Goal: Book appointment/travel/reservation: Book appointment/travel/reservation

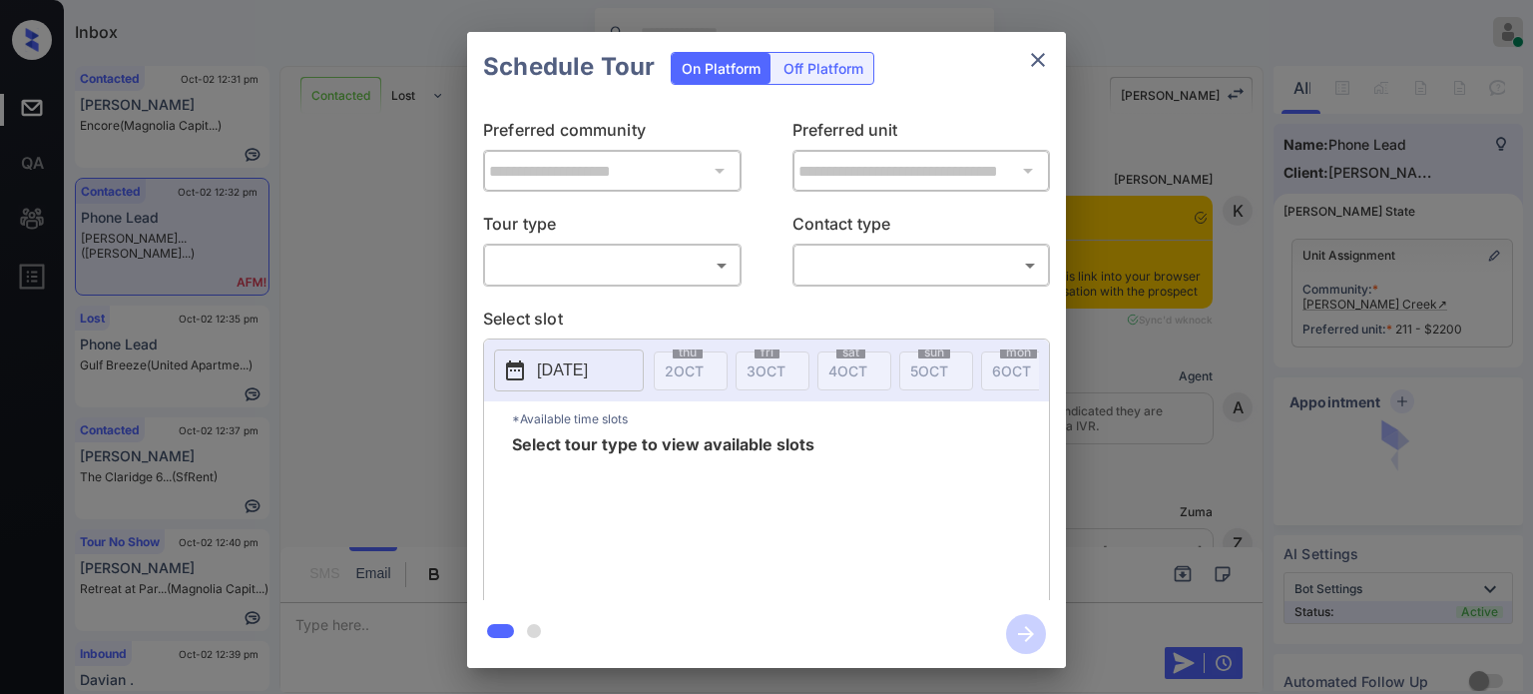
scroll to position [499, 0]
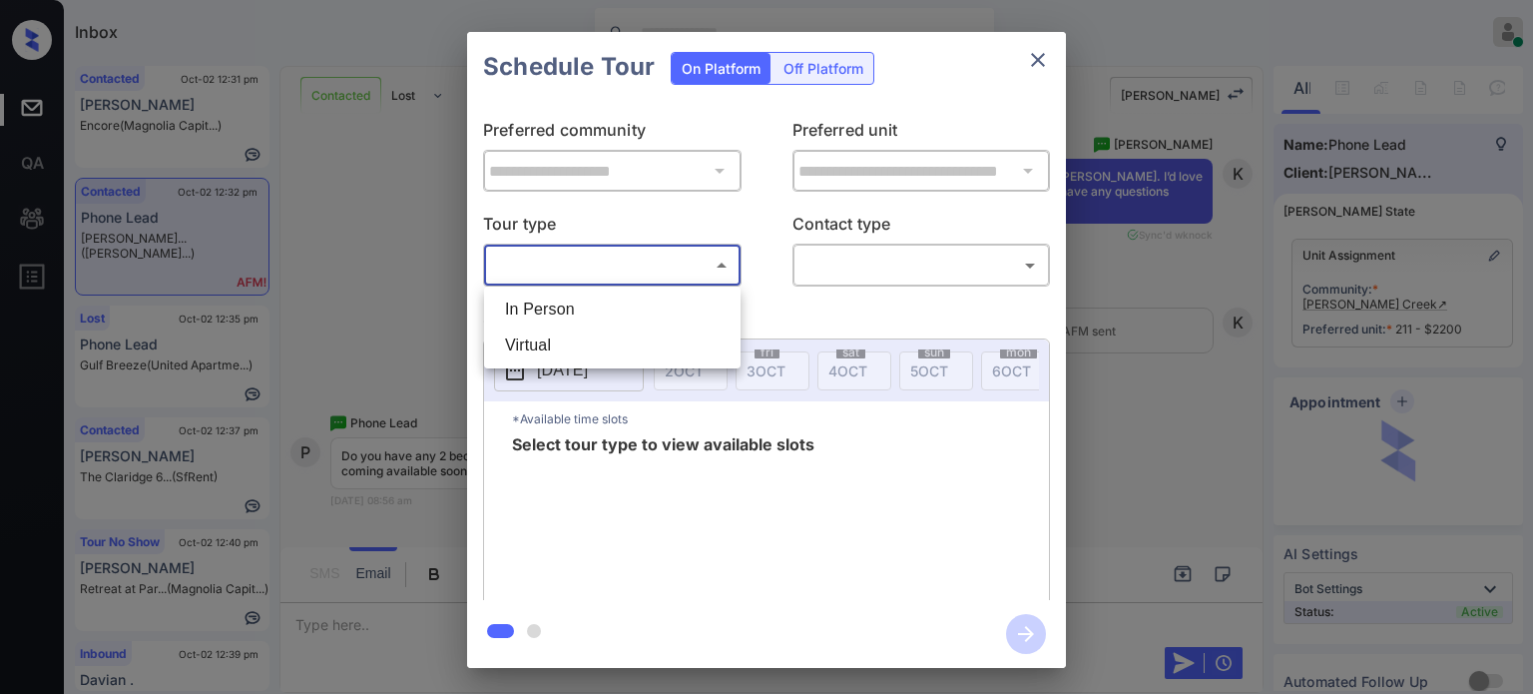
click at [622, 271] on body "Inbox Juan Carlos Manantan Online Set yourself offline Set yourself on break Pr…" at bounding box center [766, 347] width 1533 height 694
click at [1022, 55] on div at bounding box center [766, 347] width 1533 height 694
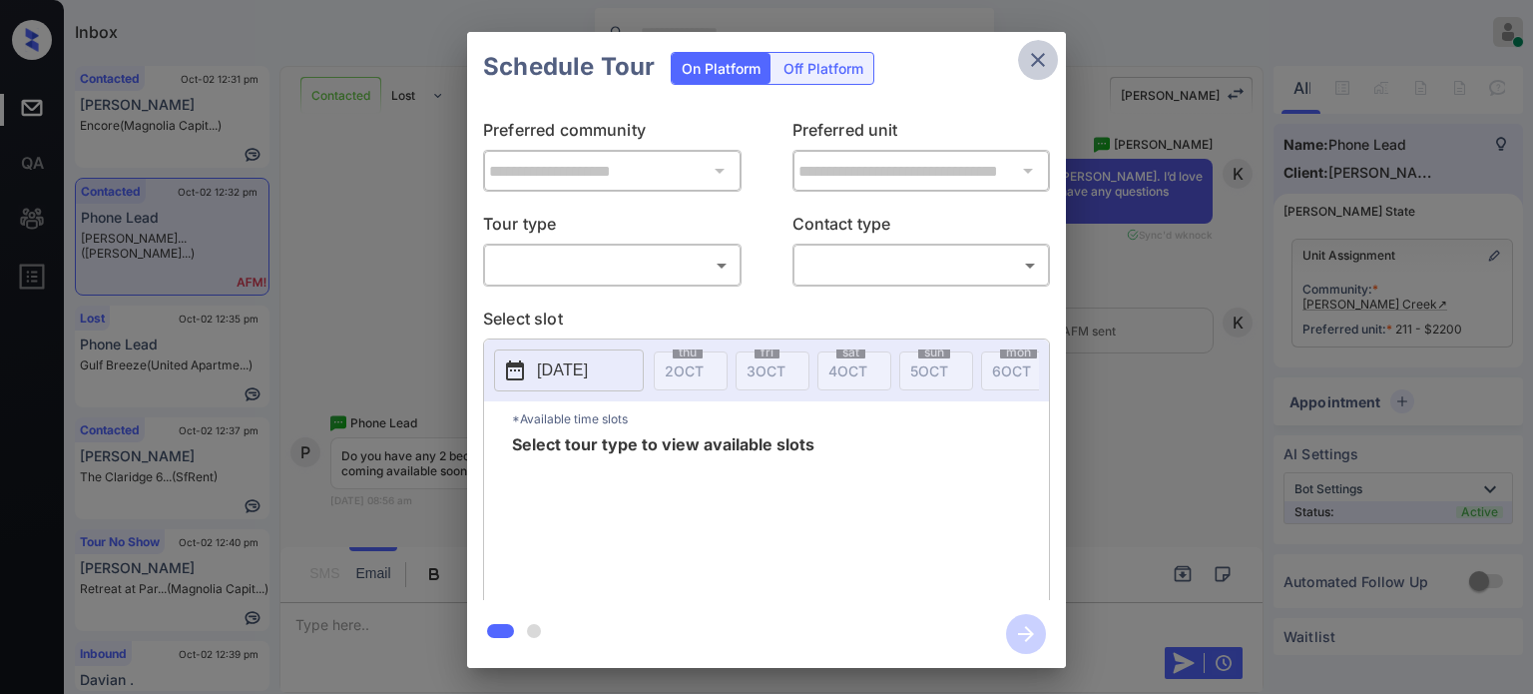
click at [1045, 58] on icon "close" at bounding box center [1038, 60] width 24 height 24
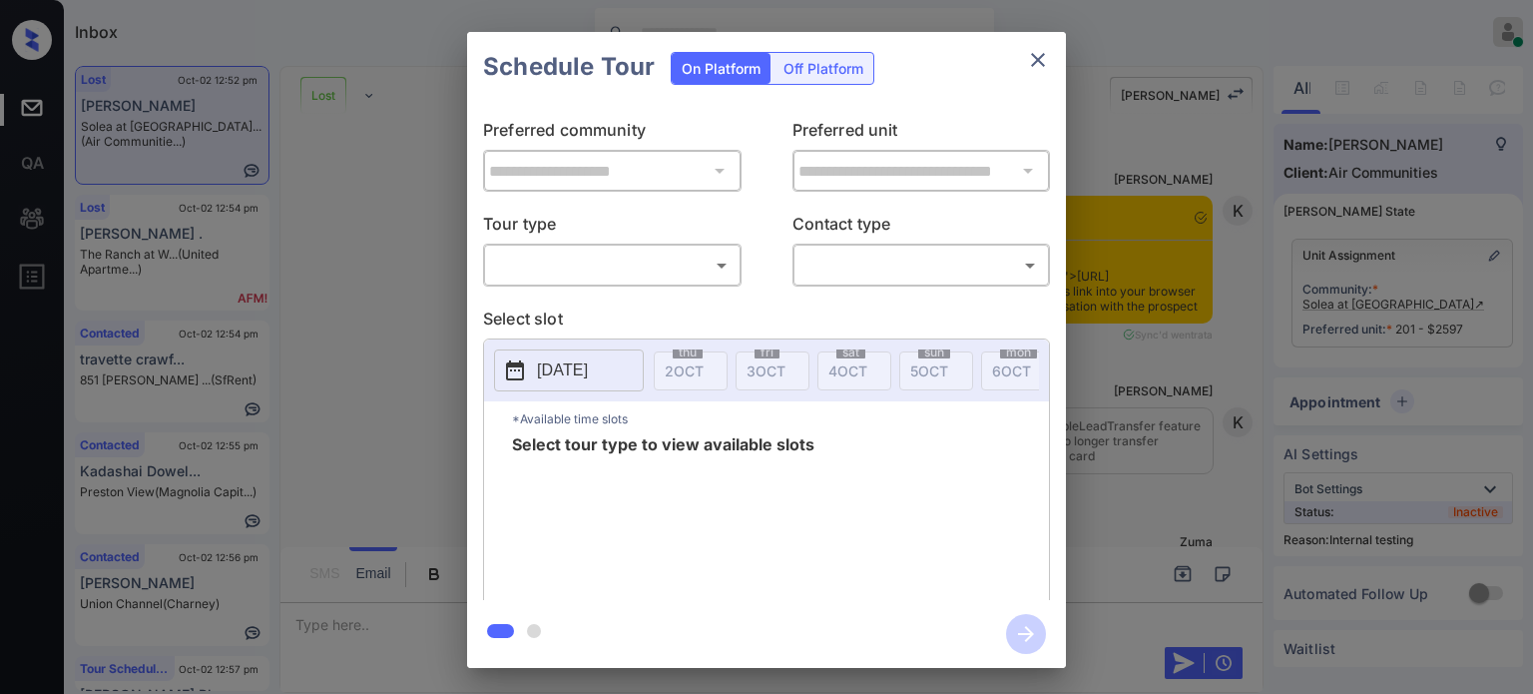
scroll to position [17401, 0]
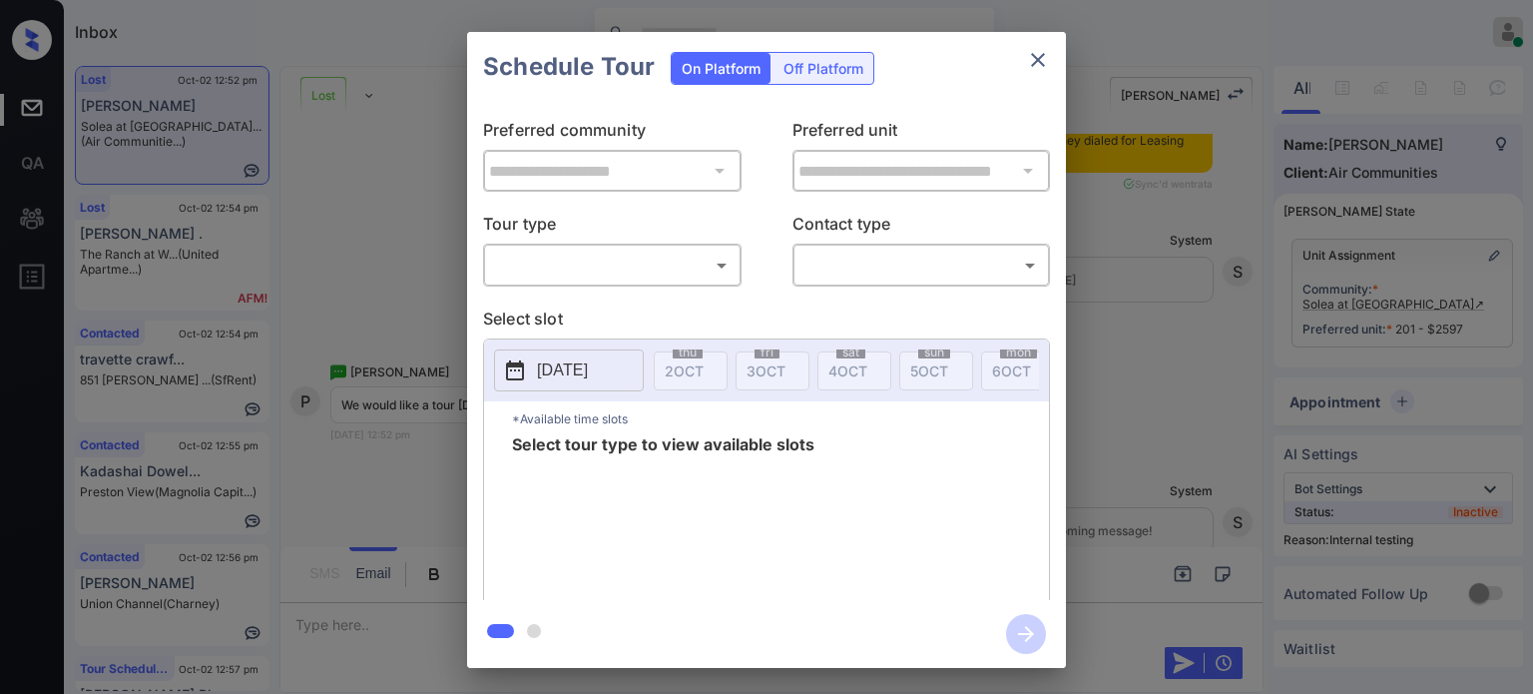
click at [647, 251] on body "Inbox Juan Carlos Manantan Online Set yourself offline Set yourself on break Pr…" at bounding box center [766, 347] width 1533 height 694
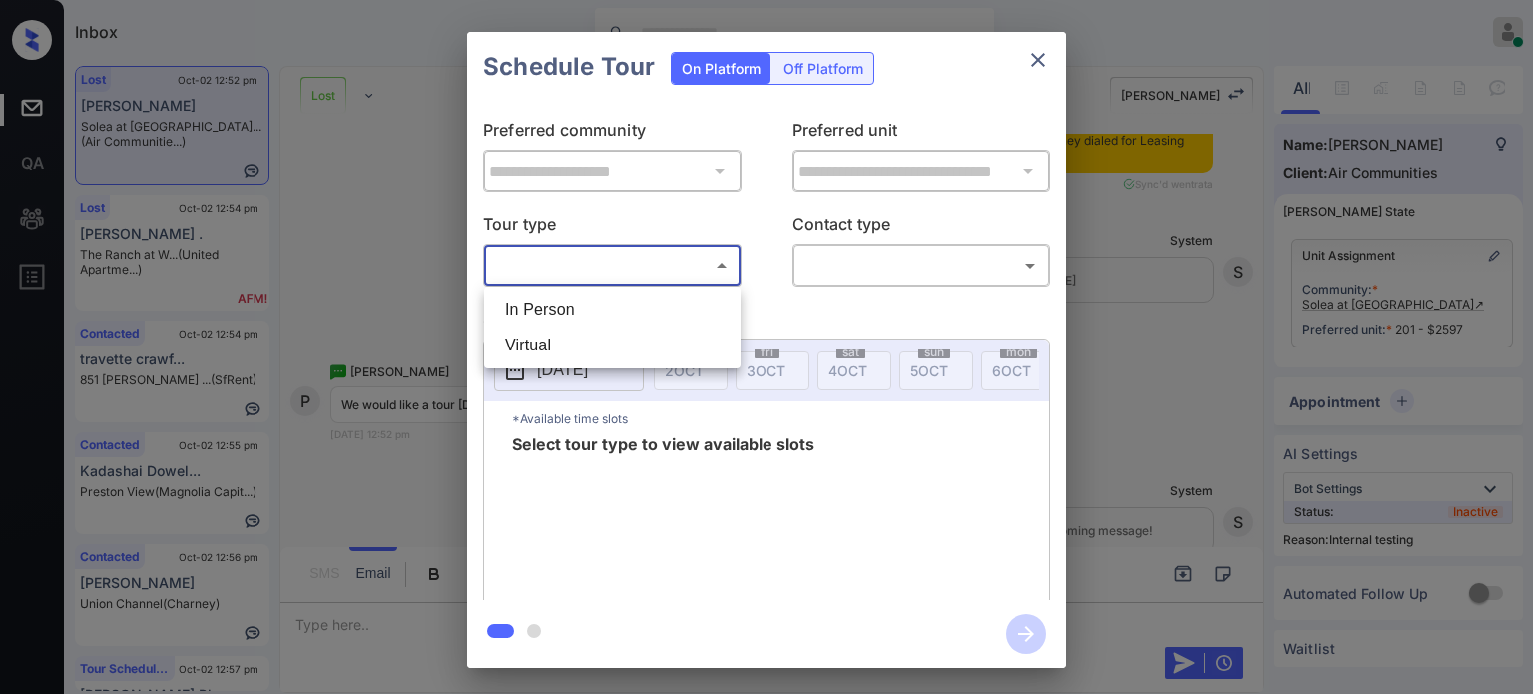
click at [569, 298] on li "In Person" at bounding box center [612, 309] width 247 height 36
type input "********"
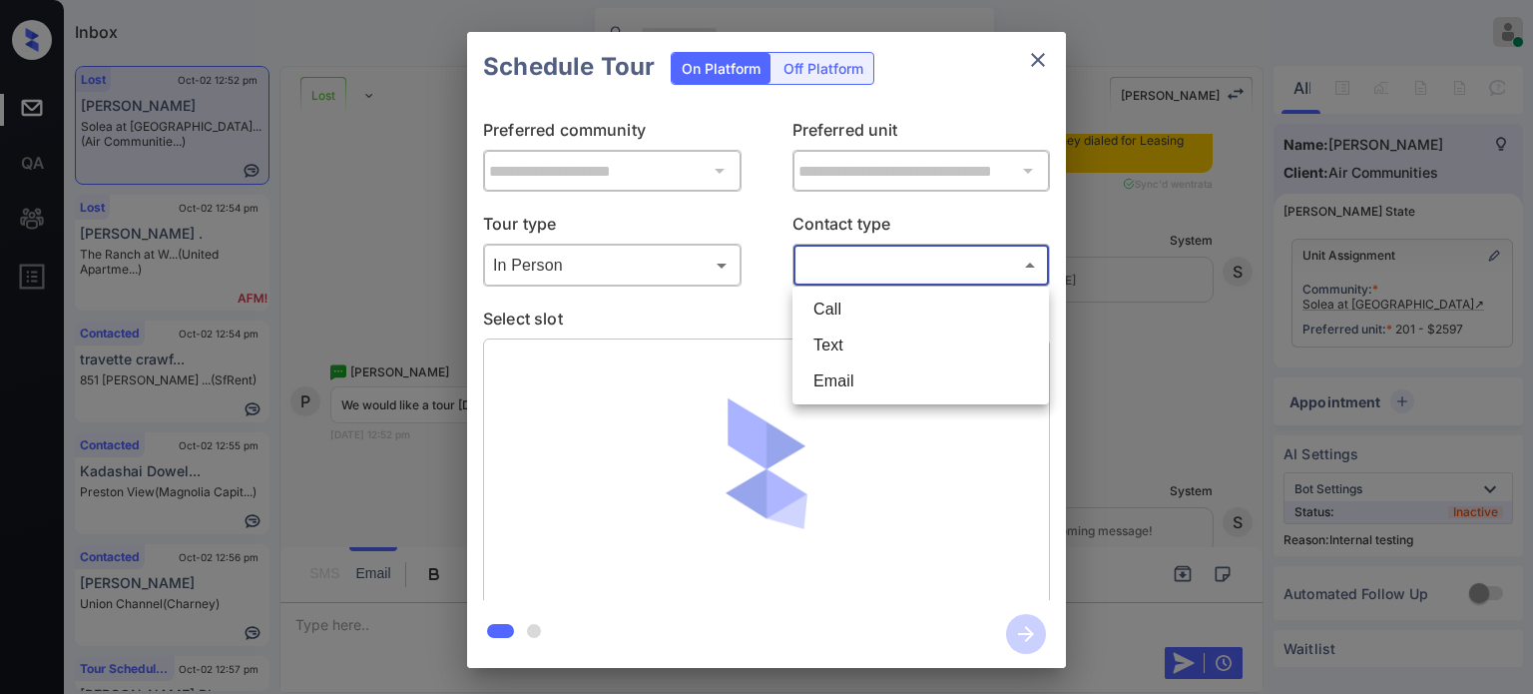
click at [947, 263] on body "Inbox Juan Carlos Manantan Online Set yourself offline Set yourself on break Pr…" at bounding box center [766, 347] width 1533 height 694
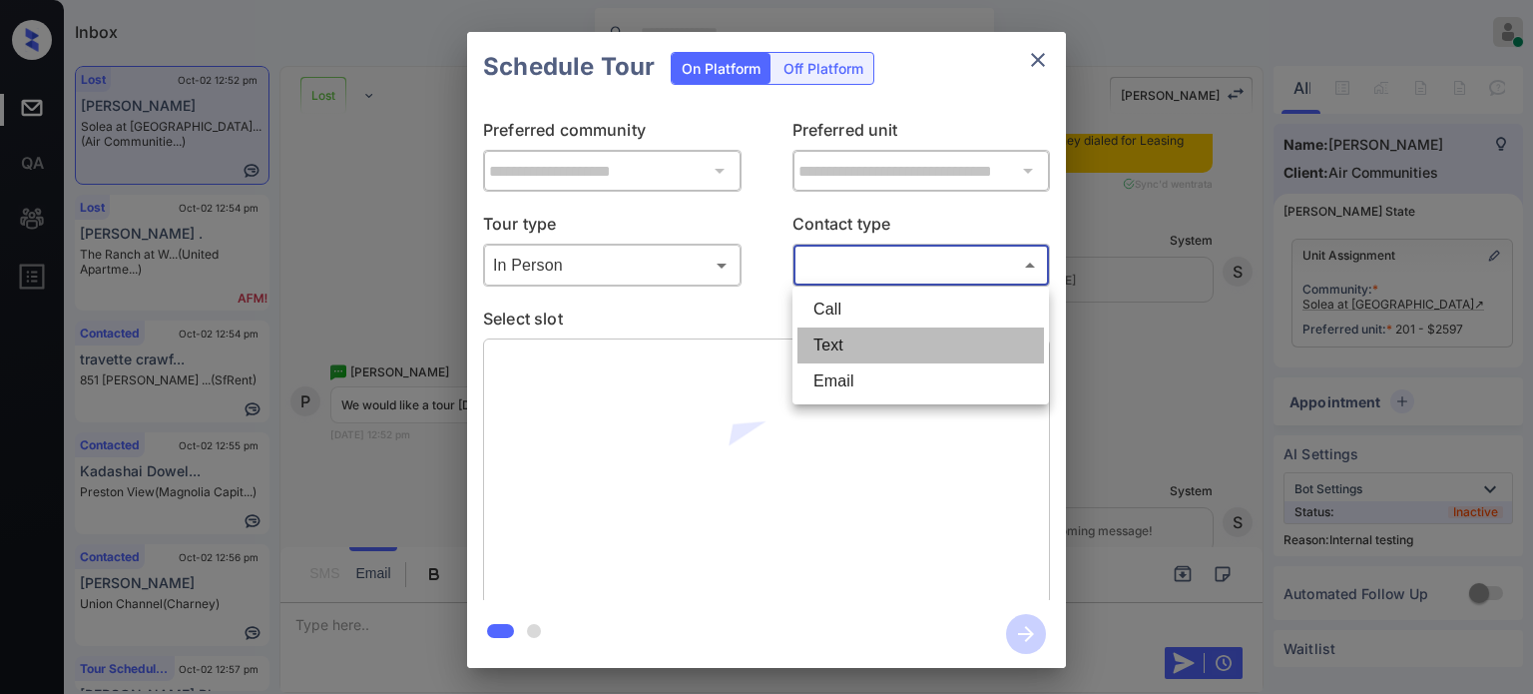
click at [827, 347] on li "Text" at bounding box center [921, 345] width 247 height 36
type input "****"
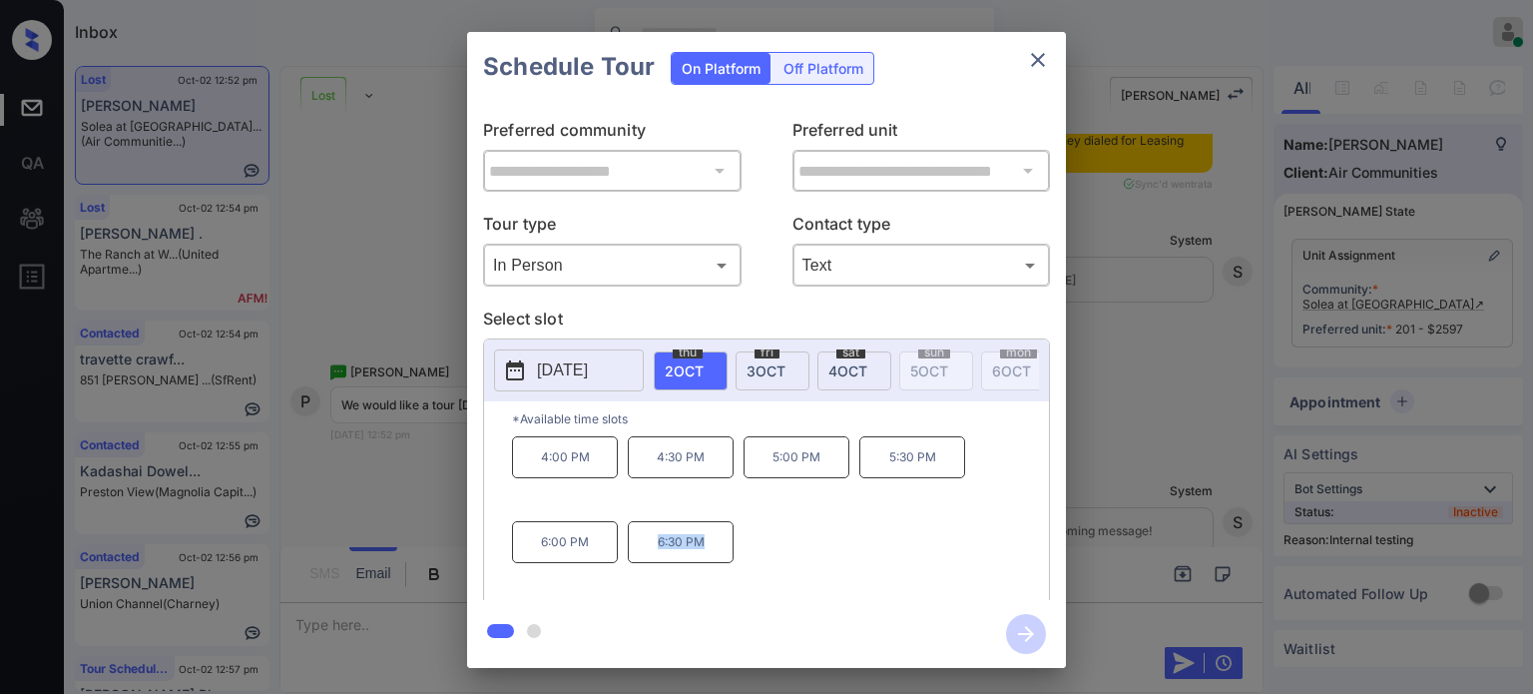
drag, startPoint x: 738, startPoint y: 563, endPoint x: 631, endPoint y: 562, distance: 106.8
click at [631, 562] on div "4:00 PM 4:30 PM 5:00 PM 5:30 PM 6:00 PM 6:30 PM" at bounding box center [780, 516] width 537 height 160
click at [1039, 53] on icon "close" at bounding box center [1038, 60] width 24 height 24
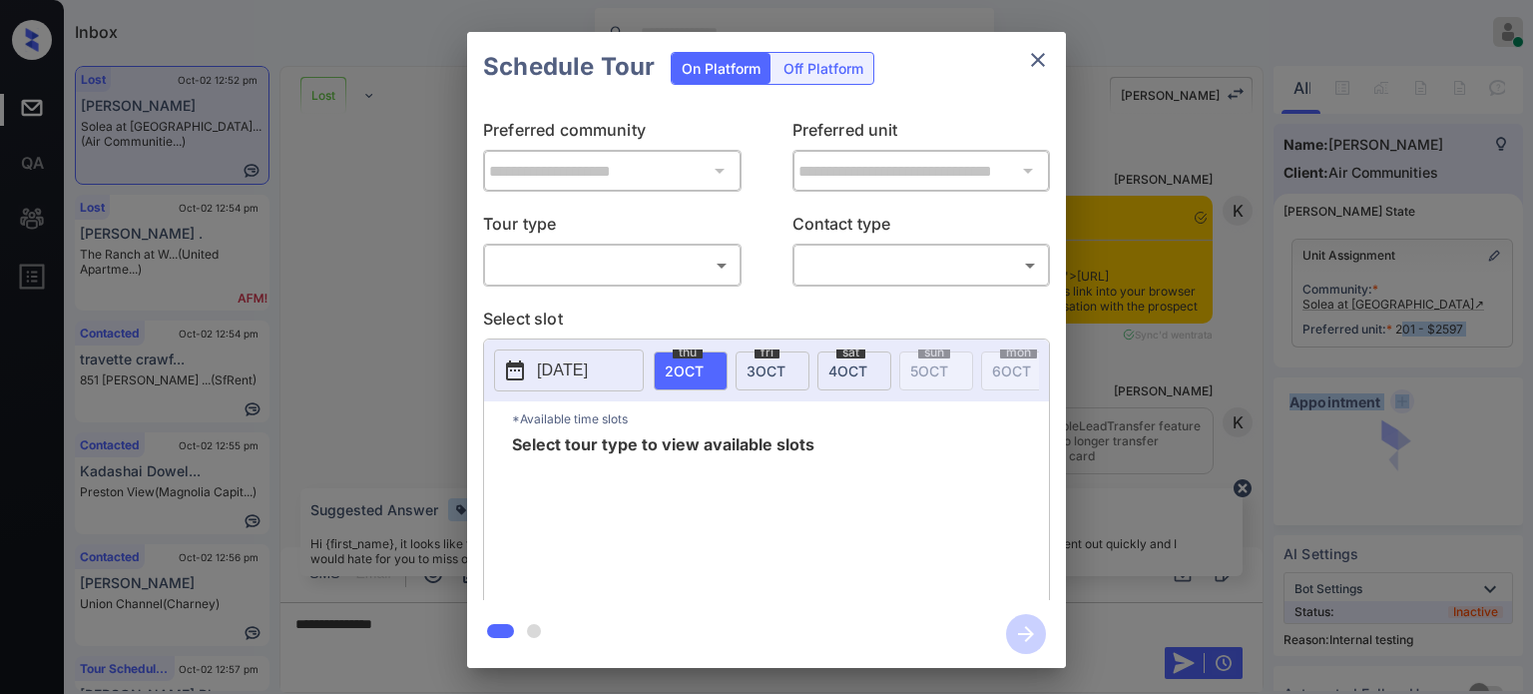
scroll to position [17401, 0]
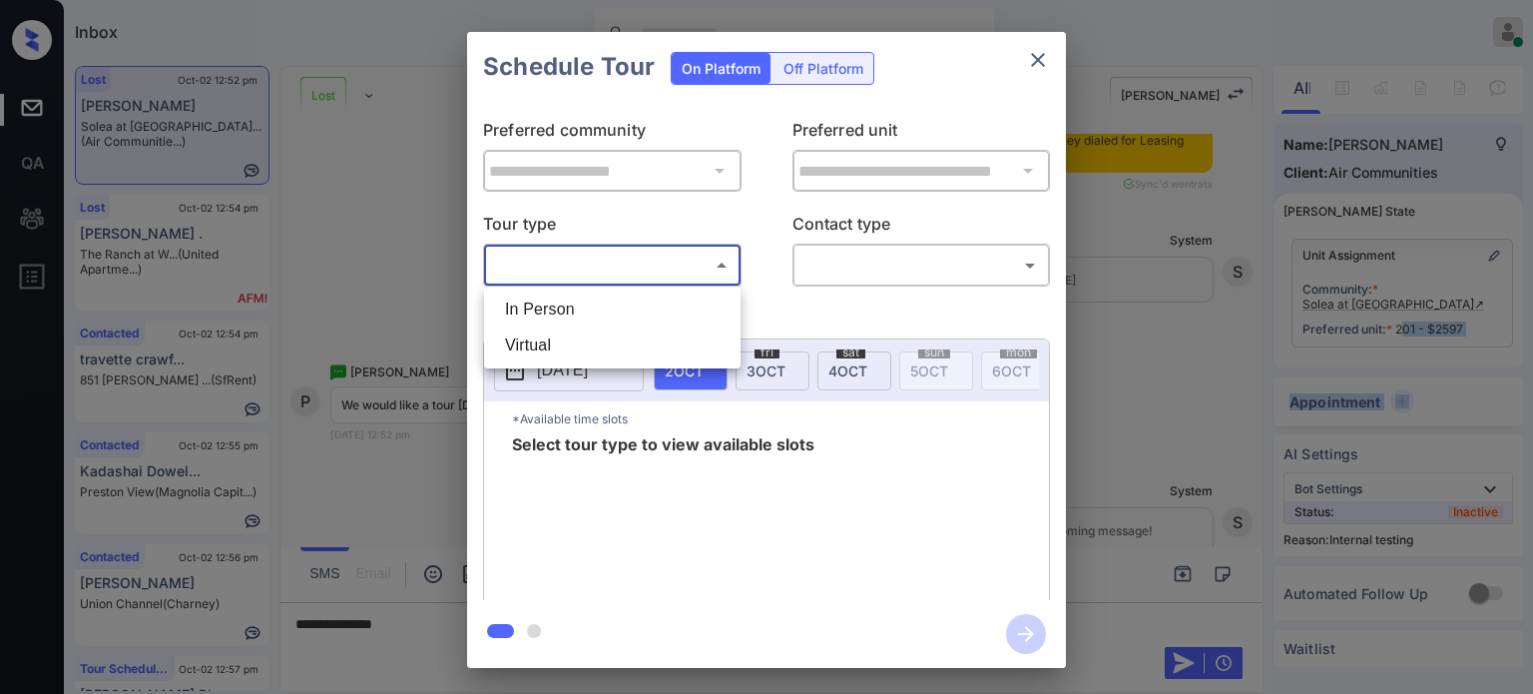
click at [643, 271] on body "Inbox Juan Carlos Manantan Online Set yourself offline Set yourself on break Pr…" at bounding box center [766, 347] width 1533 height 694
click at [614, 305] on li "In Person" at bounding box center [612, 309] width 247 height 36
type input "********"
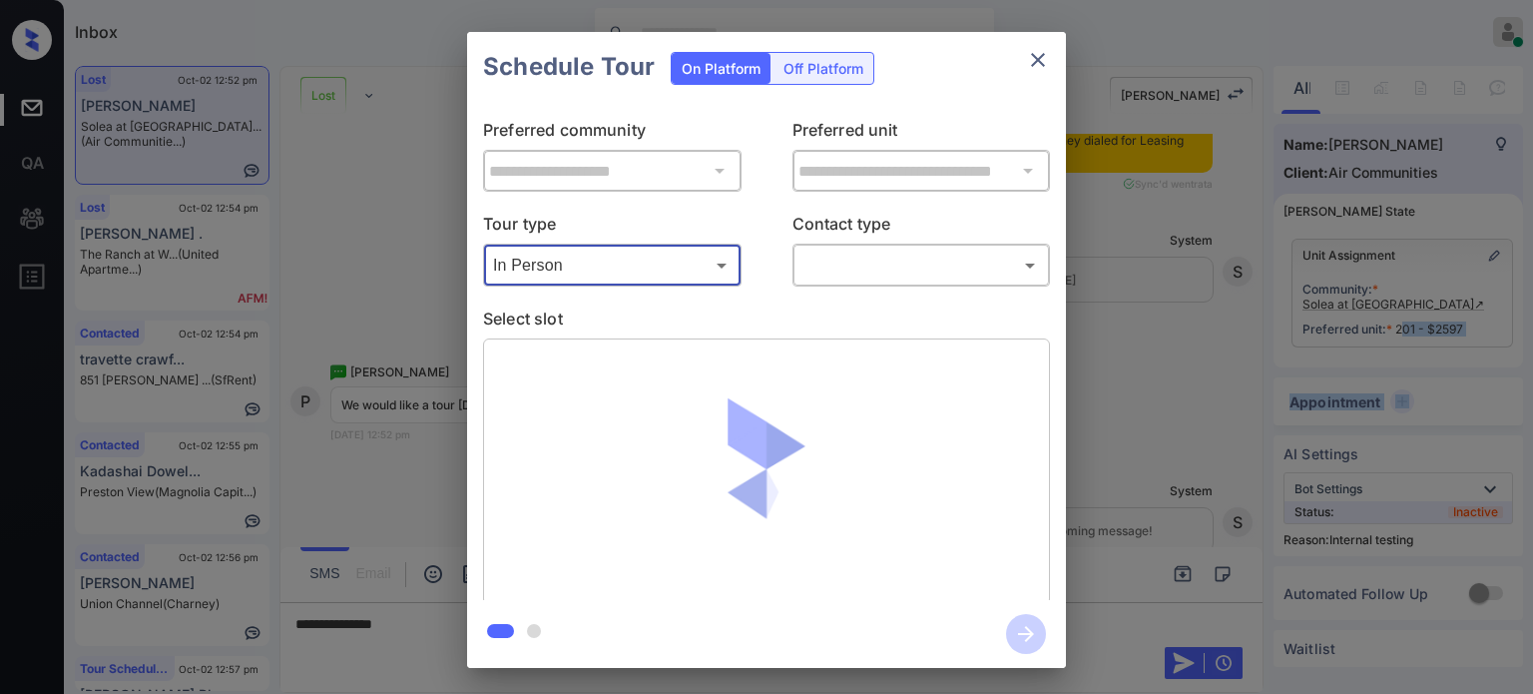
click at [897, 278] on body "Inbox Juan Carlos Manantan Online Set yourself offline Set yourself on break Pr…" at bounding box center [766, 347] width 1533 height 694
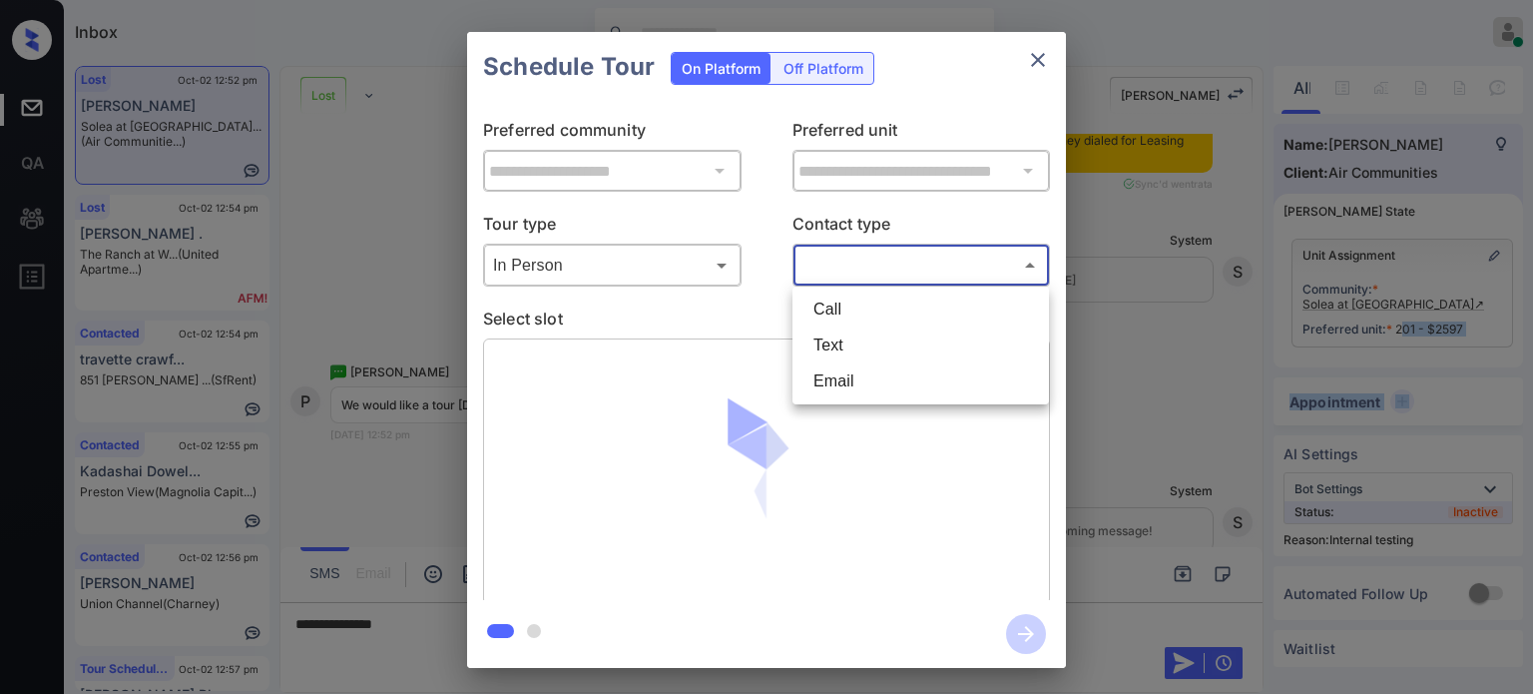
click at [845, 346] on li "Text" at bounding box center [921, 345] width 247 height 36
type input "****"
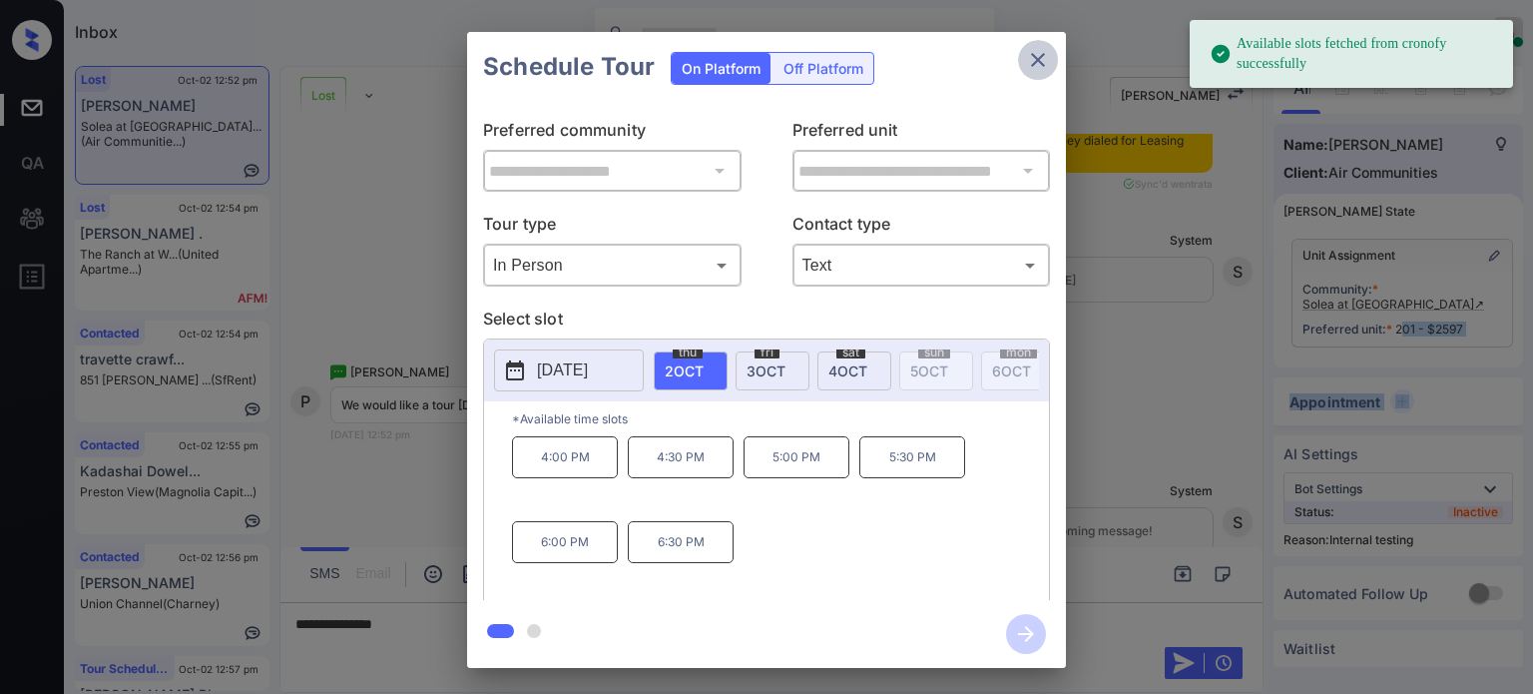
click at [1050, 61] on button "close" at bounding box center [1038, 60] width 40 height 40
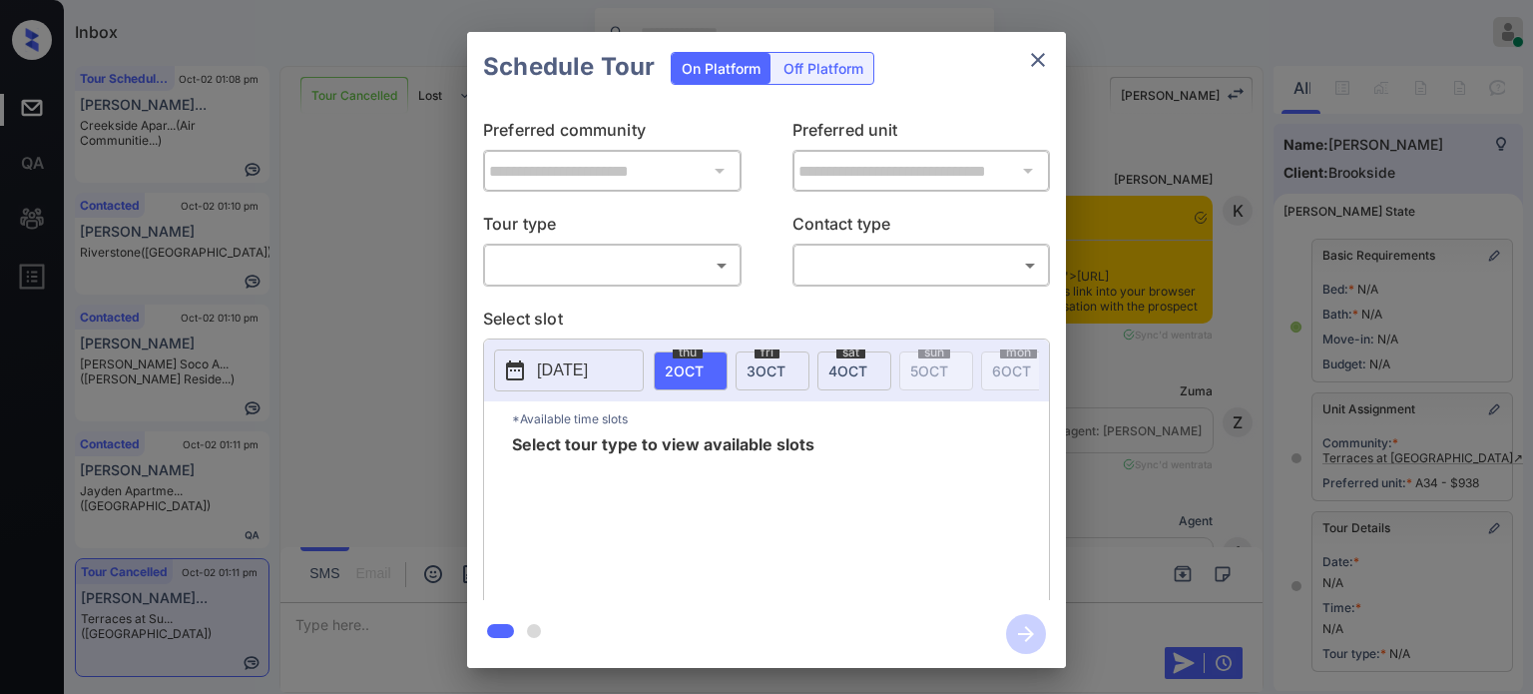
scroll to position [302, 0]
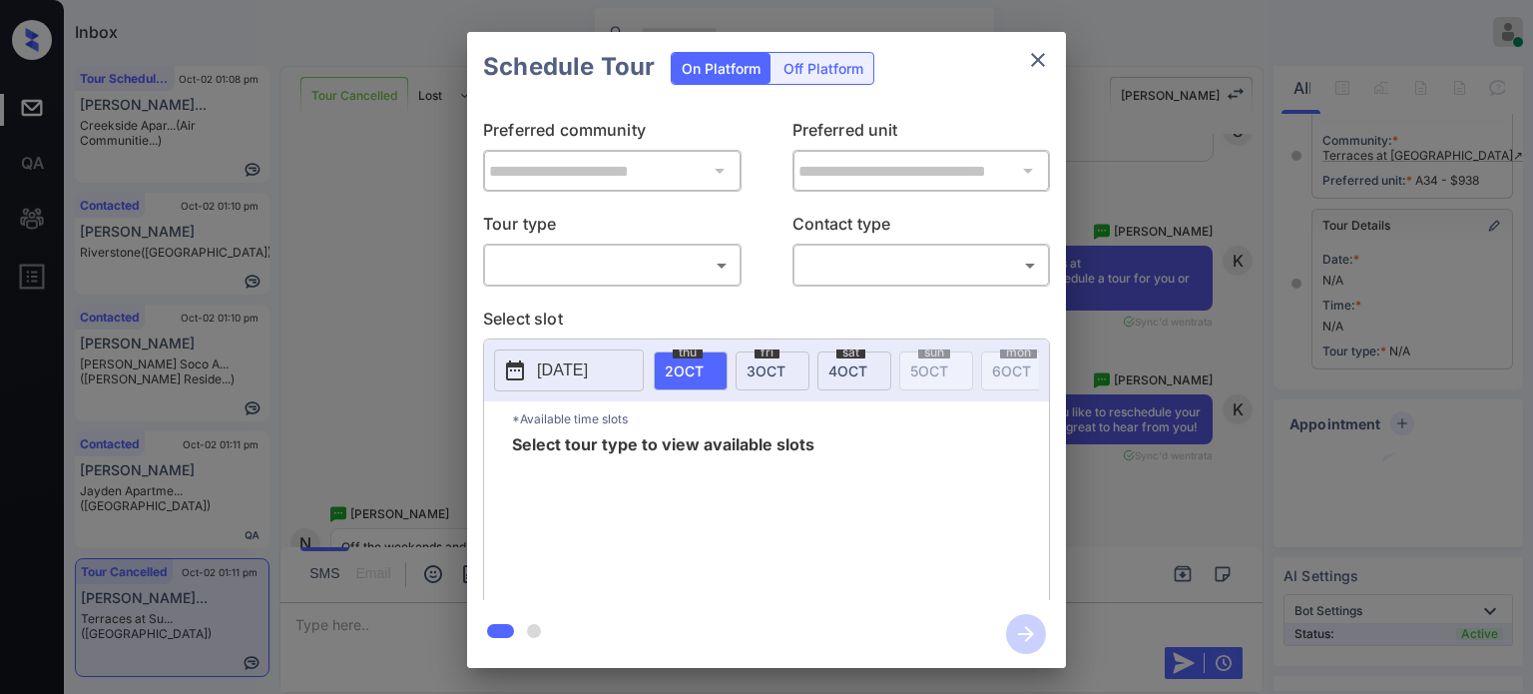
click at [610, 275] on body "Inbox [PERSON_NAME] Online Set yourself offline Set yourself on break Profile S…" at bounding box center [766, 347] width 1533 height 694
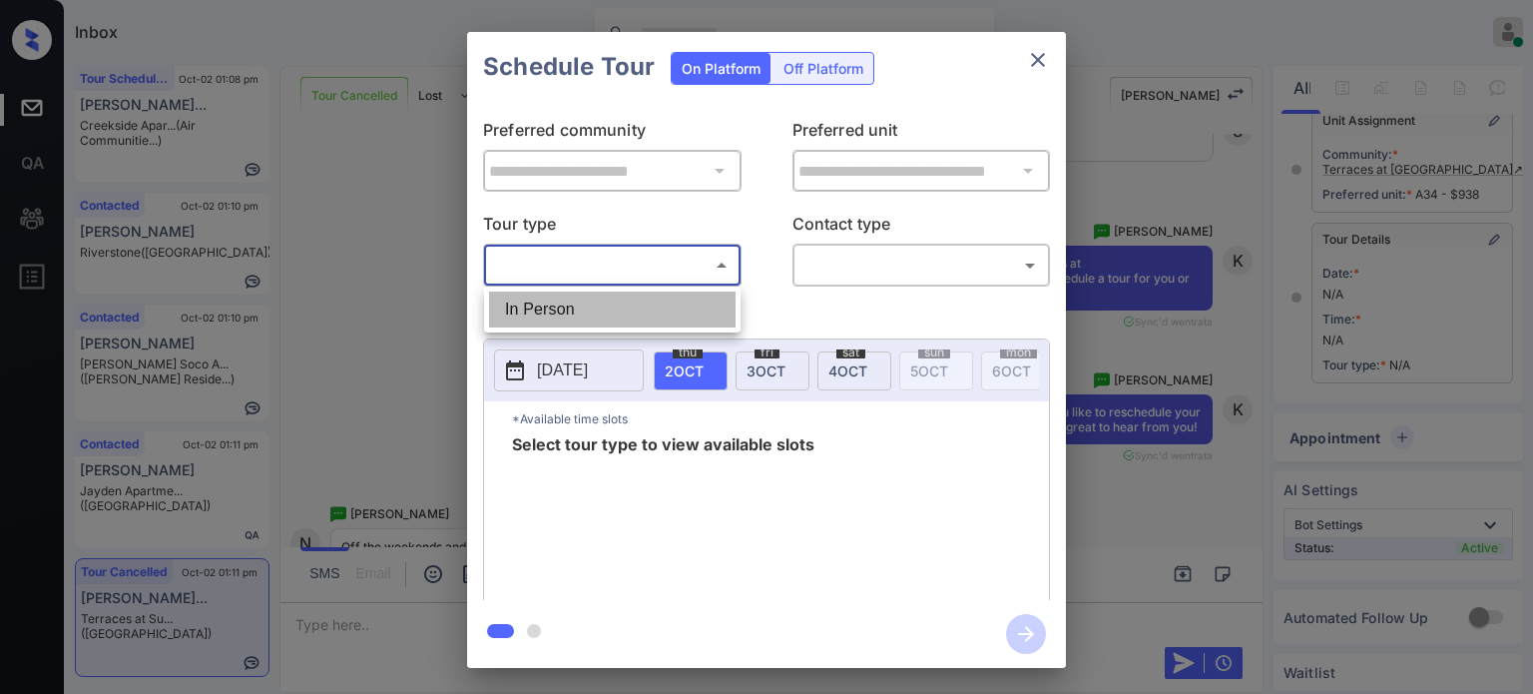
click at [589, 304] on li "In Person" at bounding box center [612, 309] width 247 height 36
type input "********"
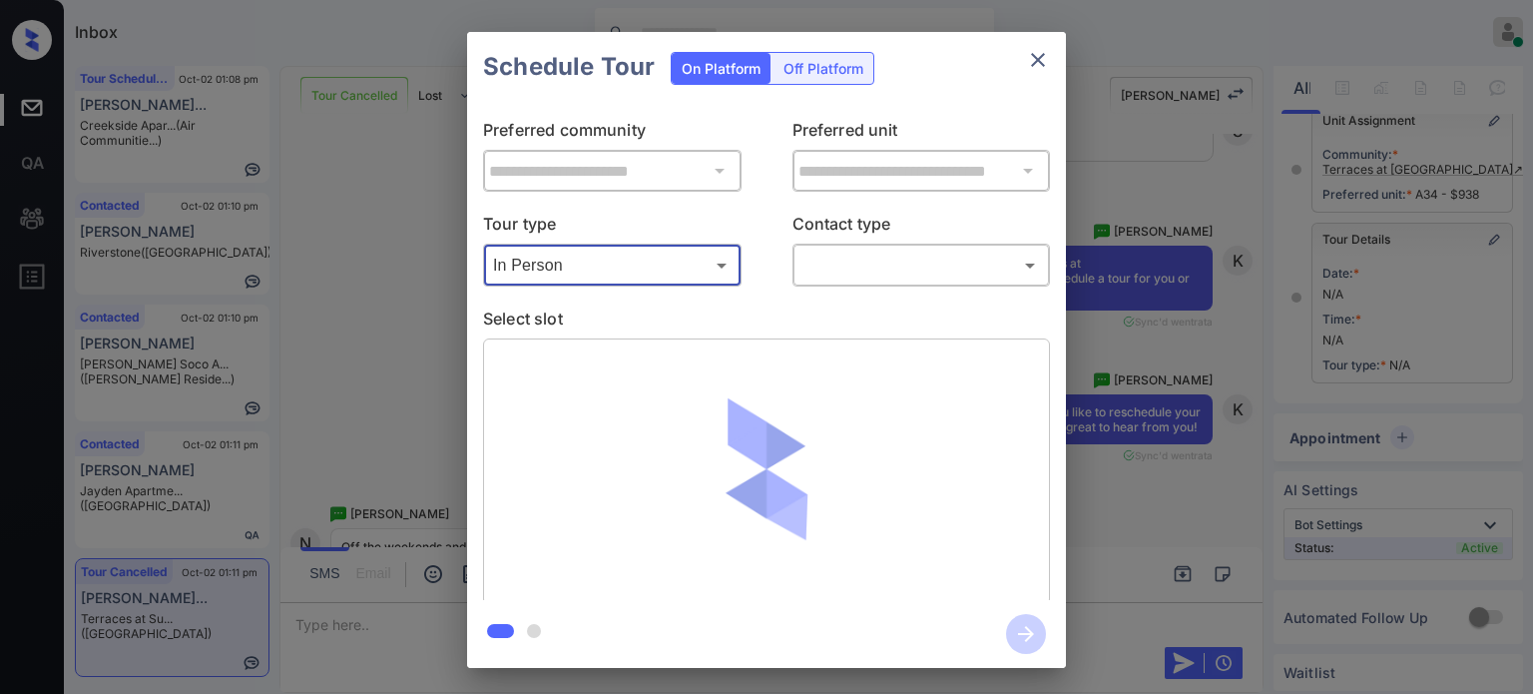
click at [870, 263] on body "Inbox Juan Carlos Manantan Online Set yourself offline Set yourself on break Pr…" at bounding box center [766, 347] width 1533 height 694
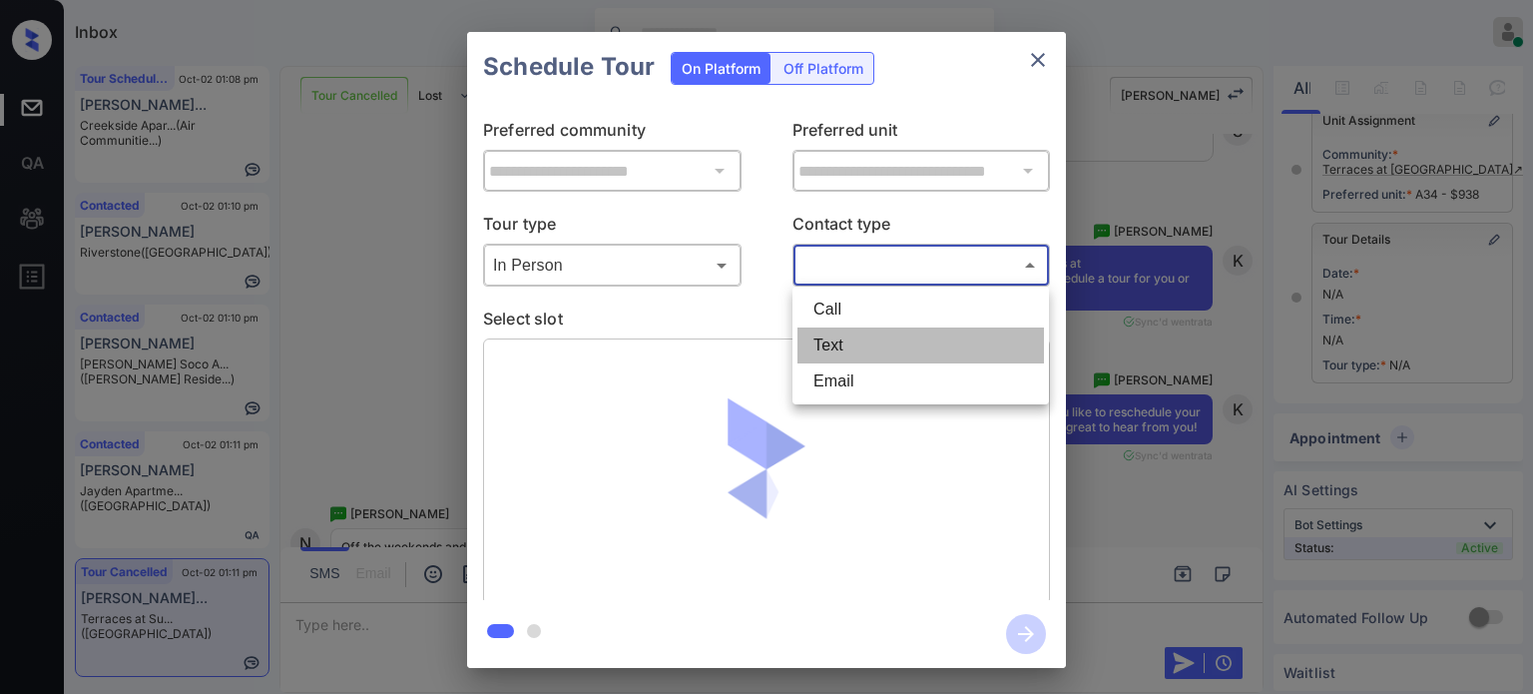
click at [802, 334] on li "Text" at bounding box center [921, 345] width 247 height 36
type input "****"
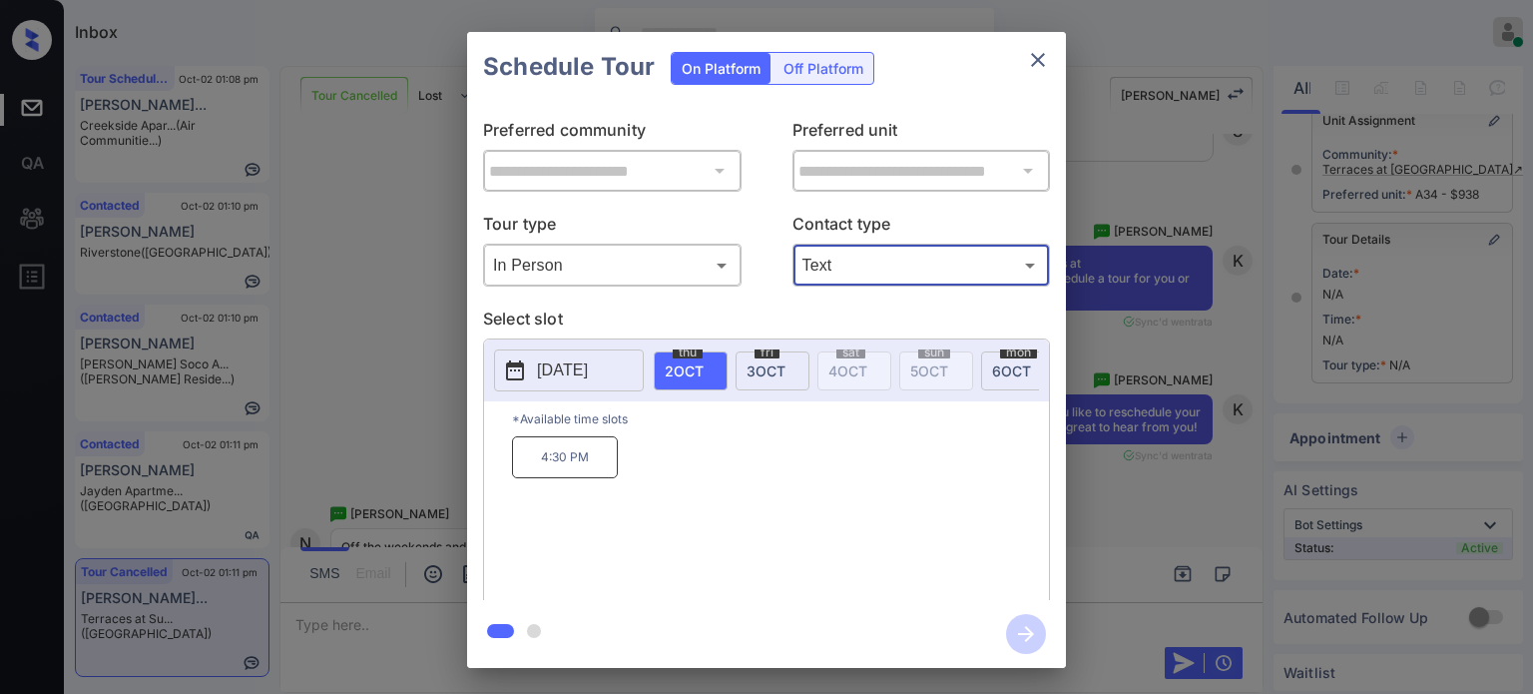
click at [583, 377] on p "[DATE]" at bounding box center [562, 370] width 51 height 24
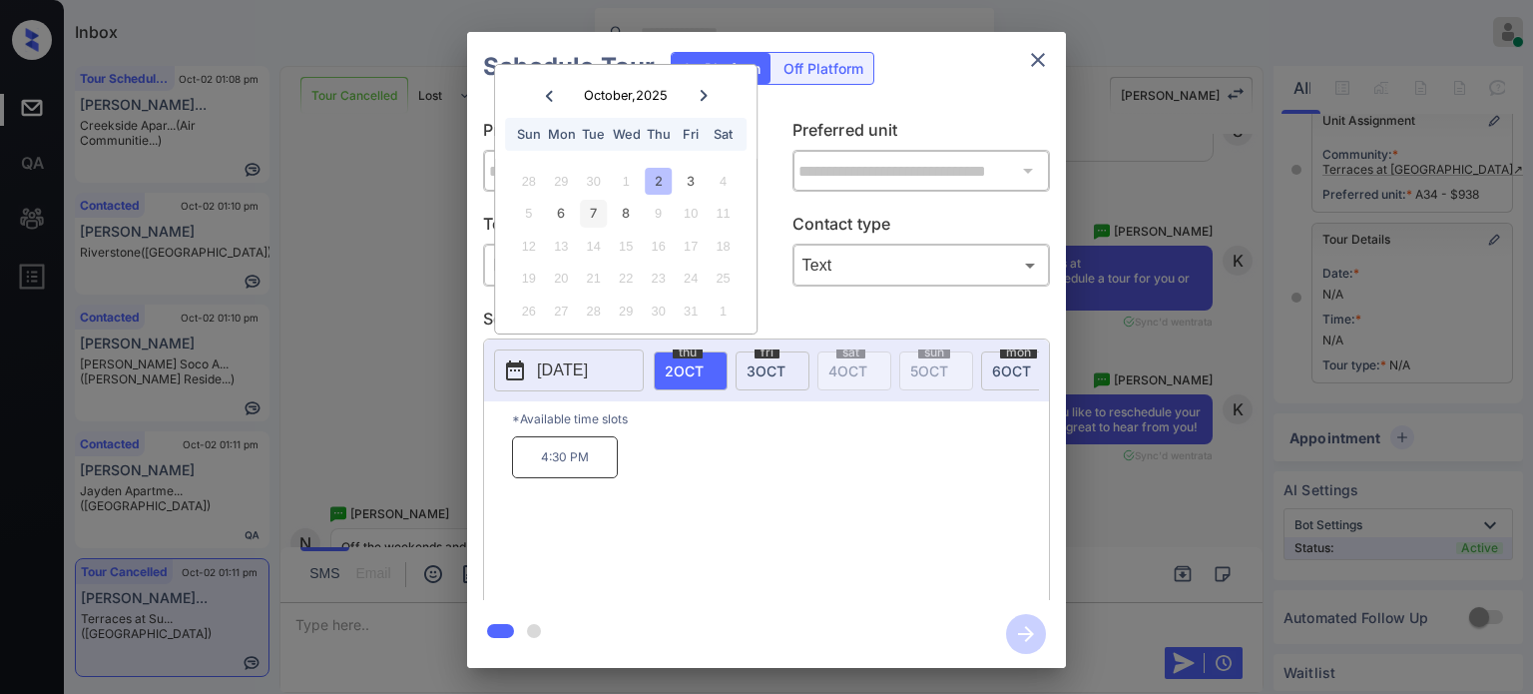
click at [595, 215] on div "7" at bounding box center [593, 213] width 27 height 27
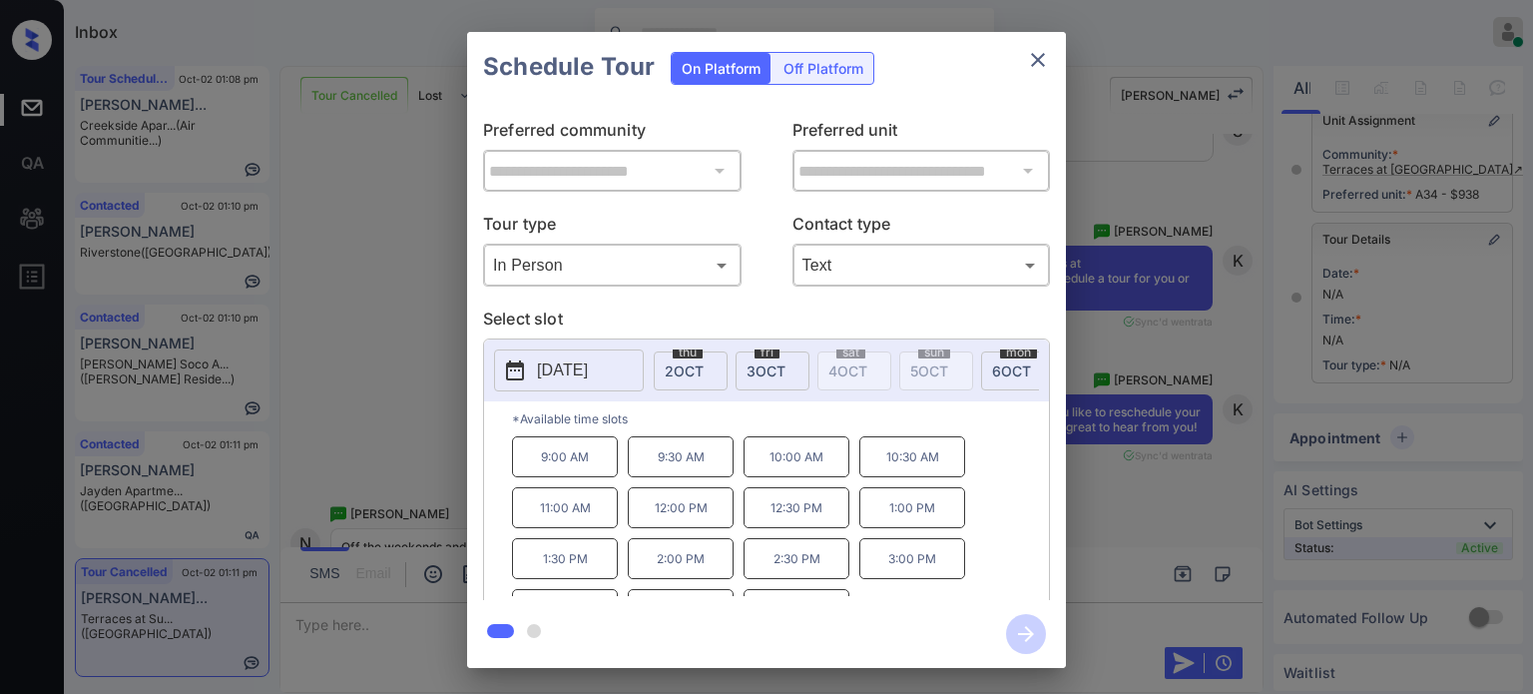
click at [713, 415] on p "*Available time slots" at bounding box center [780, 418] width 537 height 35
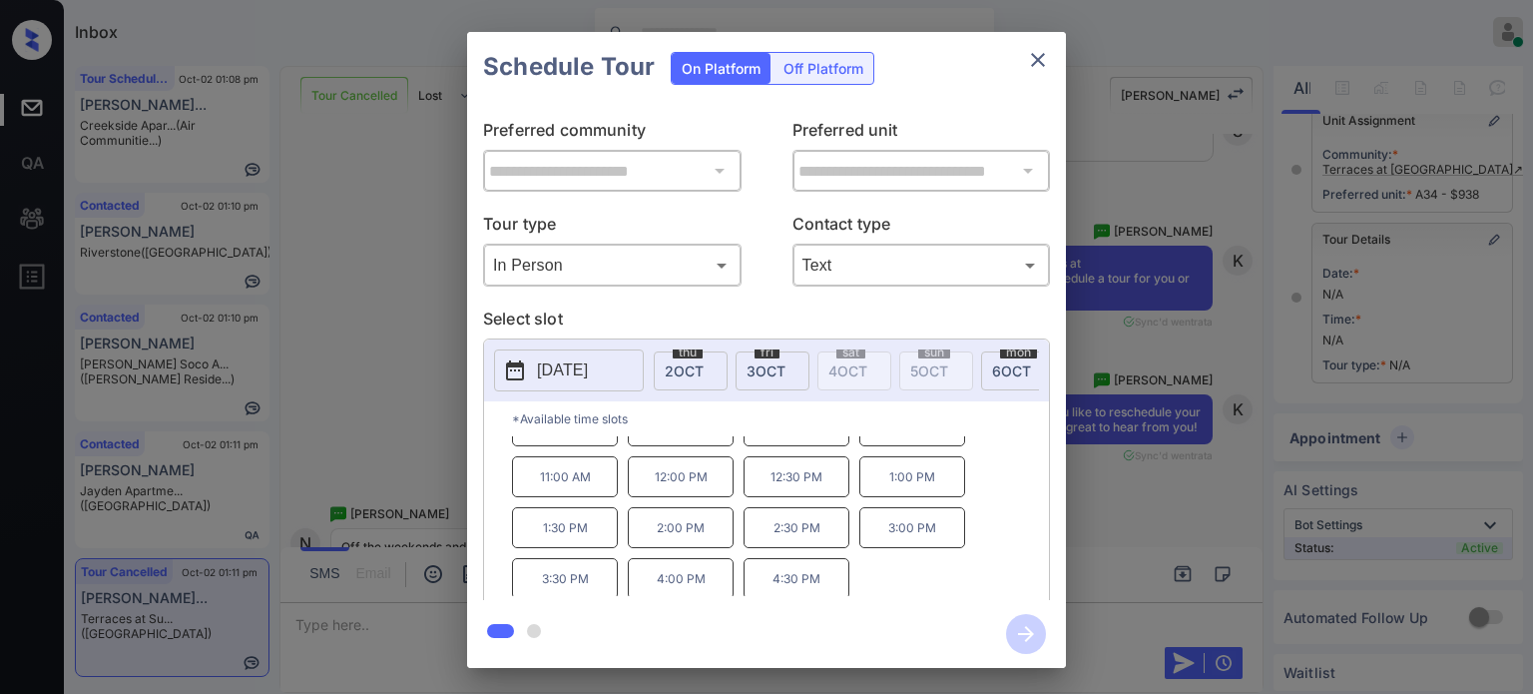
scroll to position [32, 0]
click at [1044, 59] on icon "close" at bounding box center [1038, 60] width 24 height 24
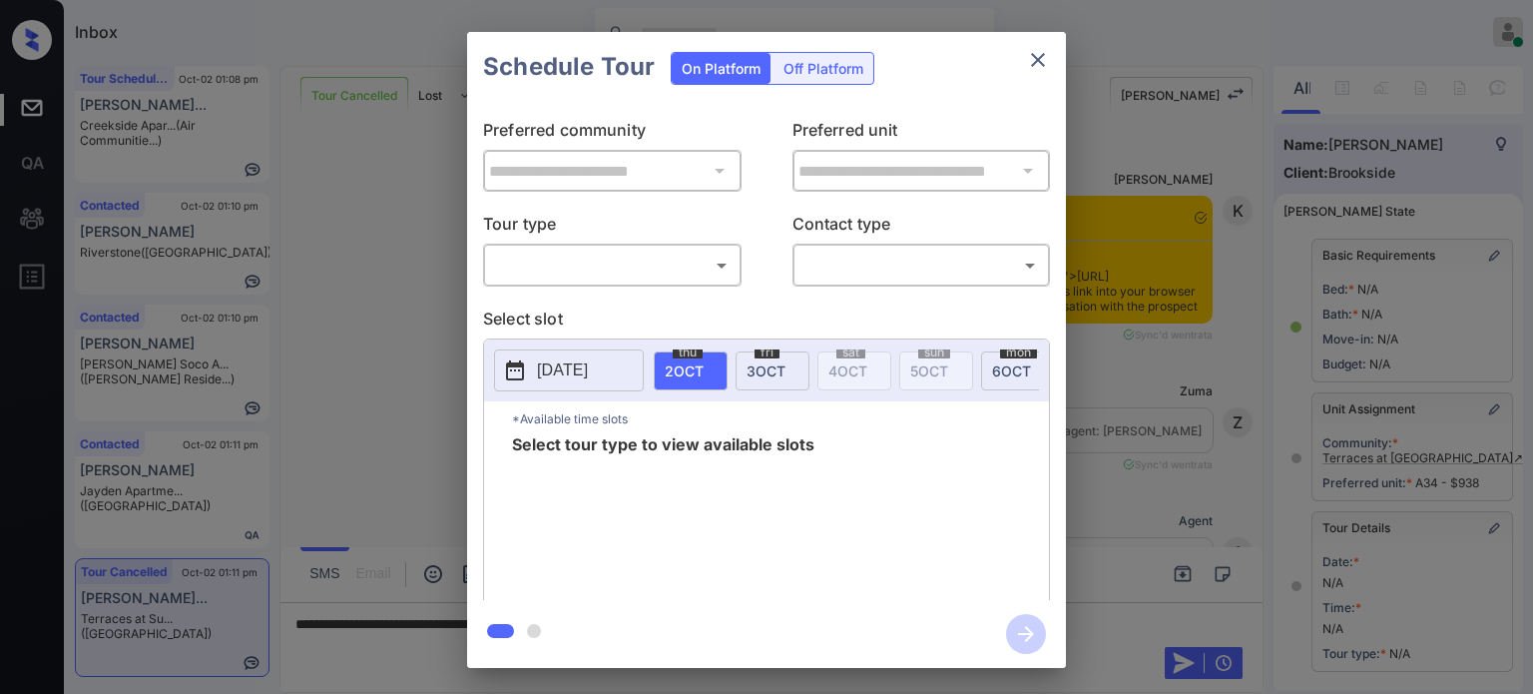
scroll to position [302, 0]
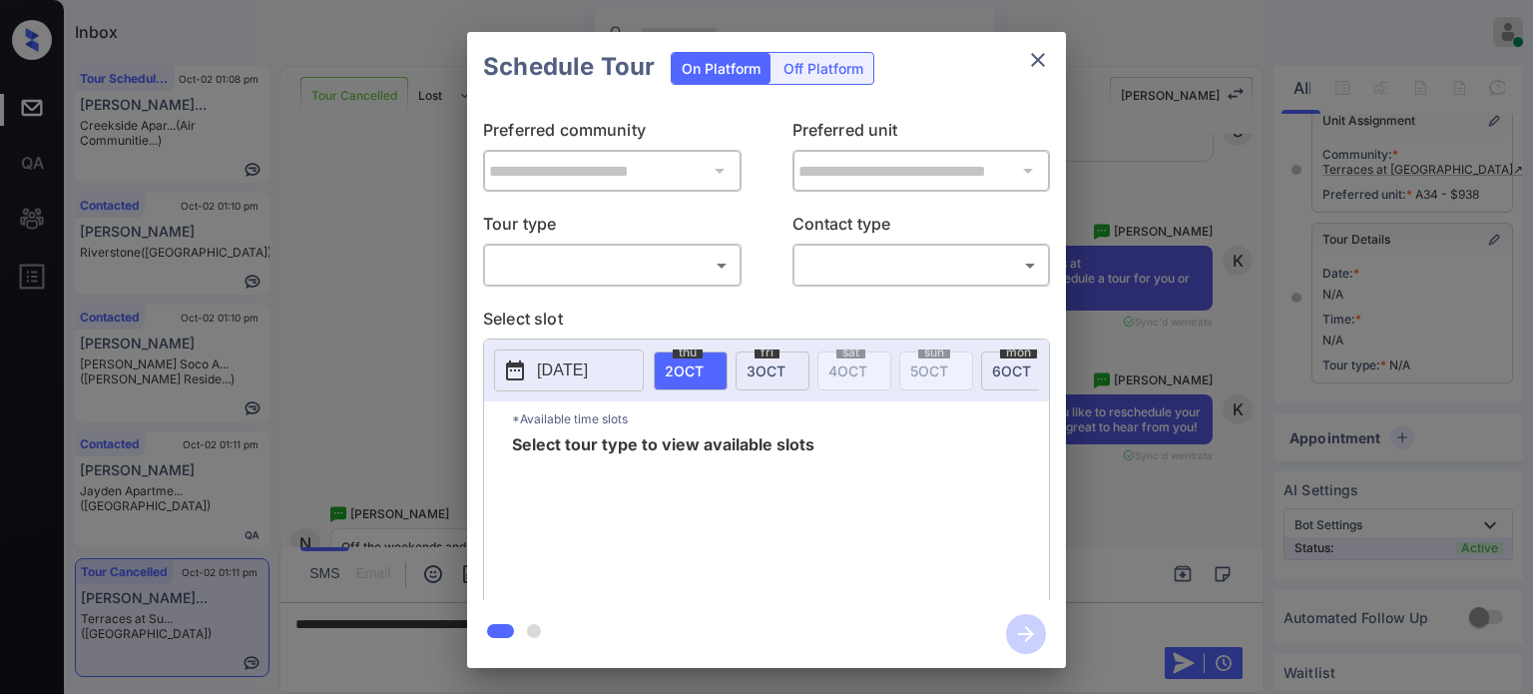
click at [659, 276] on body "Inbox Juan Carlos Manantan Online Set yourself offline Set yourself on break Pr…" at bounding box center [766, 347] width 1533 height 694
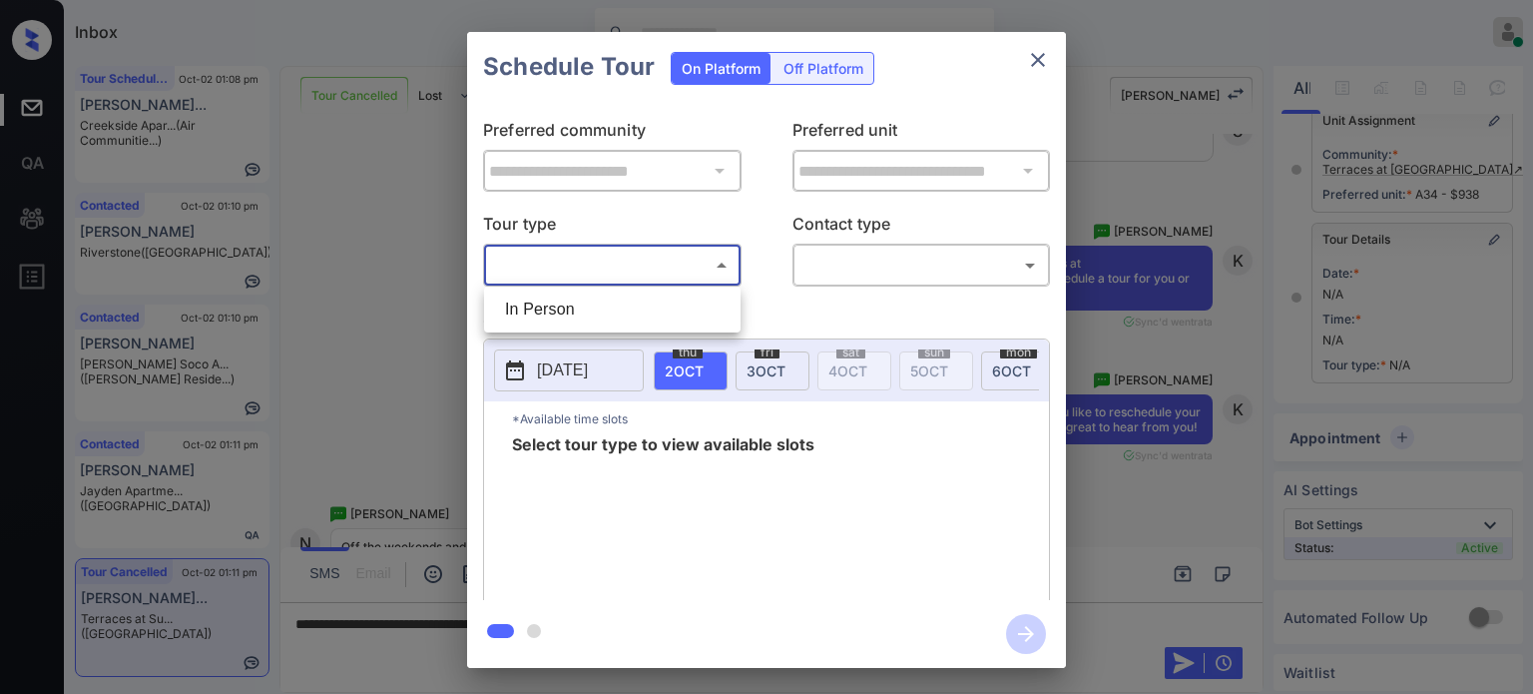
drag, startPoint x: 667, startPoint y: 314, endPoint x: 862, endPoint y: 291, distance: 197.0
click at [668, 314] on li "In Person" at bounding box center [612, 309] width 247 height 36
type input "********"
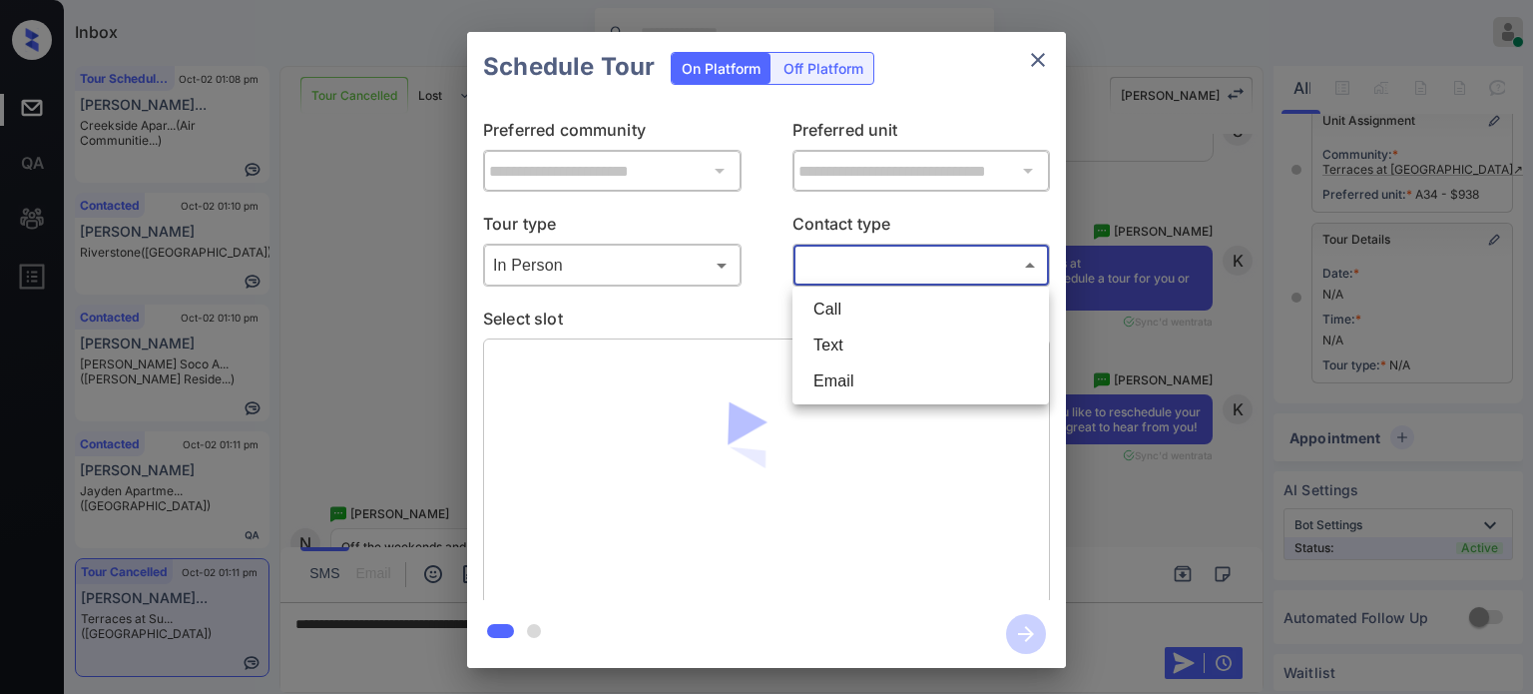
drag, startPoint x: 889, startPoint y: 275, endPoint x: 884, endPoint y: 314, distance: 40.2
click at [889, 279] on body "Inbox Juan Carlos Manantan Online Set yourself offline Set yourself on break Pr…" at bounding box center [766, 347] width 1533 height 694
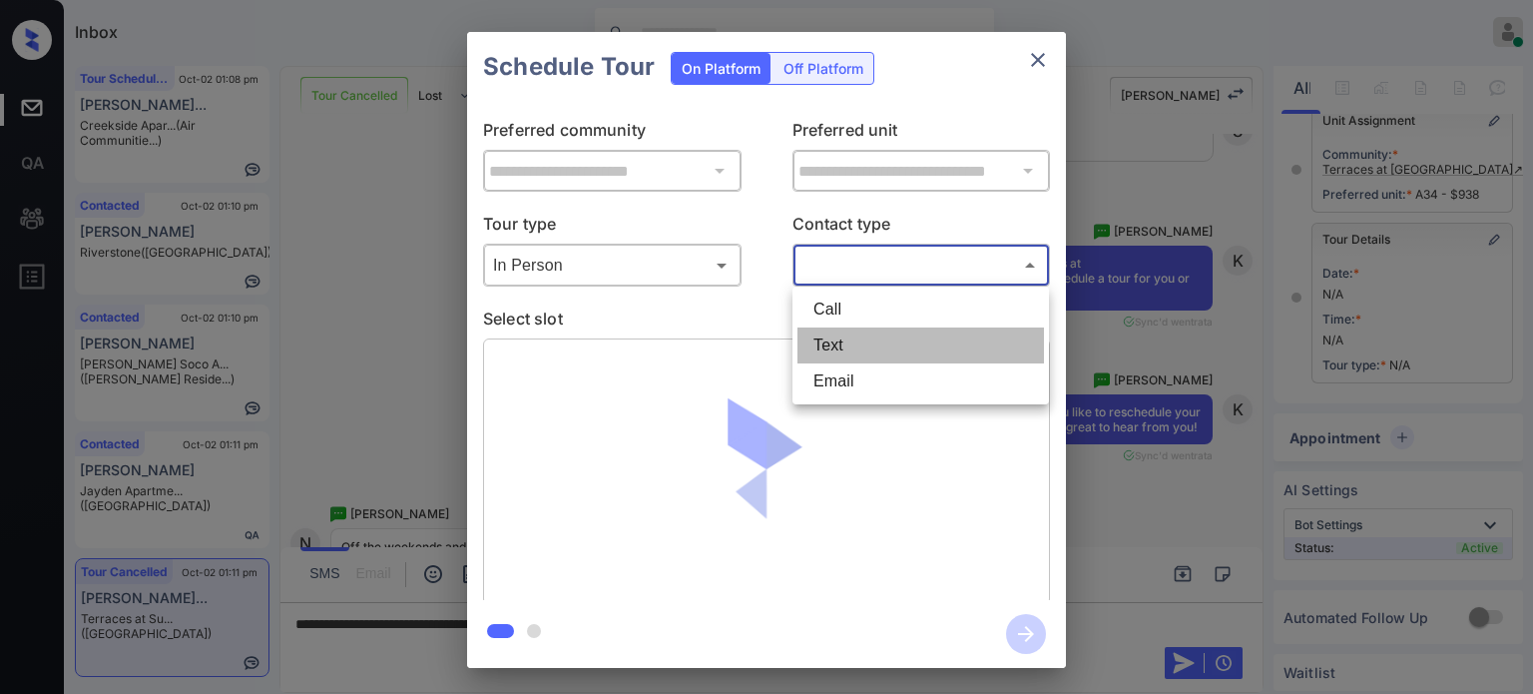
click at [888, 334] on li "Text" at bounding box center [921, 345] width 247 height 36
type input "****"
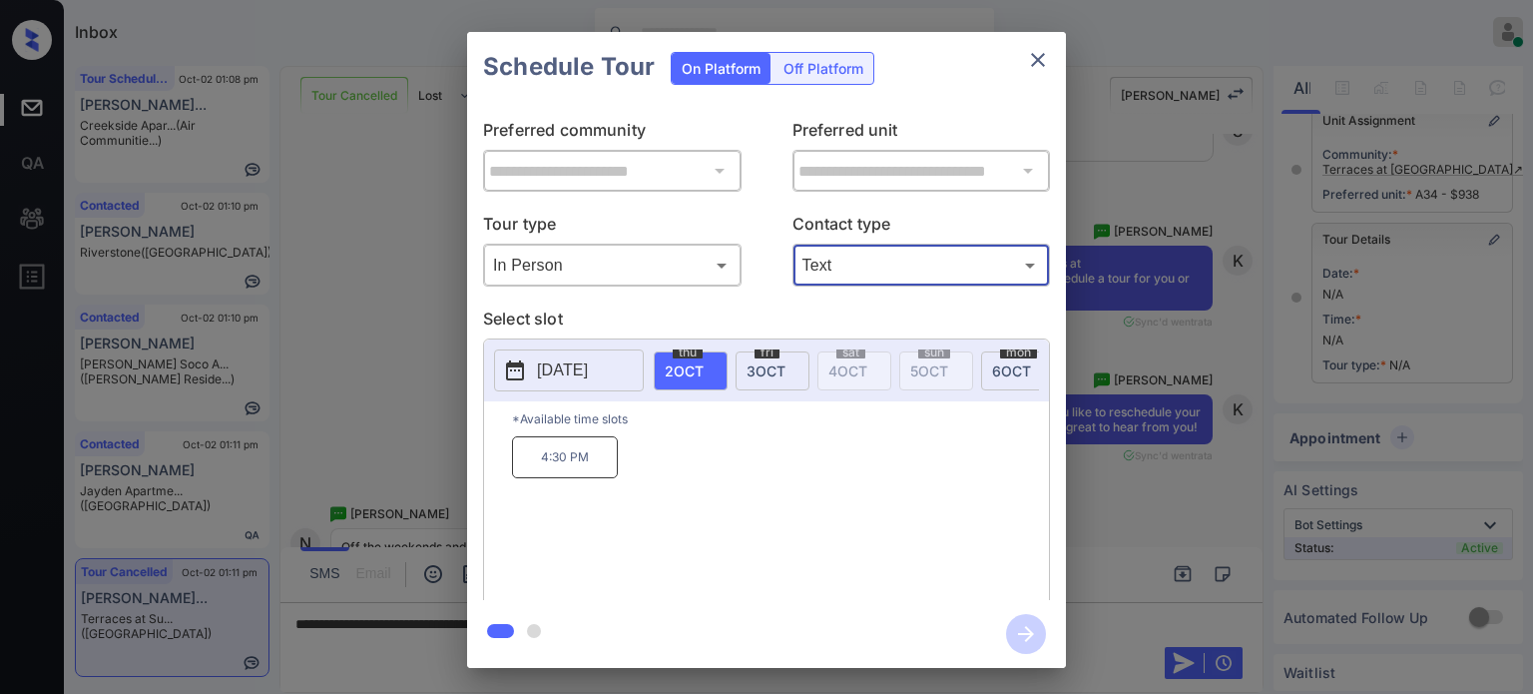
click at [615, 384] on button "2025-10-02" at bounding box center [569, 370] width 150 height 42
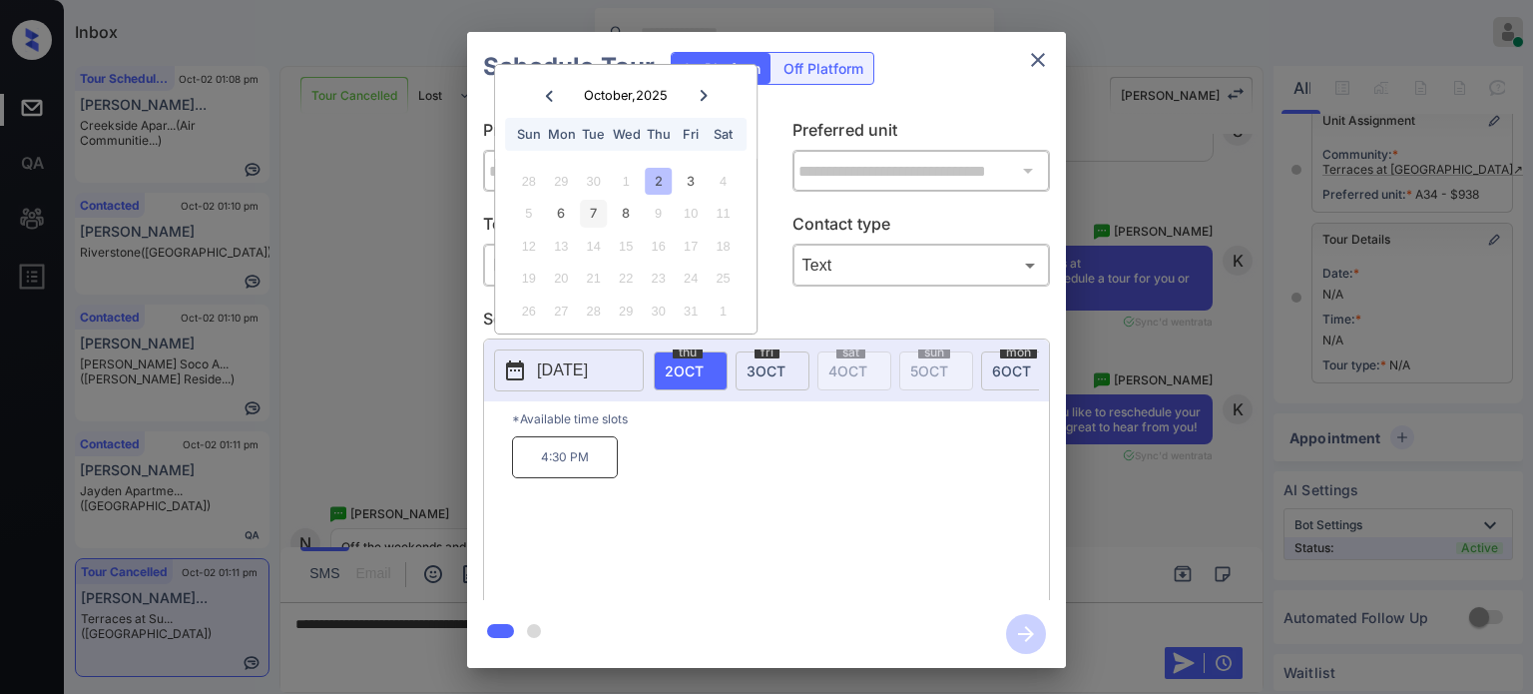
click at [586, 212] on div "7" at bounding box center [593, 213] width 27 height 27
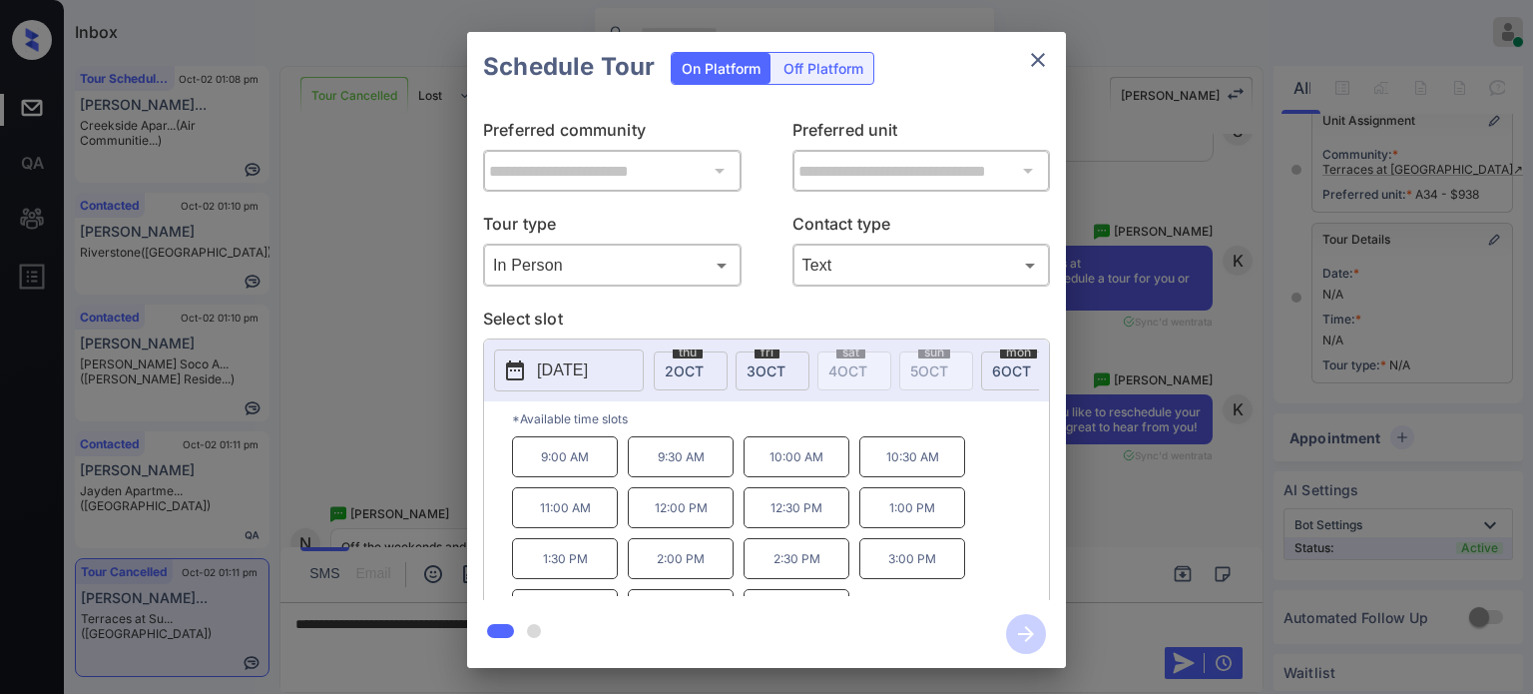
click at [765, 422] on p "*Available time slots" at bounding box center [780, 418] width 537 height 35
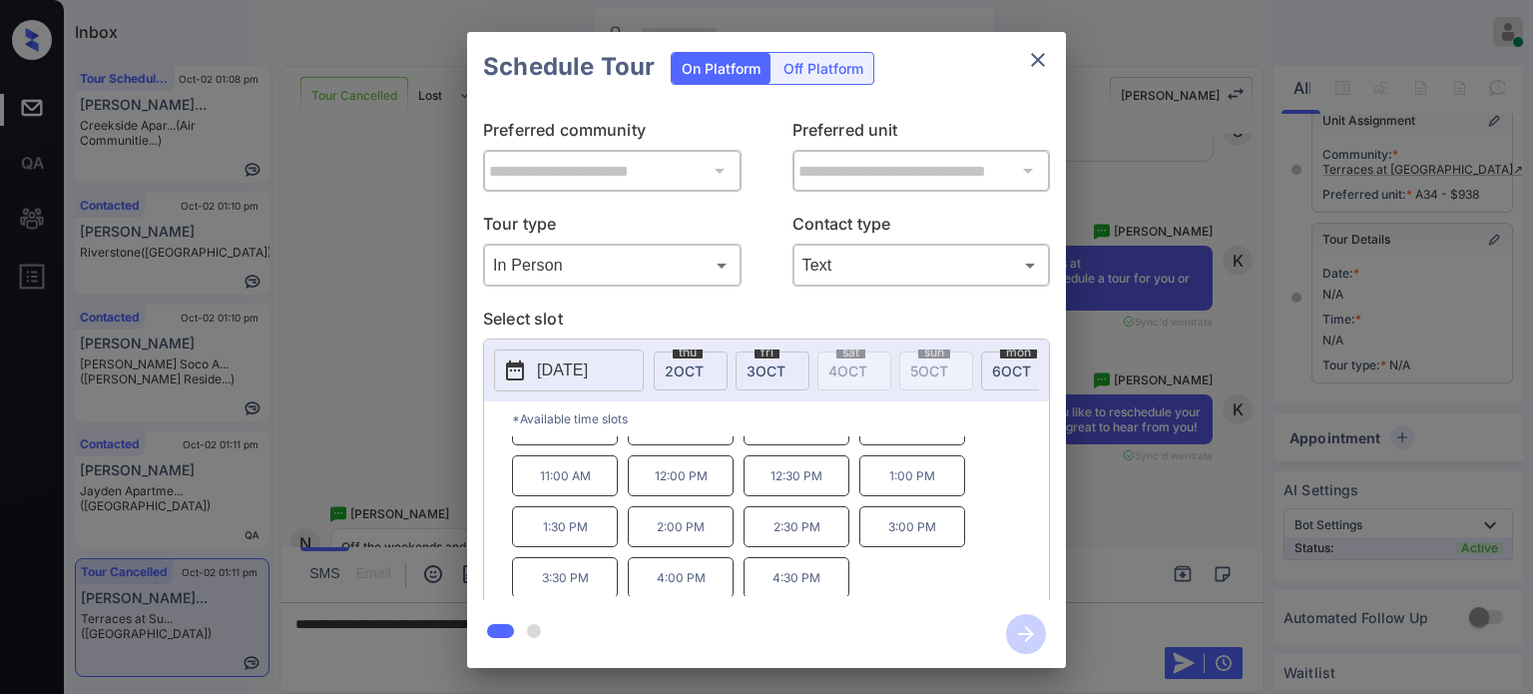
scroll to position [32, 0]
click at [1041, 48] on icon "close" at bounding box center [1038, 60] width 24 height 24
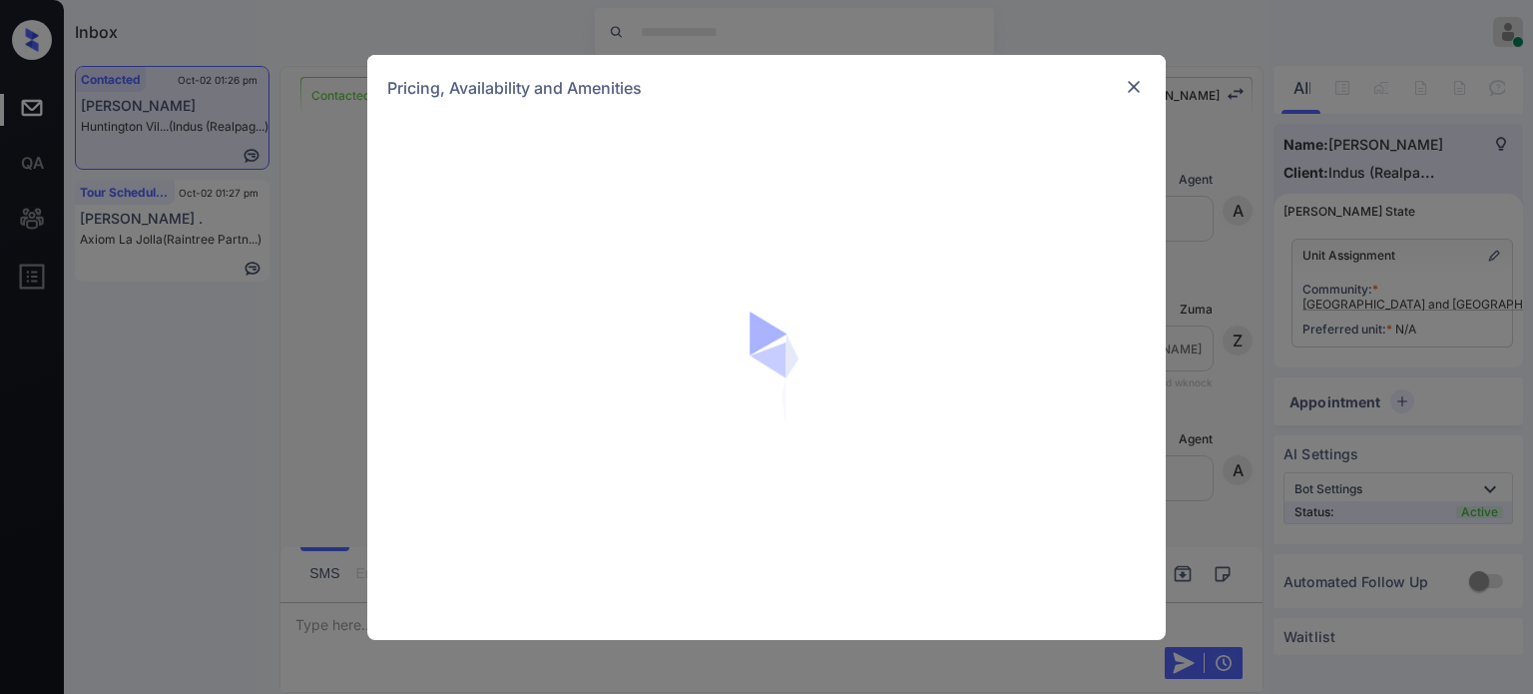
scroll to position [751, 0]
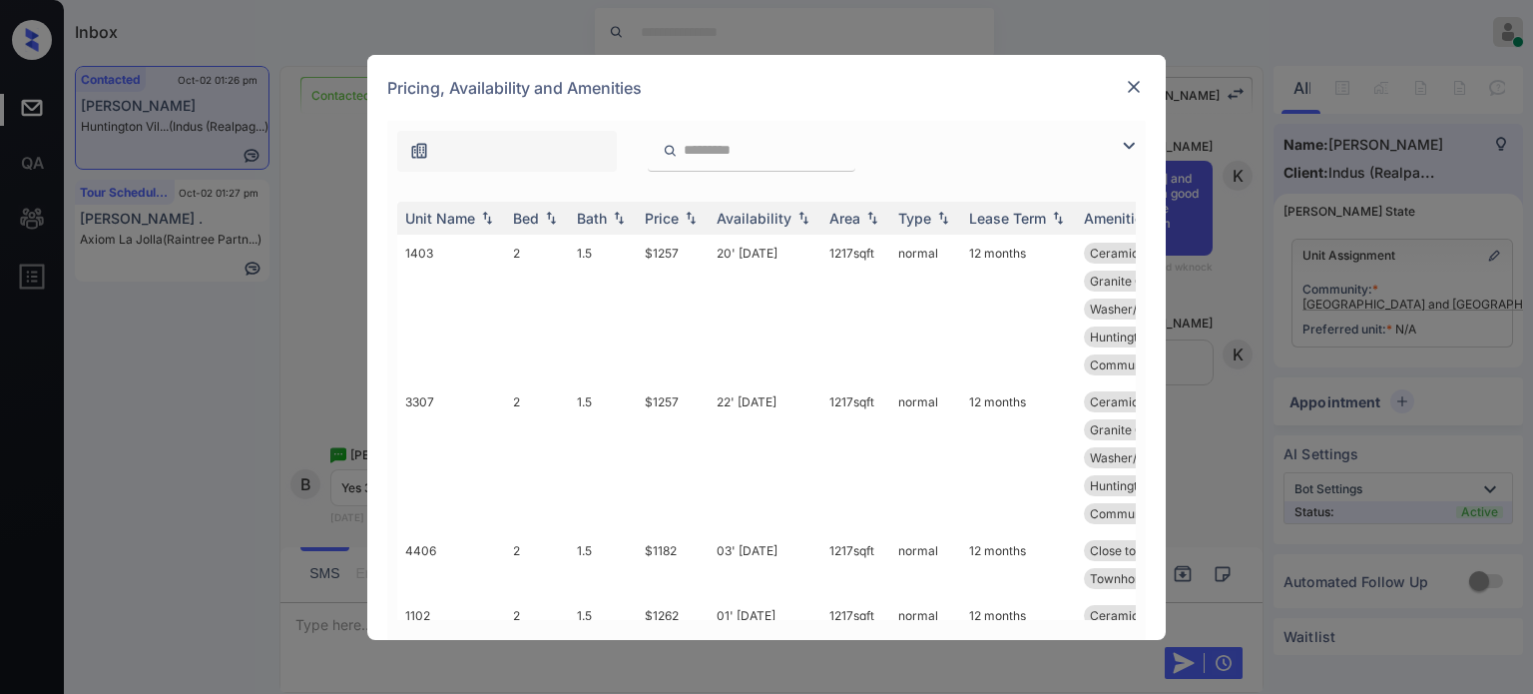
click at [1118, 144] on img at bounding box center [1129, 146] width 24 height 24
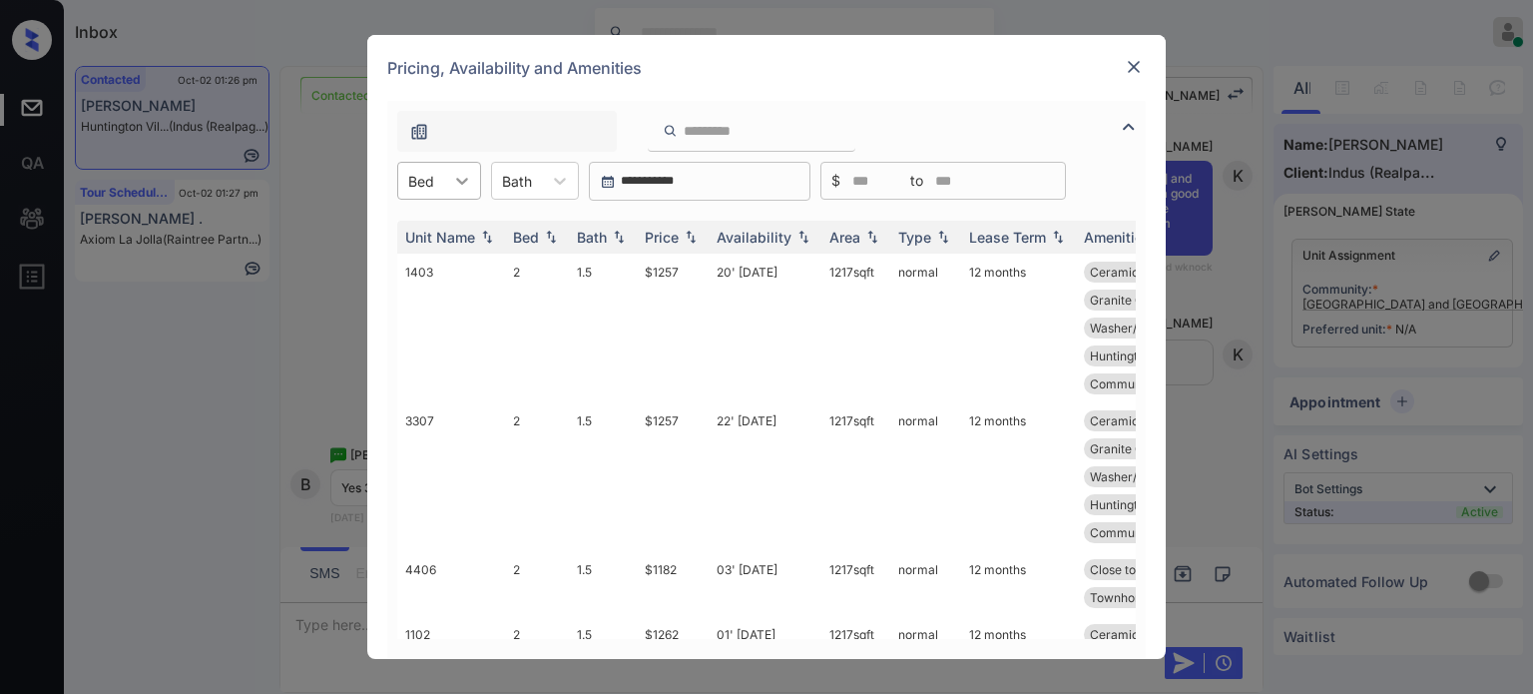
click at [463, 175] on icon at bounding box center [462, 181] width 20 height 20
click at [444, 266] on div "3" at bounding box center [439, 266] width 84 height 36
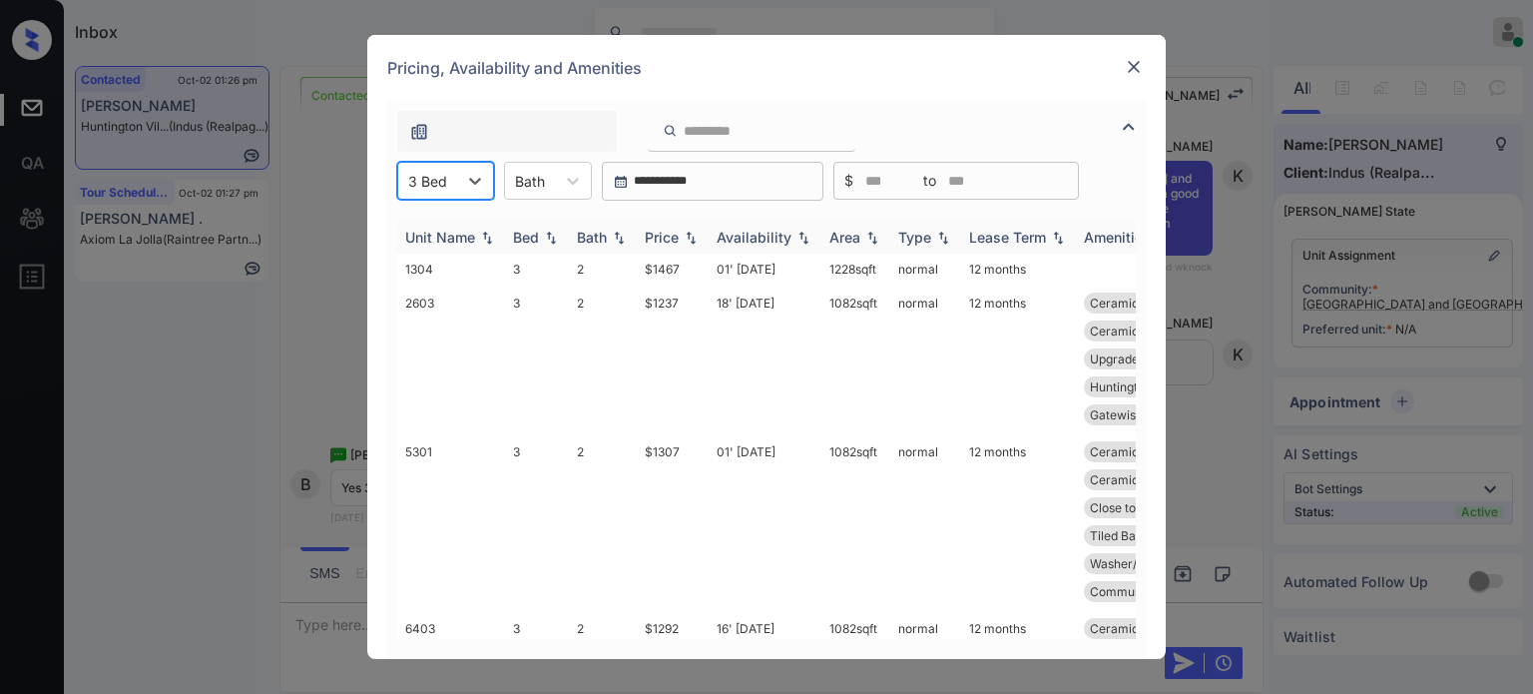
type input "*"
click at [674, 233] on div "Price" at bounding box center [662, 237] width 34 height 17
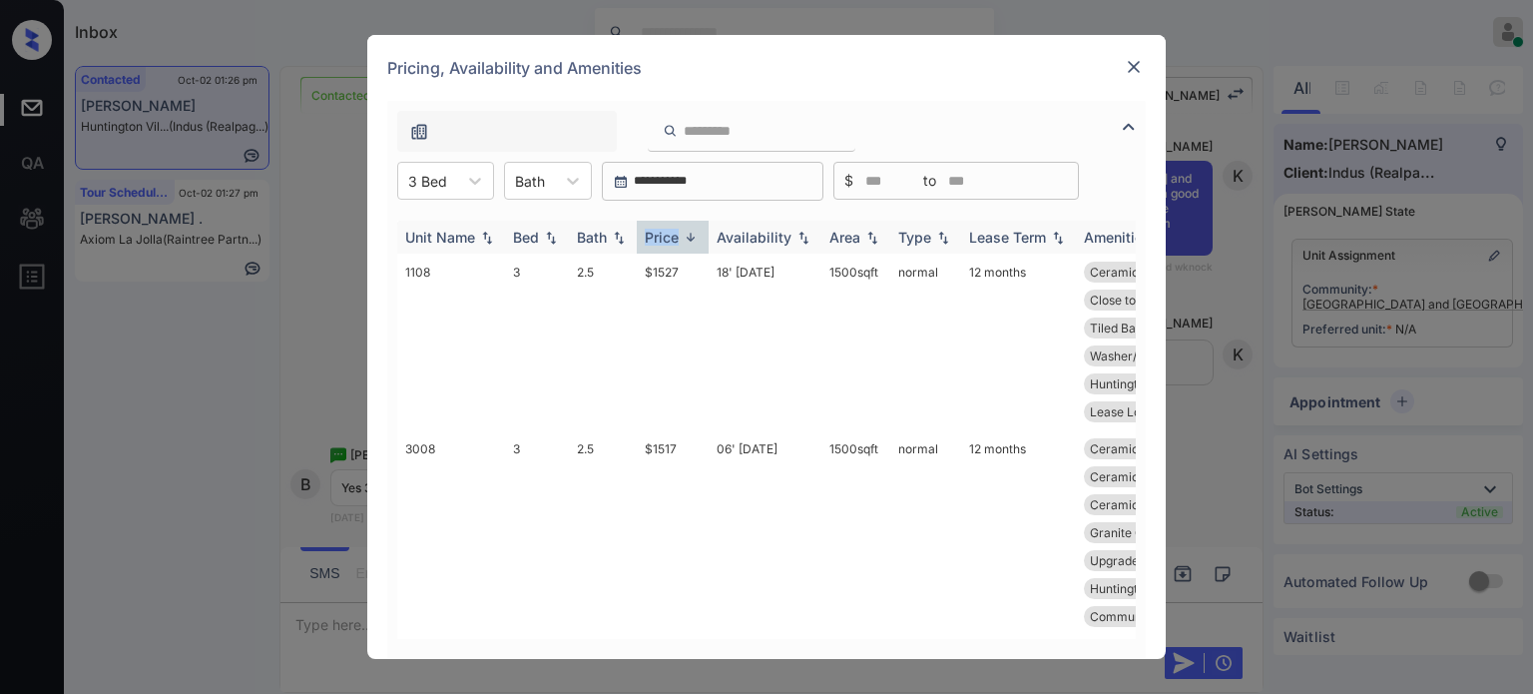
click at [674, 233] on div "Price" at bounding box center [662, 237] width 34 height 17
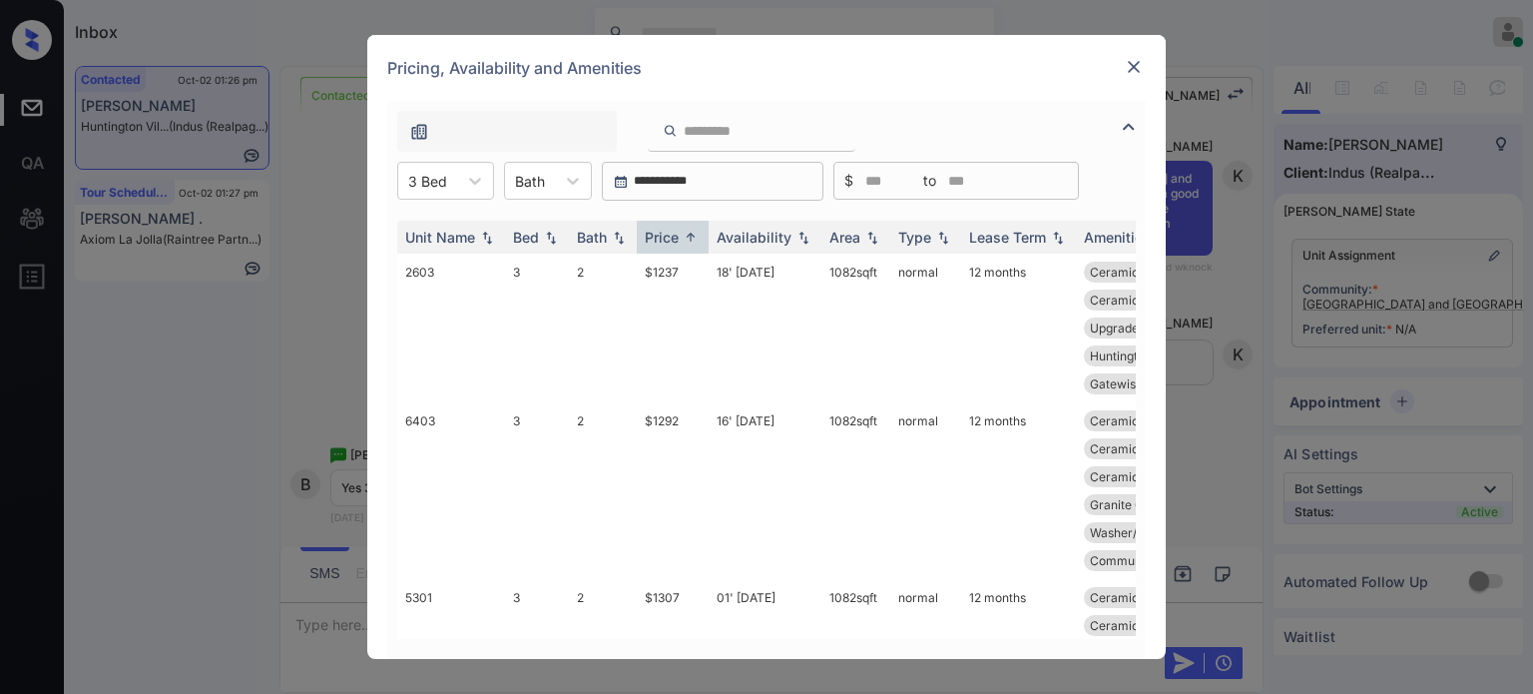
click at [769, 213] on div "Unit Name Bed Bath Price Availability Area Type Lease Term Amenities 2603 3 2 $…" at bounding box center [766, 430] width 759 height 458
click at [737, 263] on td "18' Sep 25" at bounding box center [765, 328] width 113 height 149
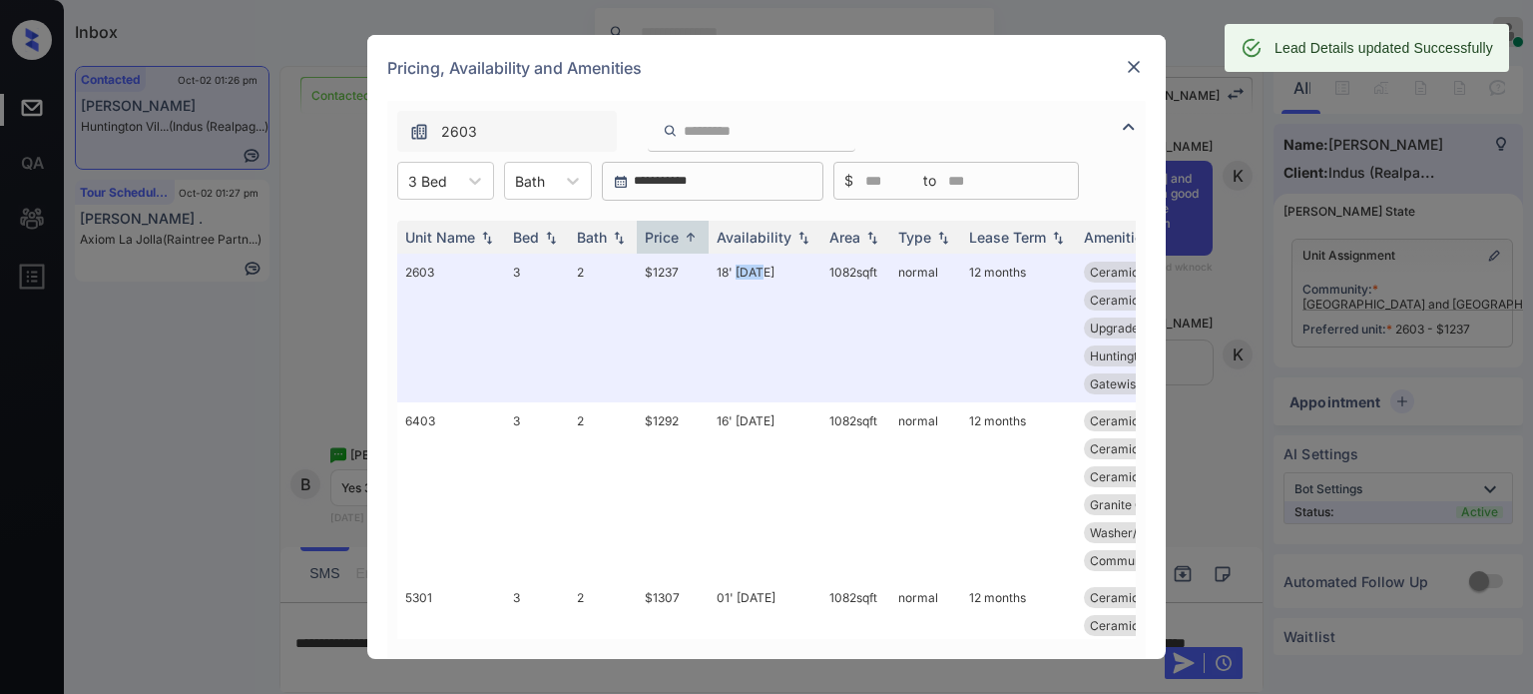
click at [1130, 72] on img at bounding box center [1134, 67] width 20 height 20
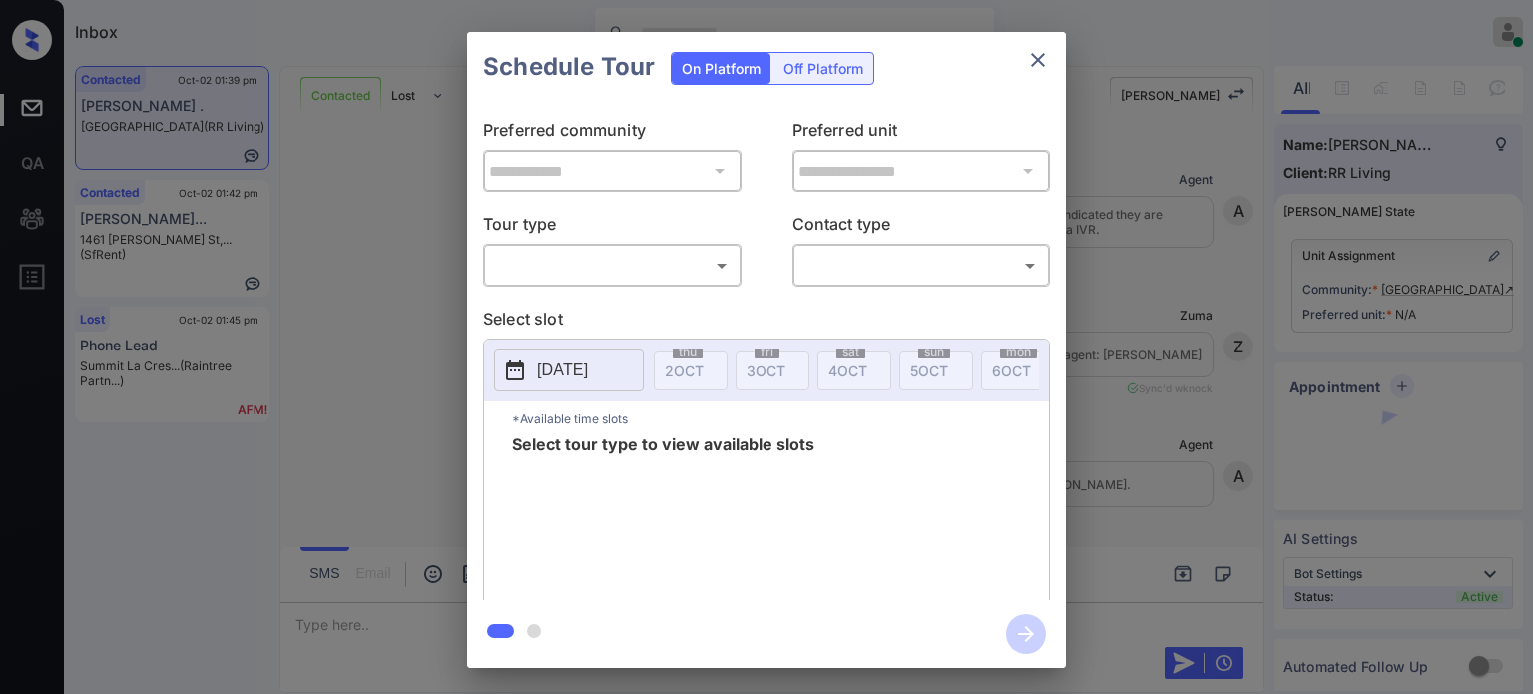
scroll to position [8956, 0]
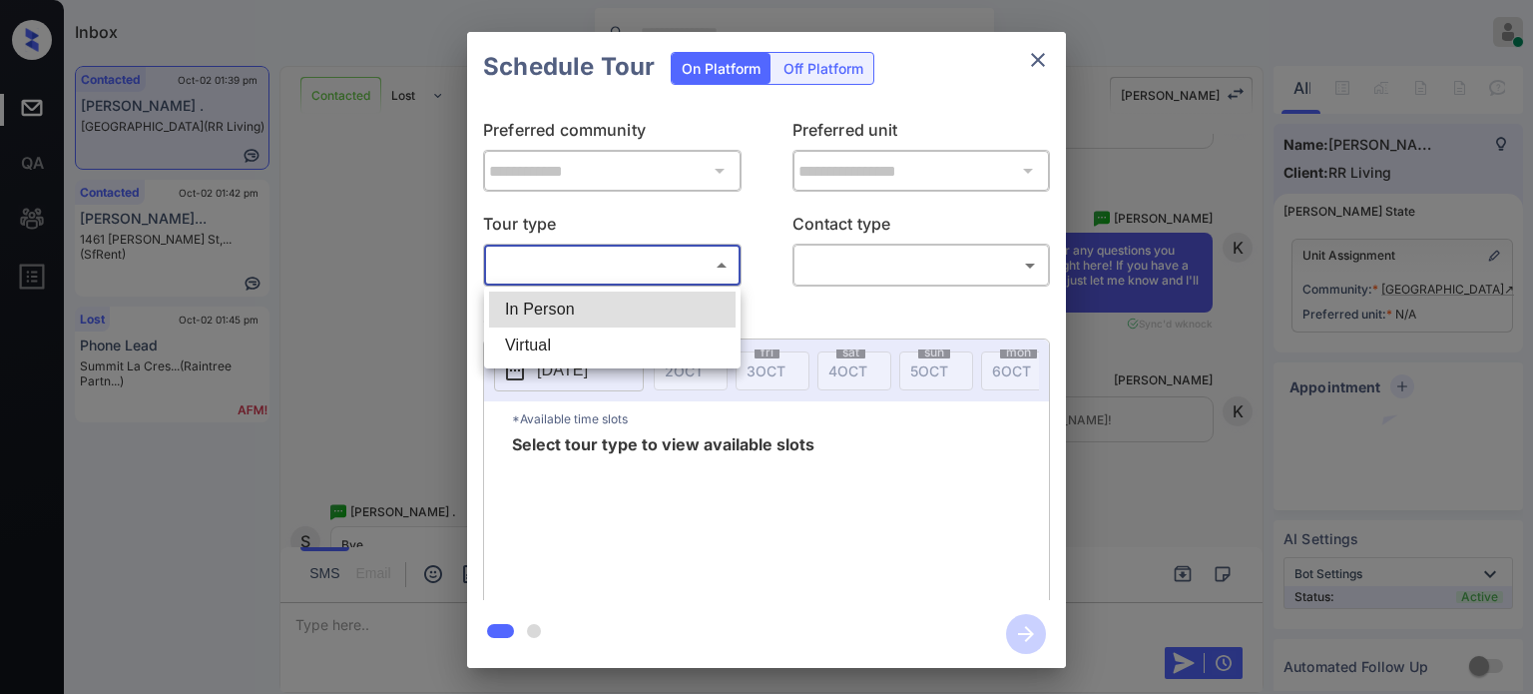
click at [690, 271] on body "Inbox [PERSON_NAME] Online Set yourself offline Set yourself on break Profile S…" at bounding box center [766, 347] width 1533 height 694
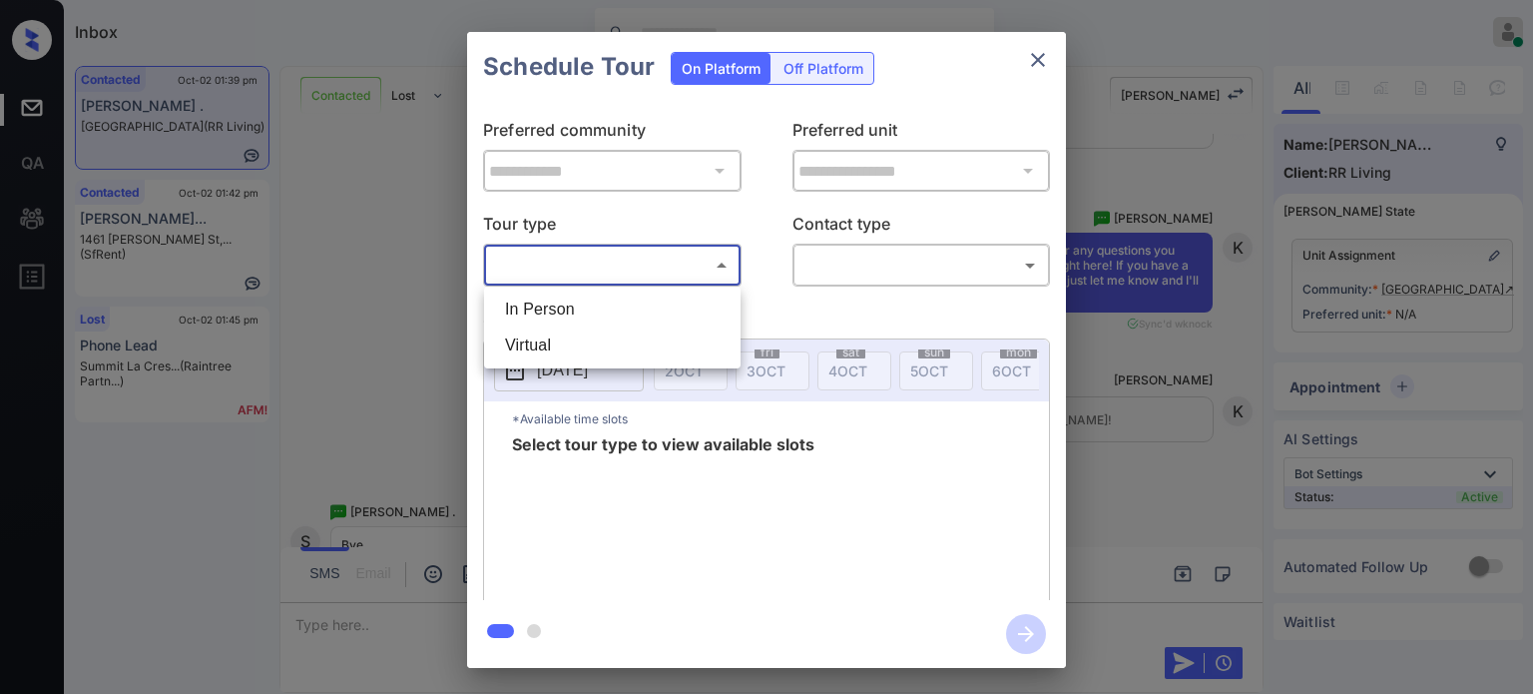
click at [1038, 63] on div at bounding box center [766, 347] width 1533 height 694
click at [1038, 63] on icon "close" at bounding box center [1038, 60] width 24 height 24
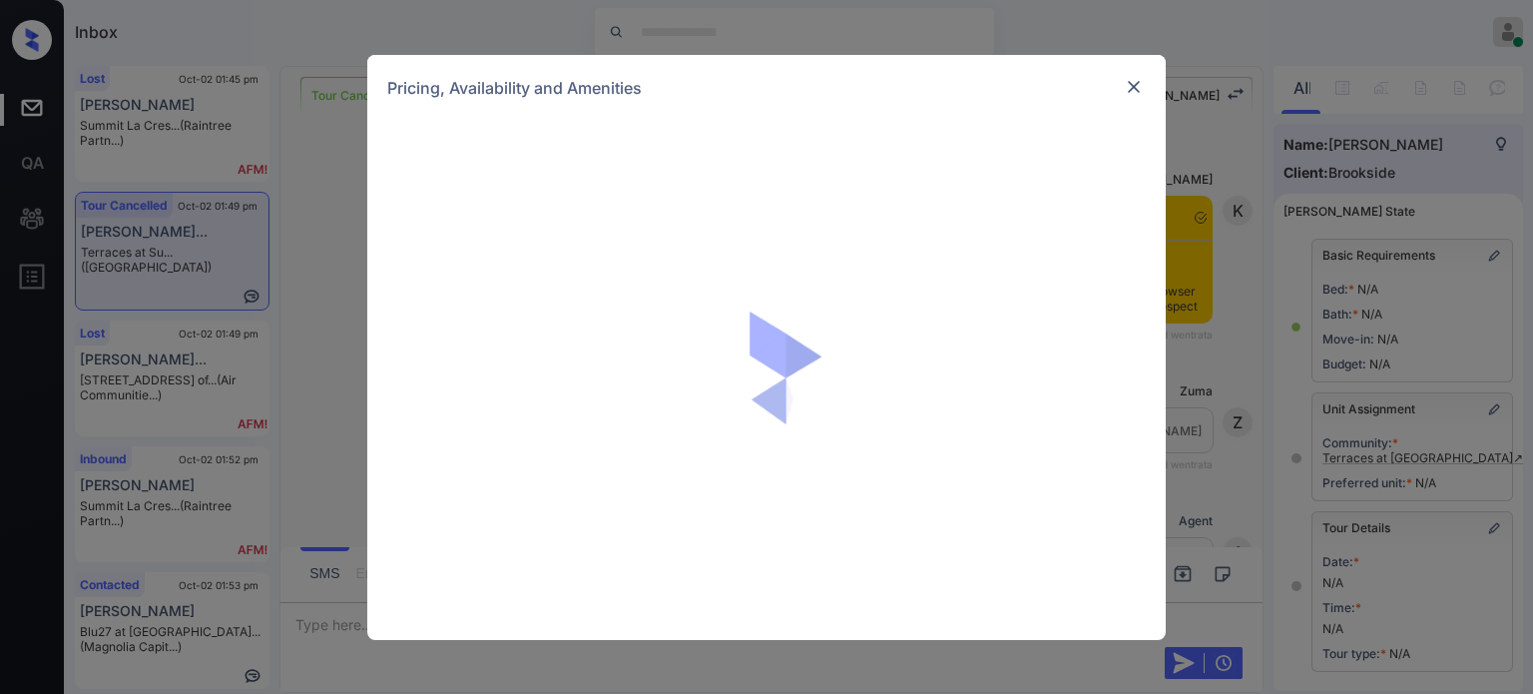
scroll to position [599, 0]
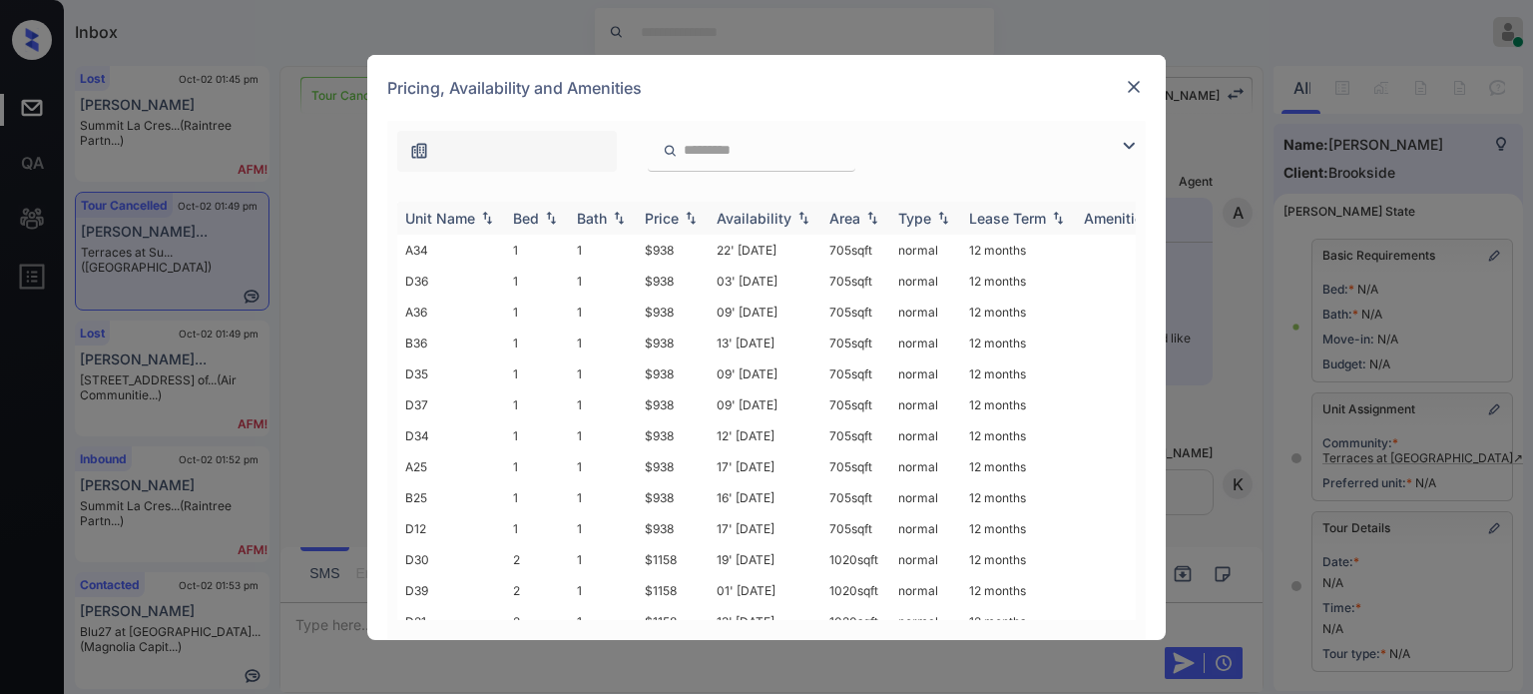
click at [677, 216] on div "Price" at bounding box center [662, 218] width 34 height 17
click at [780, 255] on td "22' [DATE]" at bounding box center [765, 250] width 113 height 31
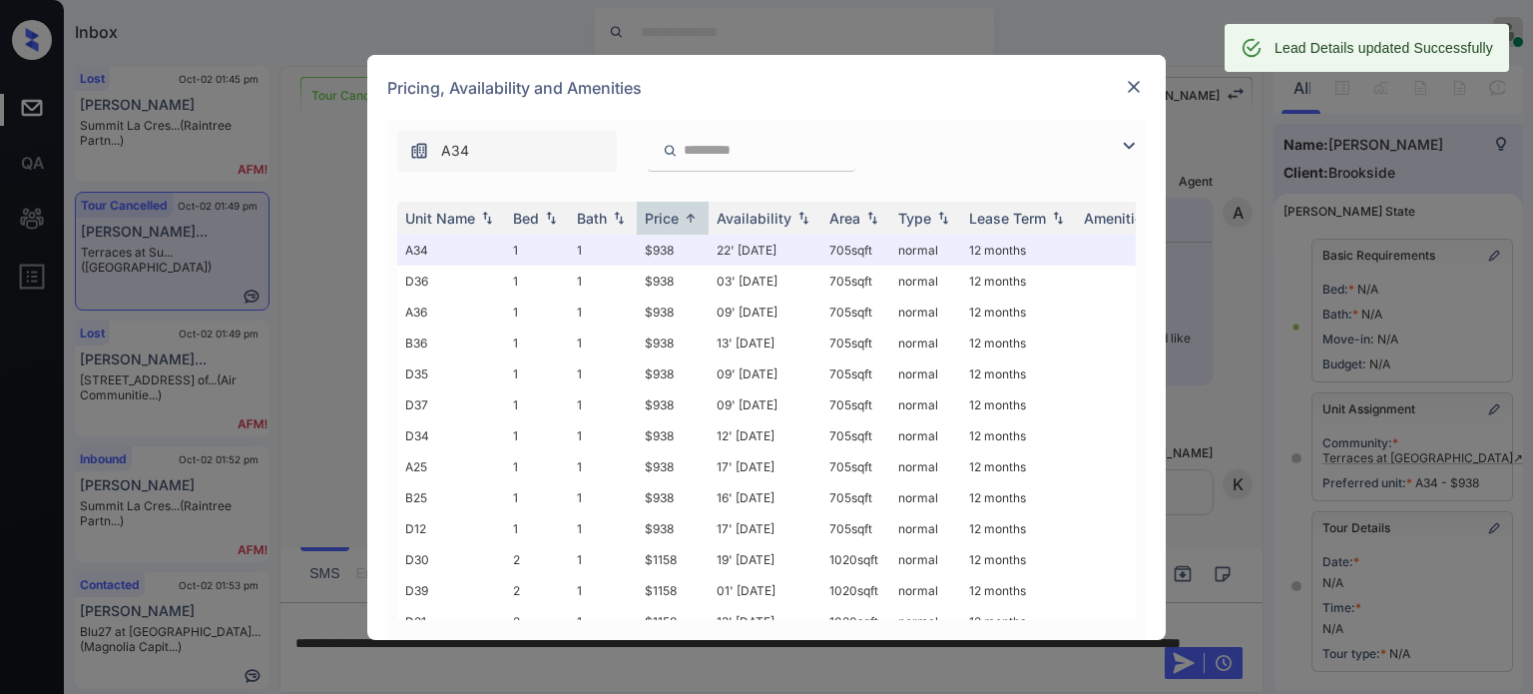
click at [1133, 99] on div at bounding box center [1134, 88] width 24 height 26
click at [1135, 81] on img at bounding box center [1134, 87] width 20 height 20
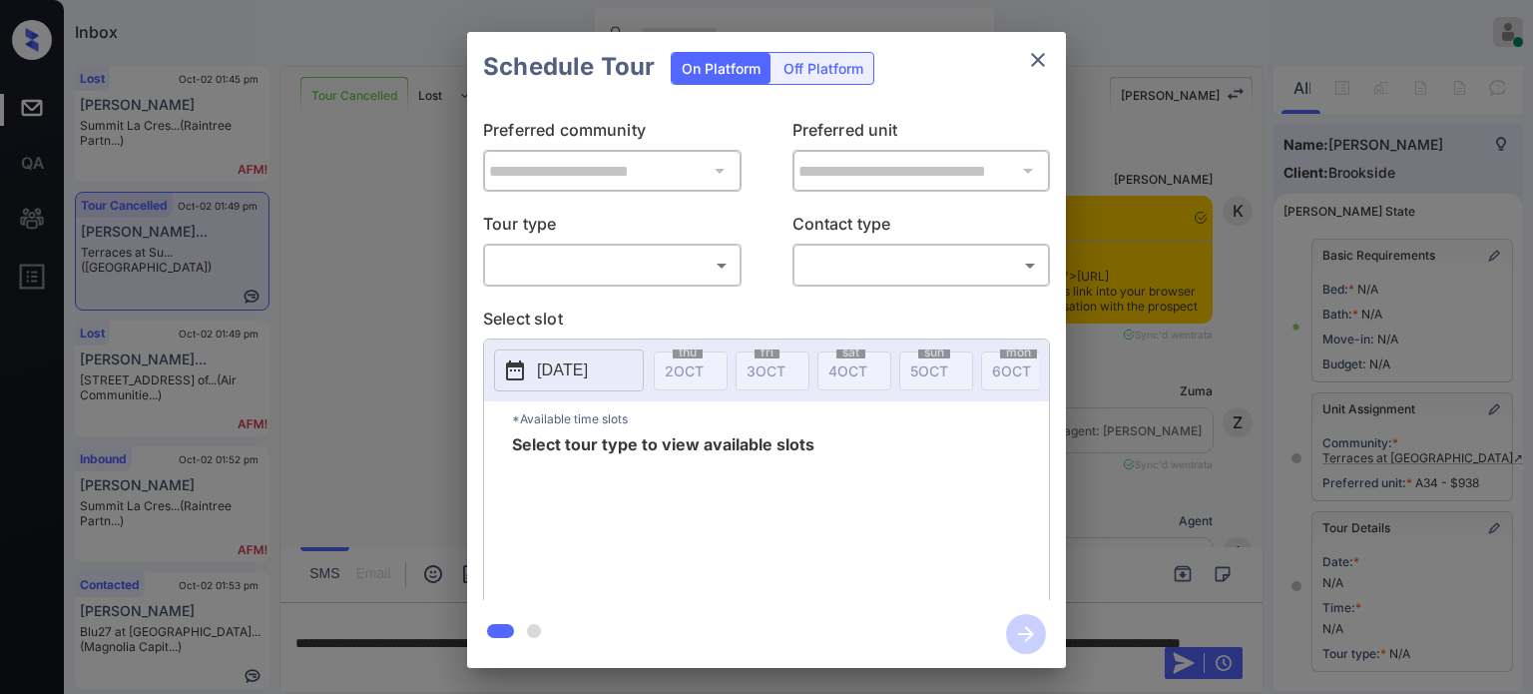
scroll to position [302, 0]
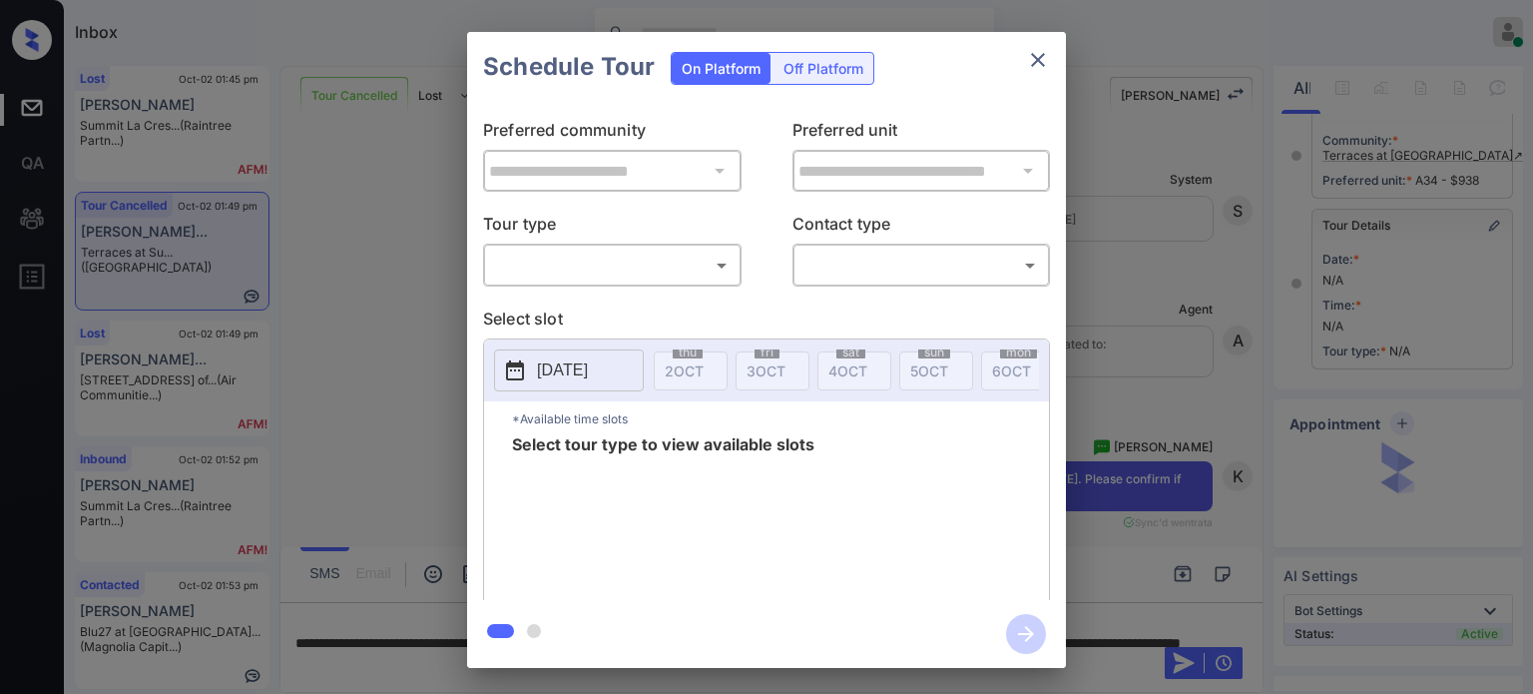
click at [711, 269] on body "Inbox [PERSON_NAME] Online Set yourself offline Set yourself on break Profile S…" at bounding box center [766, 347] width 1533 height 694
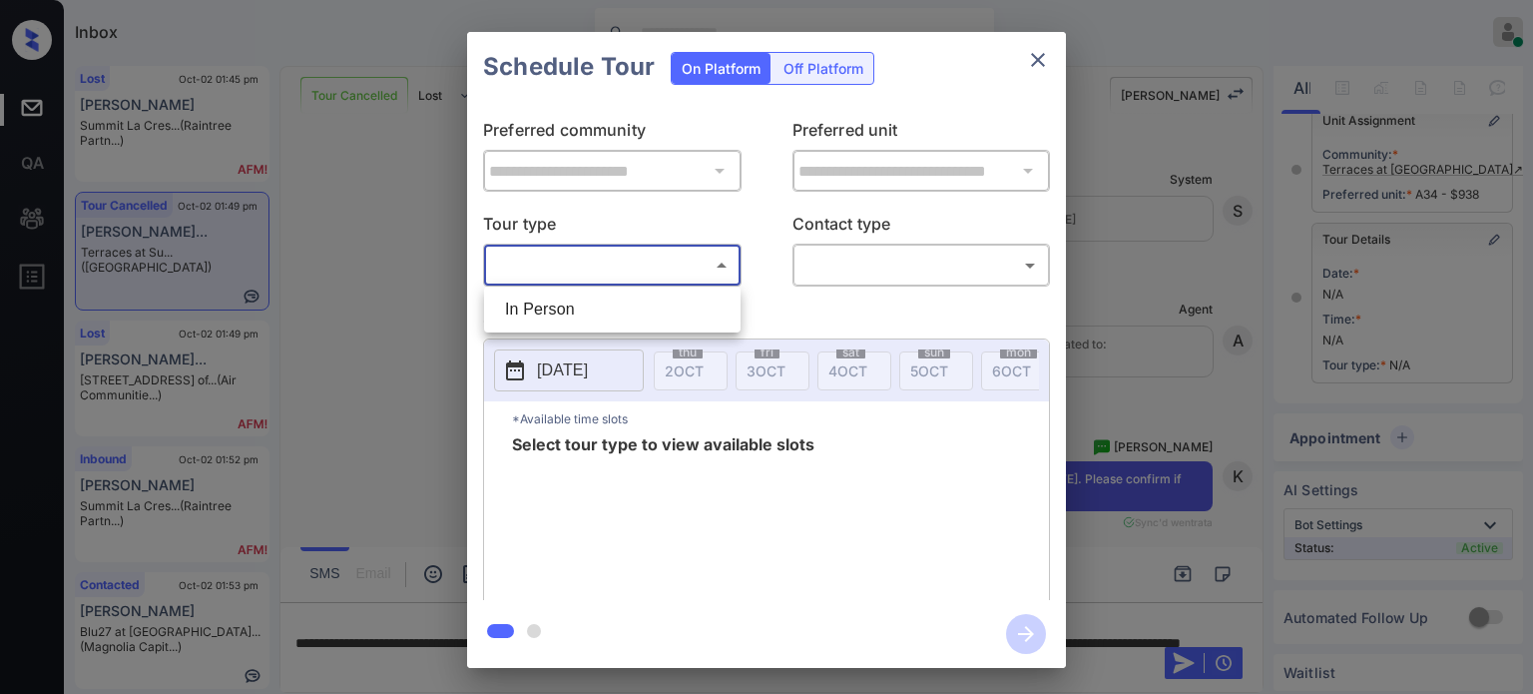
click at [647, 302] on li "In Person" at bounding box center [612, 309] width 247 height 36
type input "********"
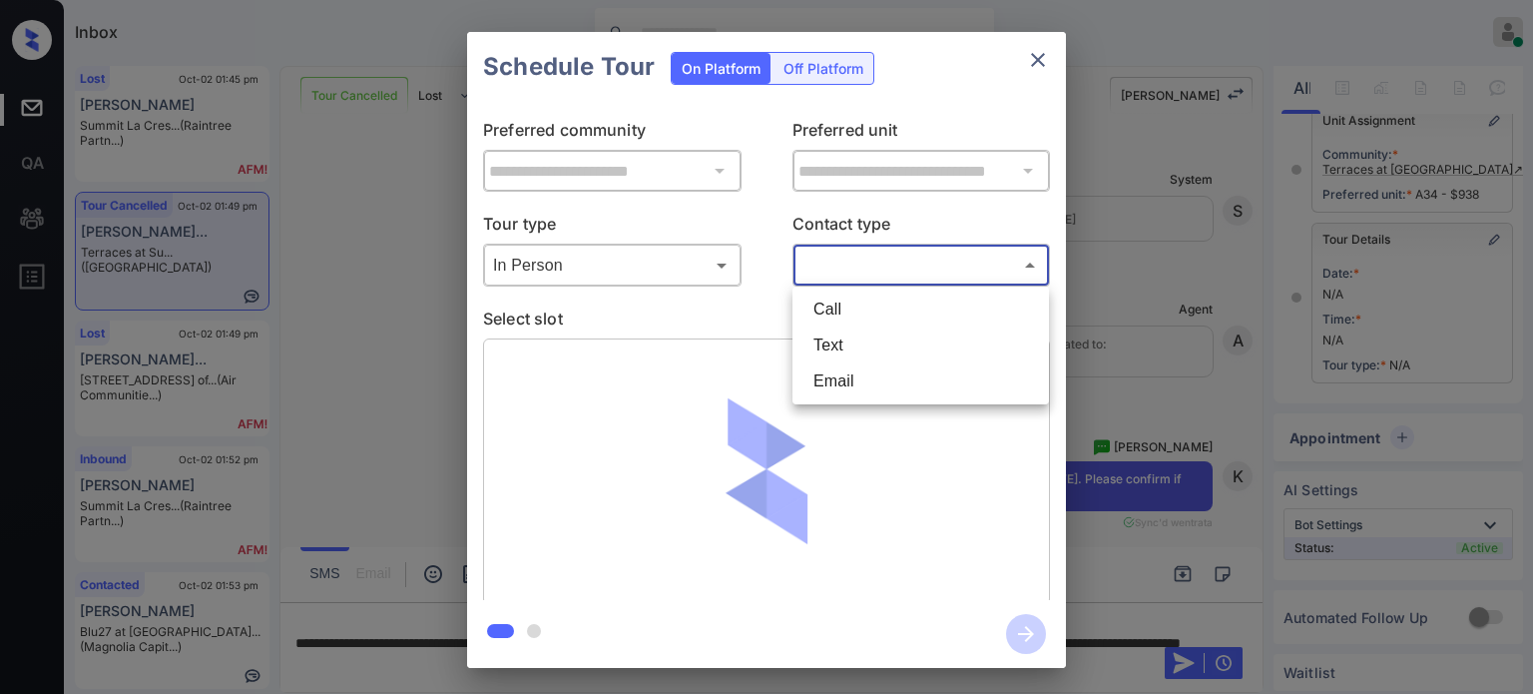
click at [856, 270] on body "Inbox [PERSON_NAME] Online Set yourself offline Set yourself on break Profile S…" at bounding box center [766, 347] width 1533 height 694
click at [839, 339] on li "Text" at bounding box center [921, 345] width 247 height 36
type input "****"
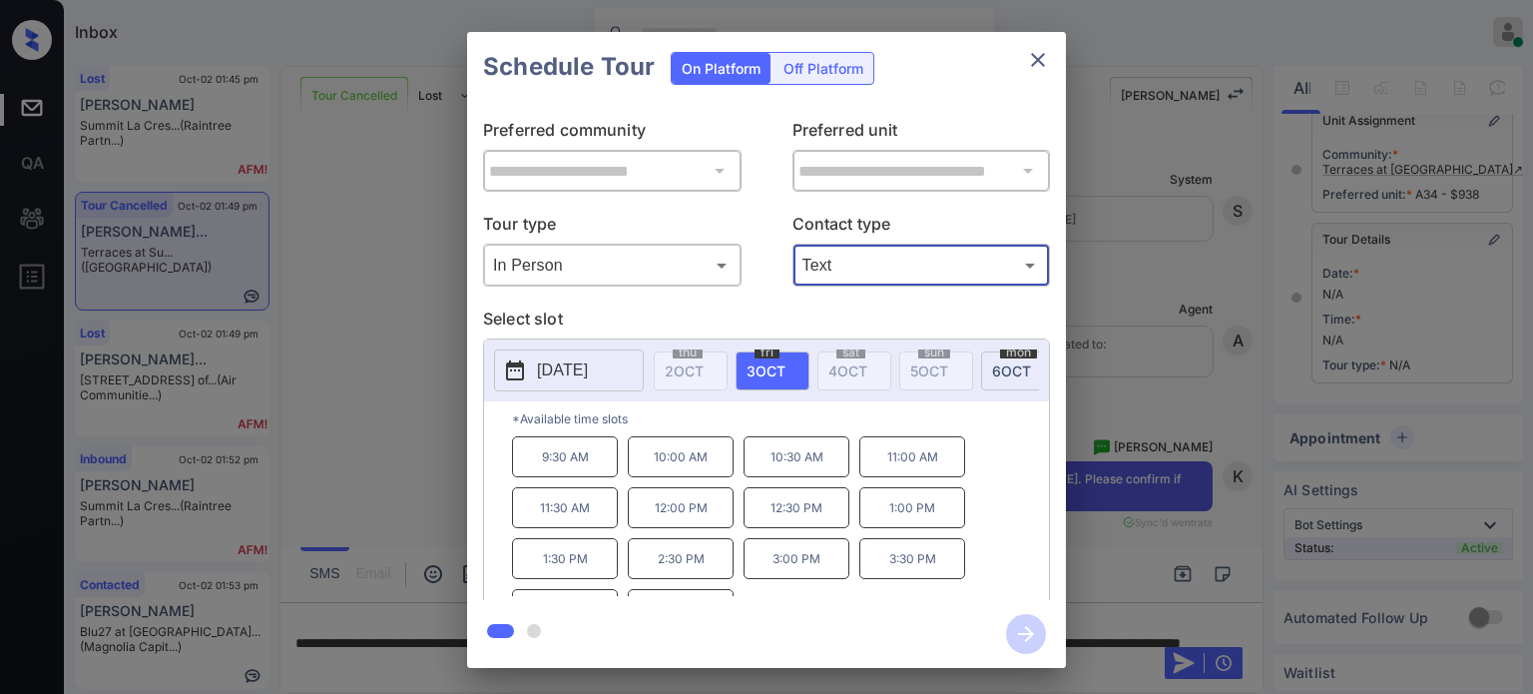
click at [772, 477] on p "10:30 AM" at bounding box center [797, 456] width 106 height 41
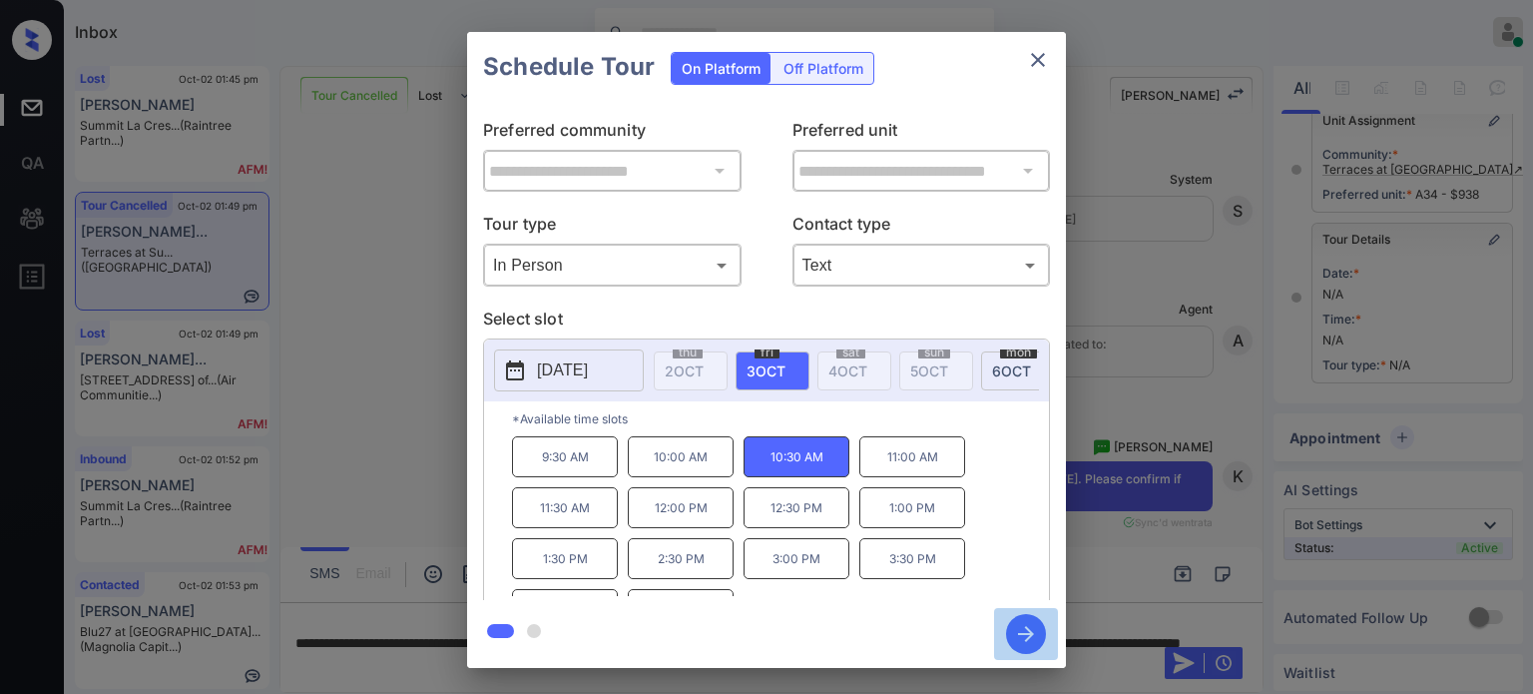
click at [1025, 640] on icon "button" at bounding box center [1026, 634] width 16 height 16
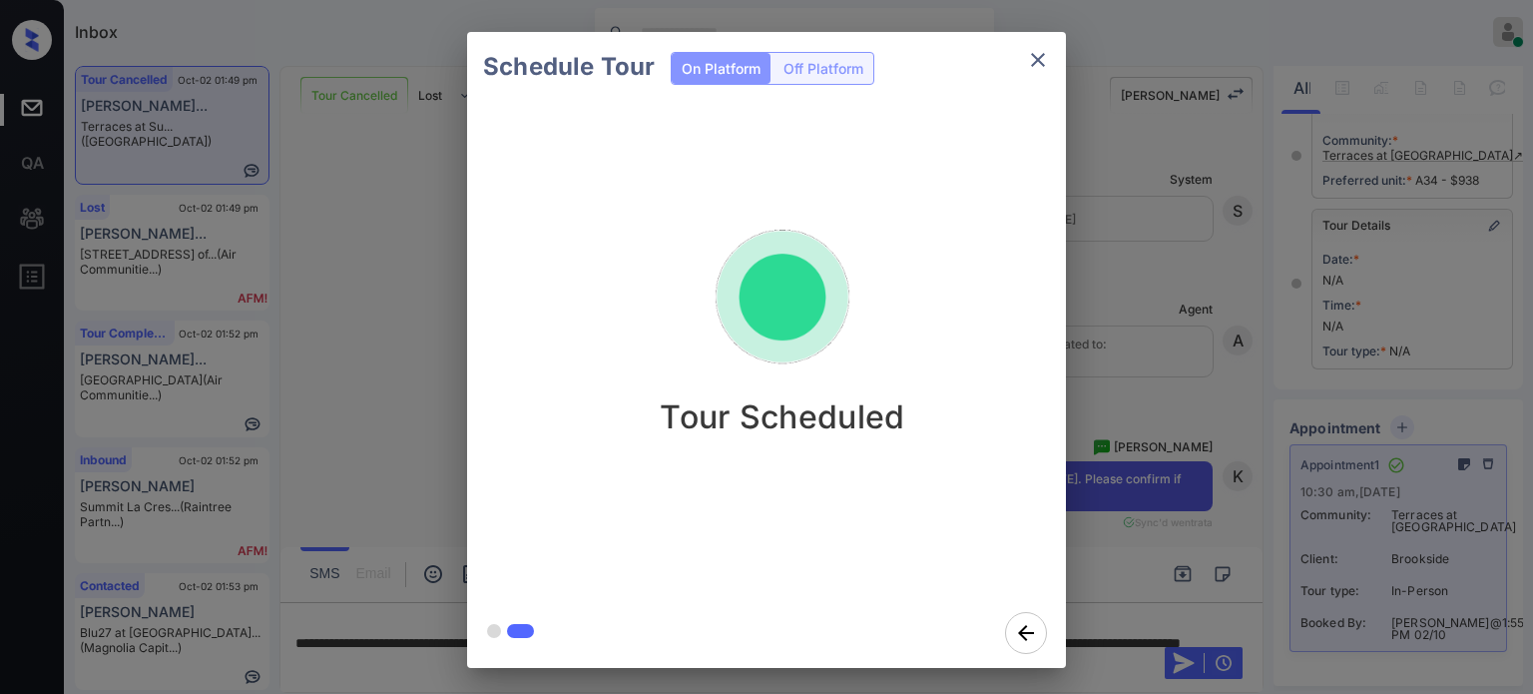
click at [1035, 49] on icon "close" at bounding box center [1038, 60] width 24 height 24
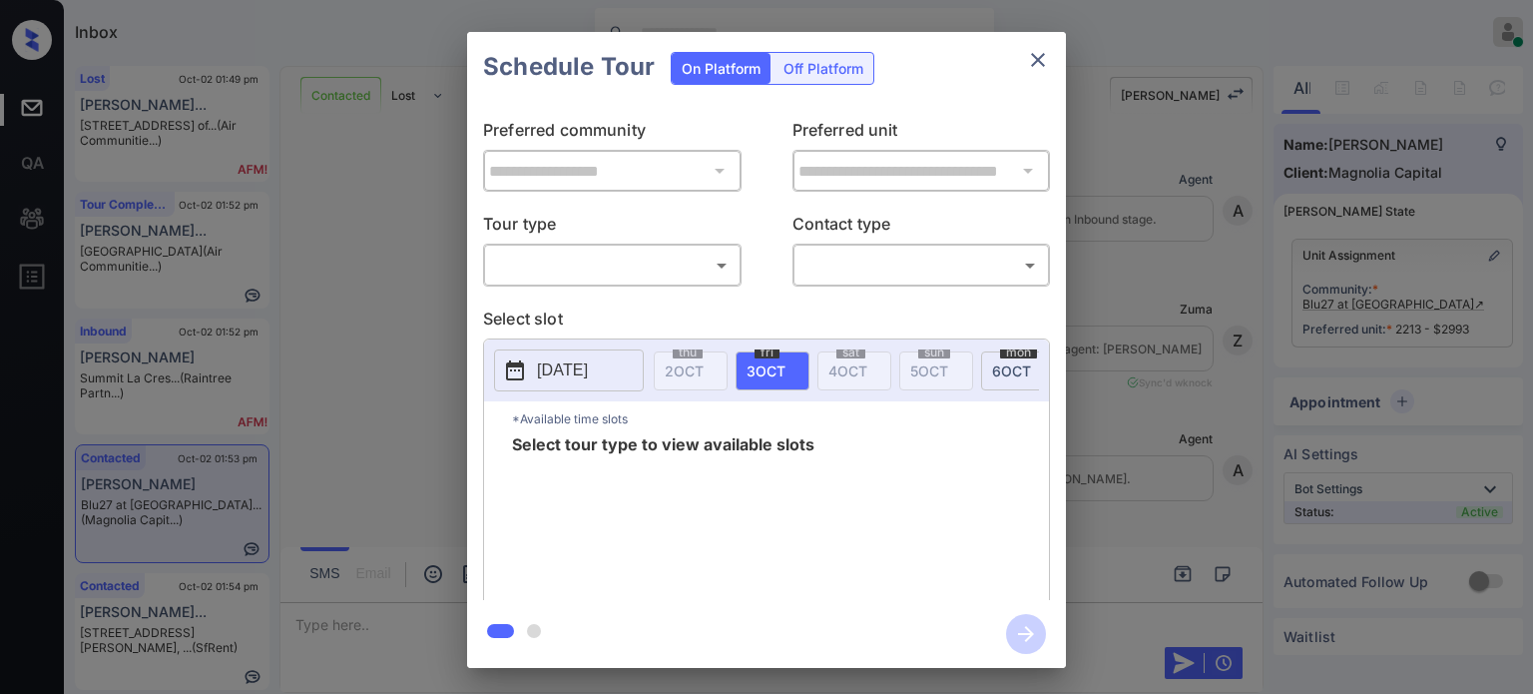
scroll to position [3210, 0]
click at [623, 268] on body "Inbox Juan Carlos Manantan Online Set yourself offline Set yourself on break Pr…" at bounding box center [766, 347] width 1533 height 694
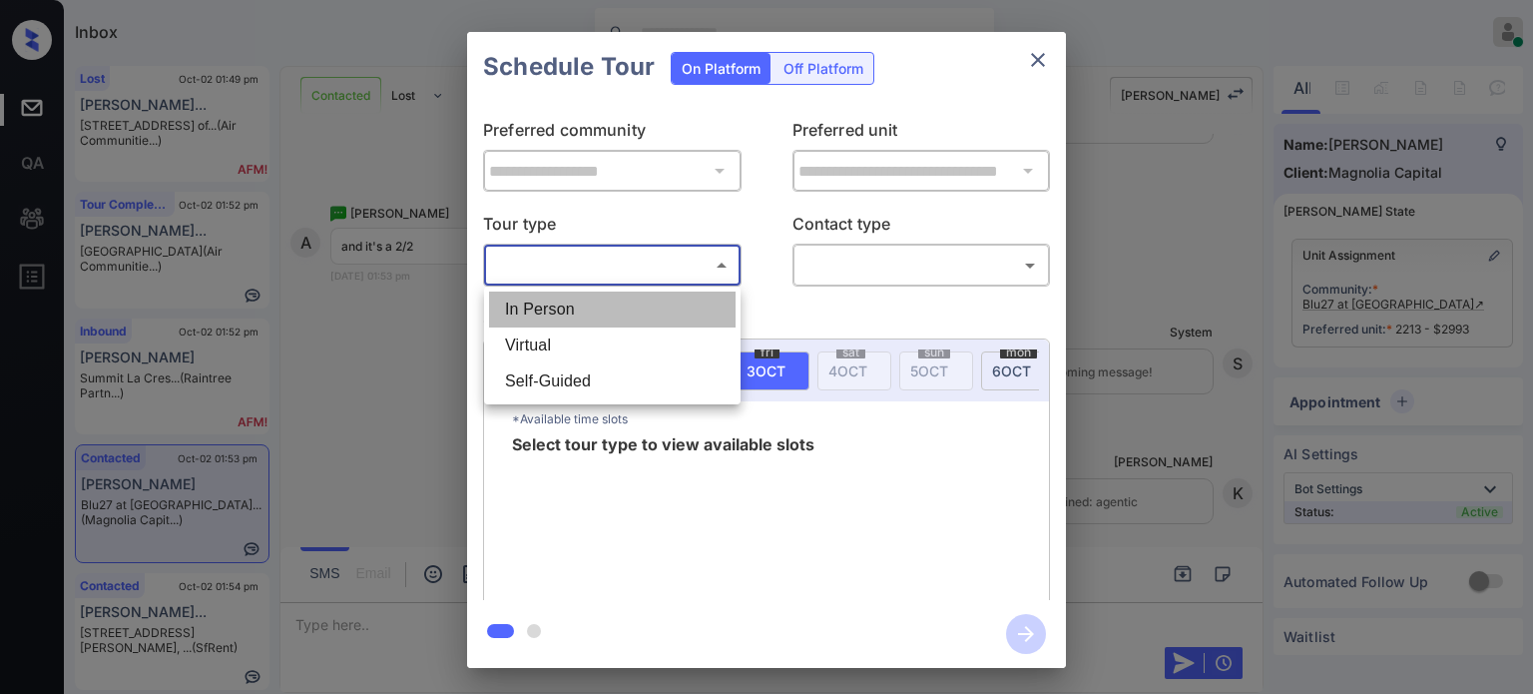
click at [543, 316] on li "In Person" at bounding box center [612, 309] width 247 height 36
type input "********"
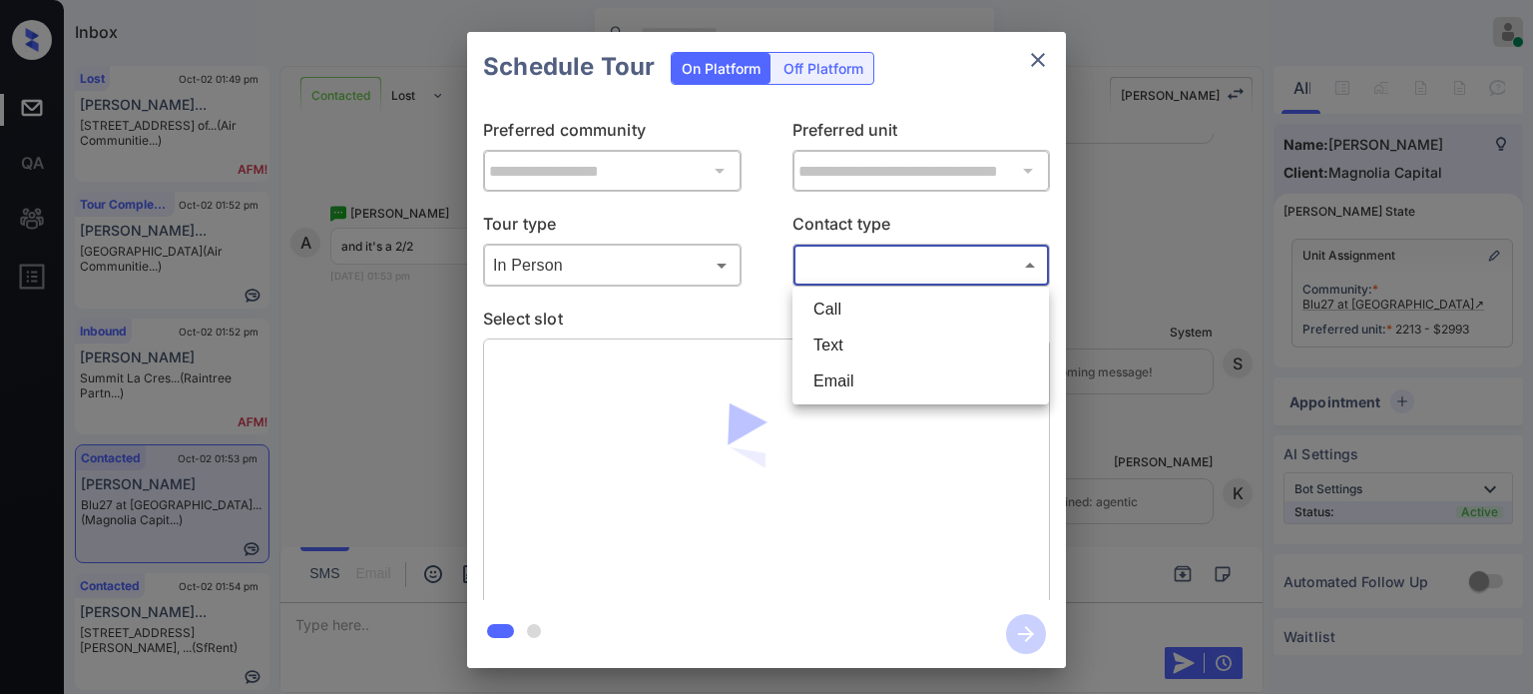
click at [875, 257] on body "Inbox Juan Carlos Manantan Online Set yourself offline Set yourself on break Pr…" at bounding box center [766, 347] width 1533 height 694
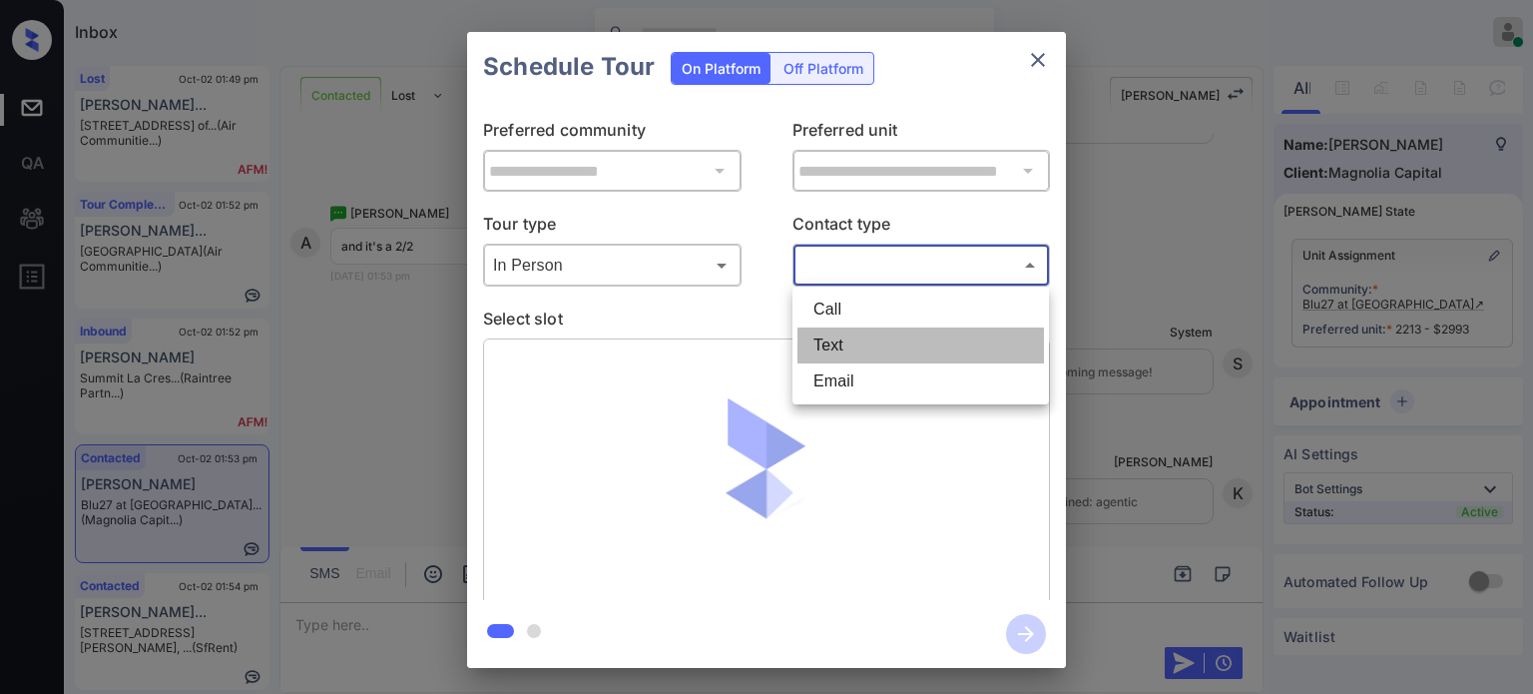
click at [832, 332] on li "Text" at bounding box center [921, 345] width 247 height 36
type input "****"
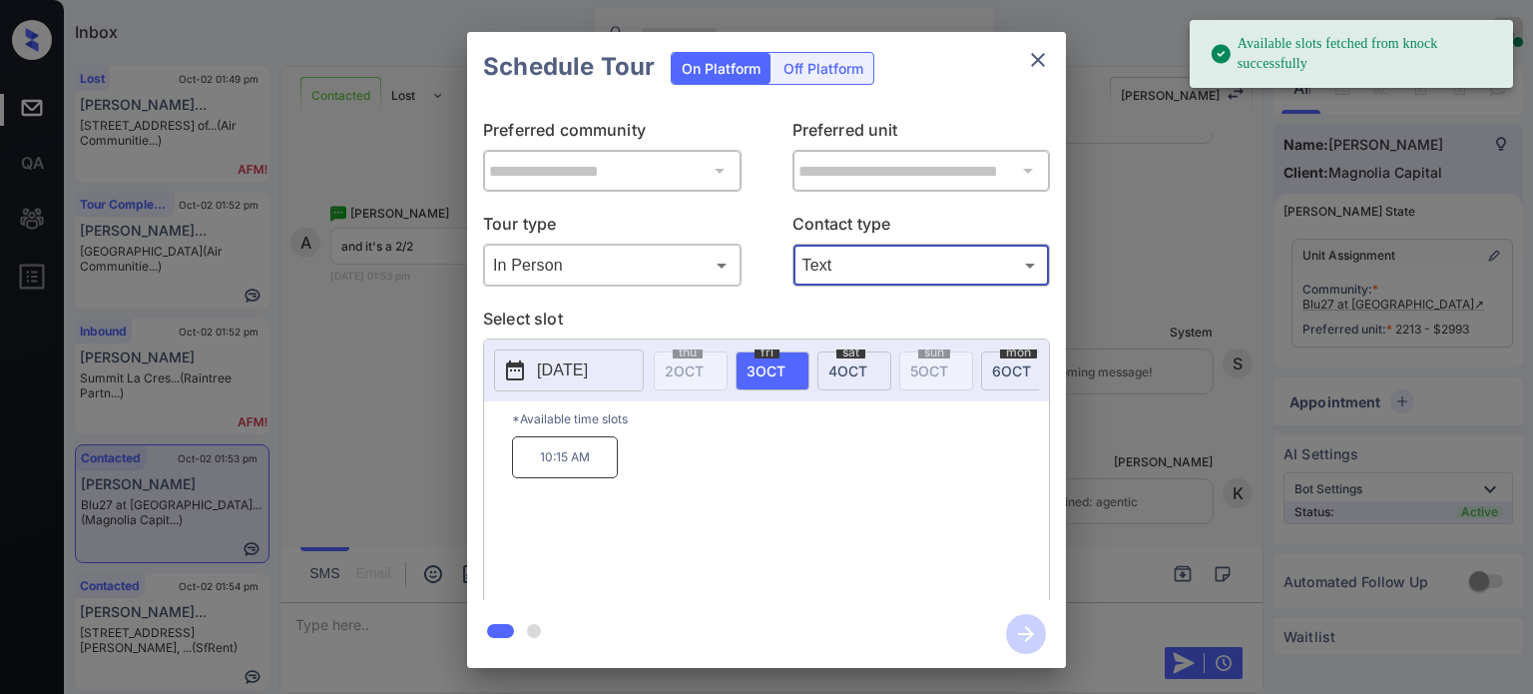
click at [1048, 55] on icon "close" at bounding box center [1038, 60] width 24 height 24
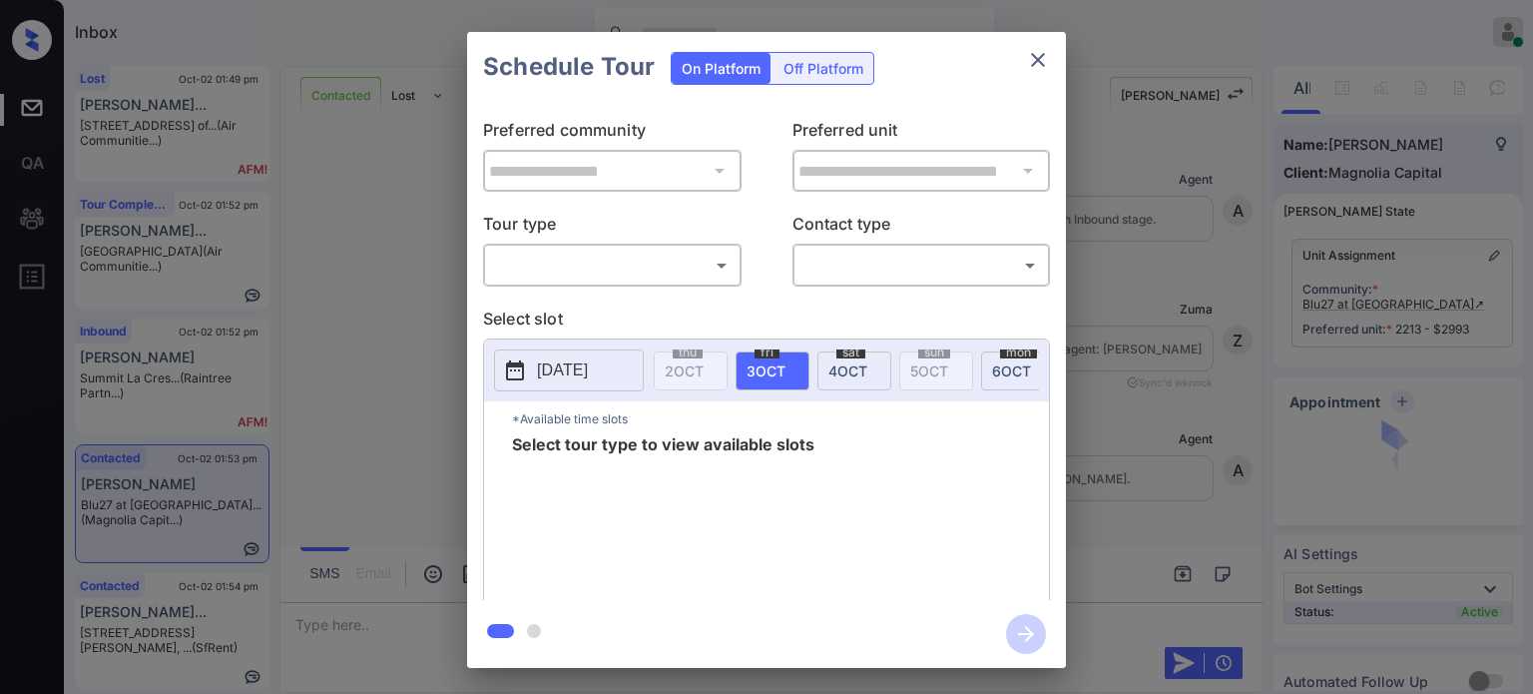
scroll to position [2911, 0]
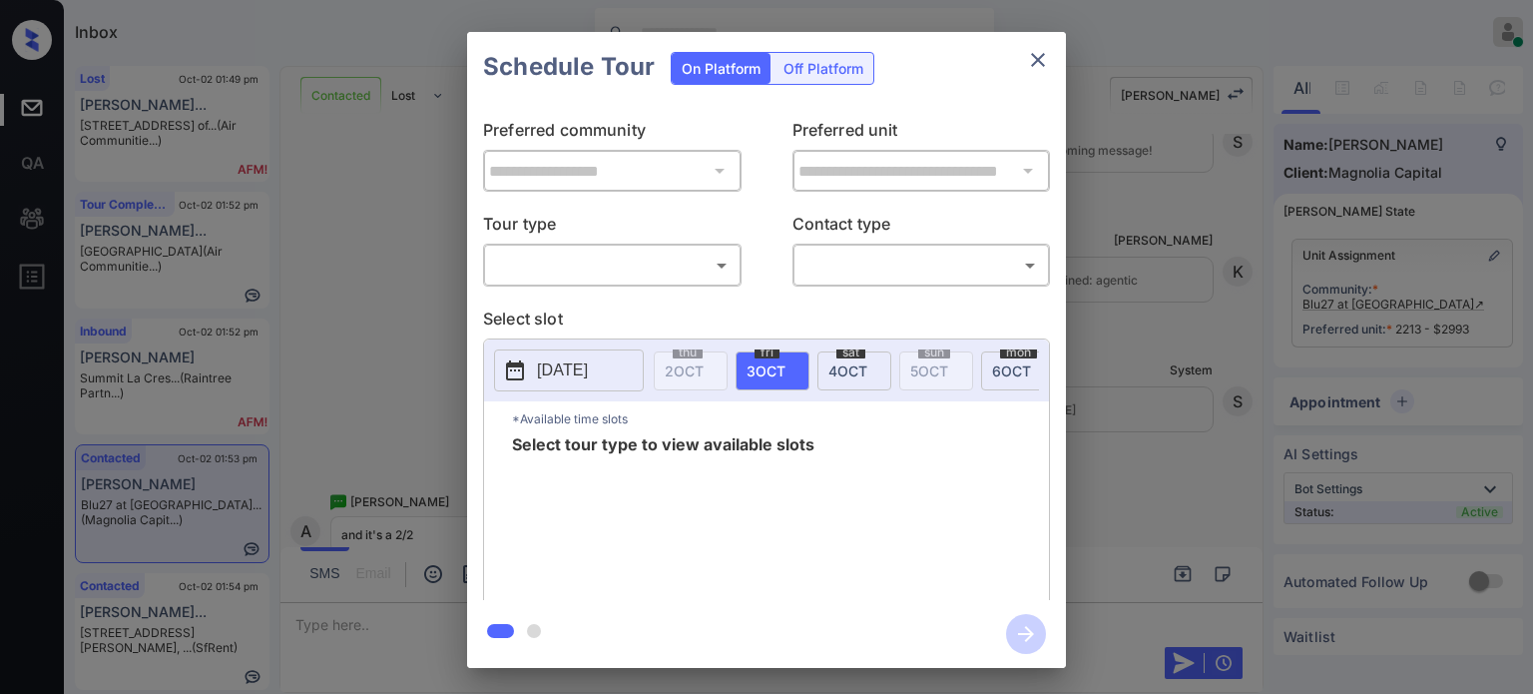
click at [666, 251] on body "Inbox [PERSON_NAME] Online Set yourself offline Set yourself on break Profile S…" at bounding box center [766, 347] width 1533 height 694
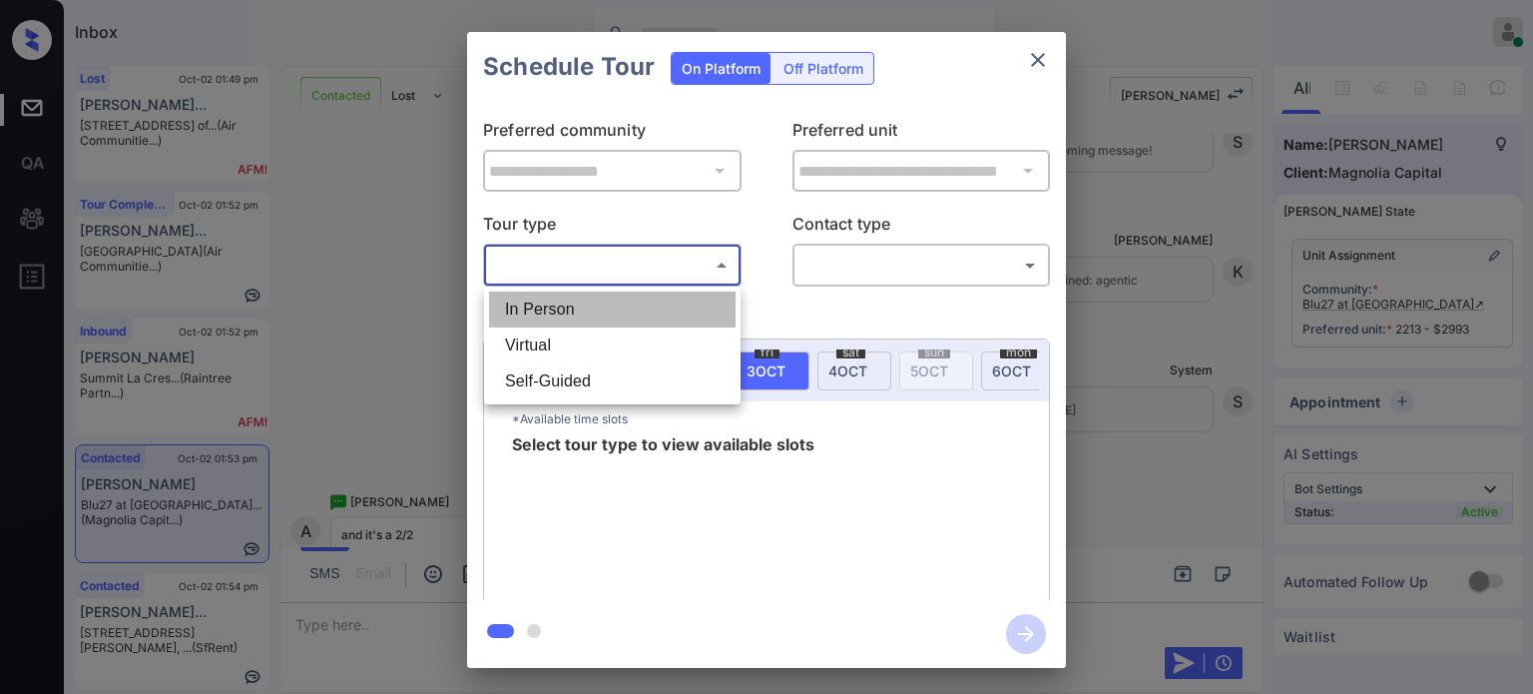
drag, startPoint x: 520, startPoint y: 321, endPoint x: 603, endPoint y: 311, distance: 83.5
click at [523, 321] on li "In Person" at bounding box center [612, 309] width 247 height 36
type input "********"
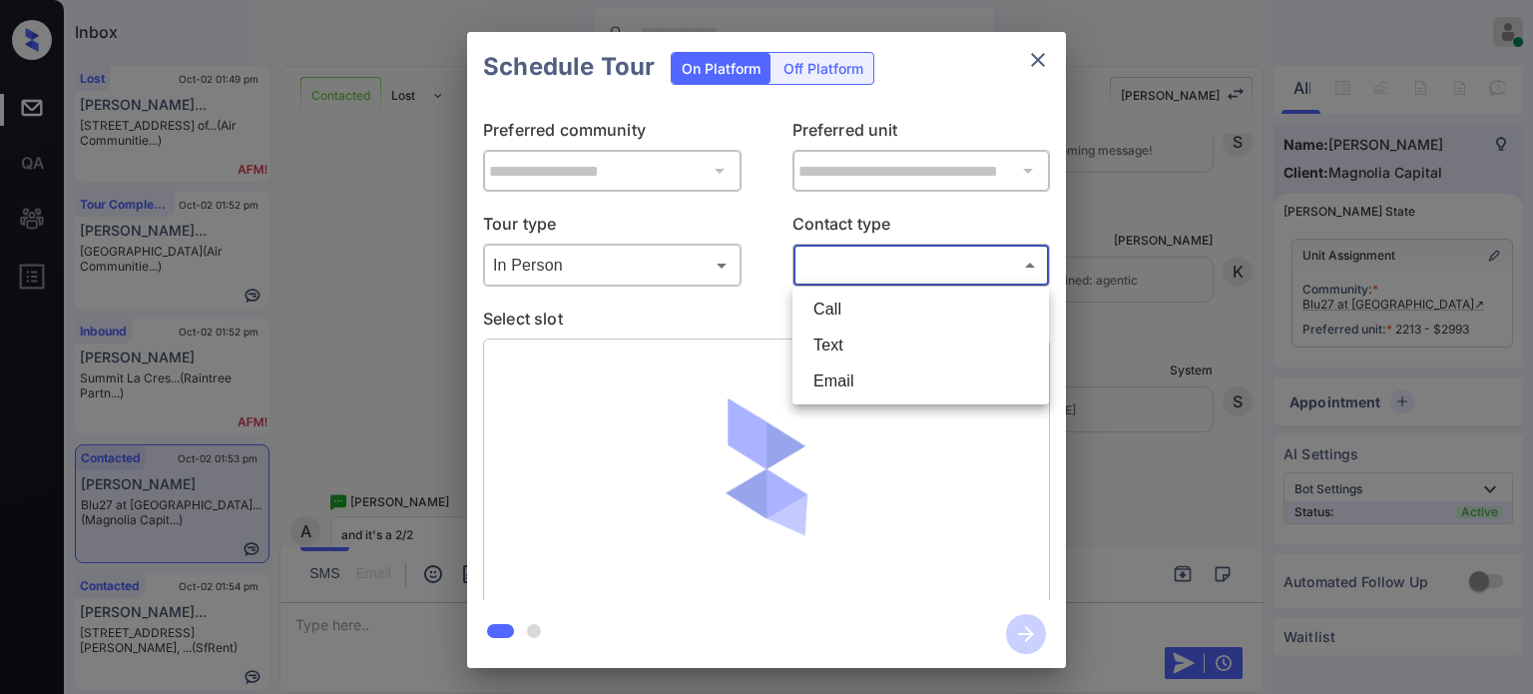
click at [846, 279] on body "Inbox [PERSON_NAME] Online Set yourself offline Set yourself on break Profile S…" at bounding box center [766, 347] width 1533 height 694
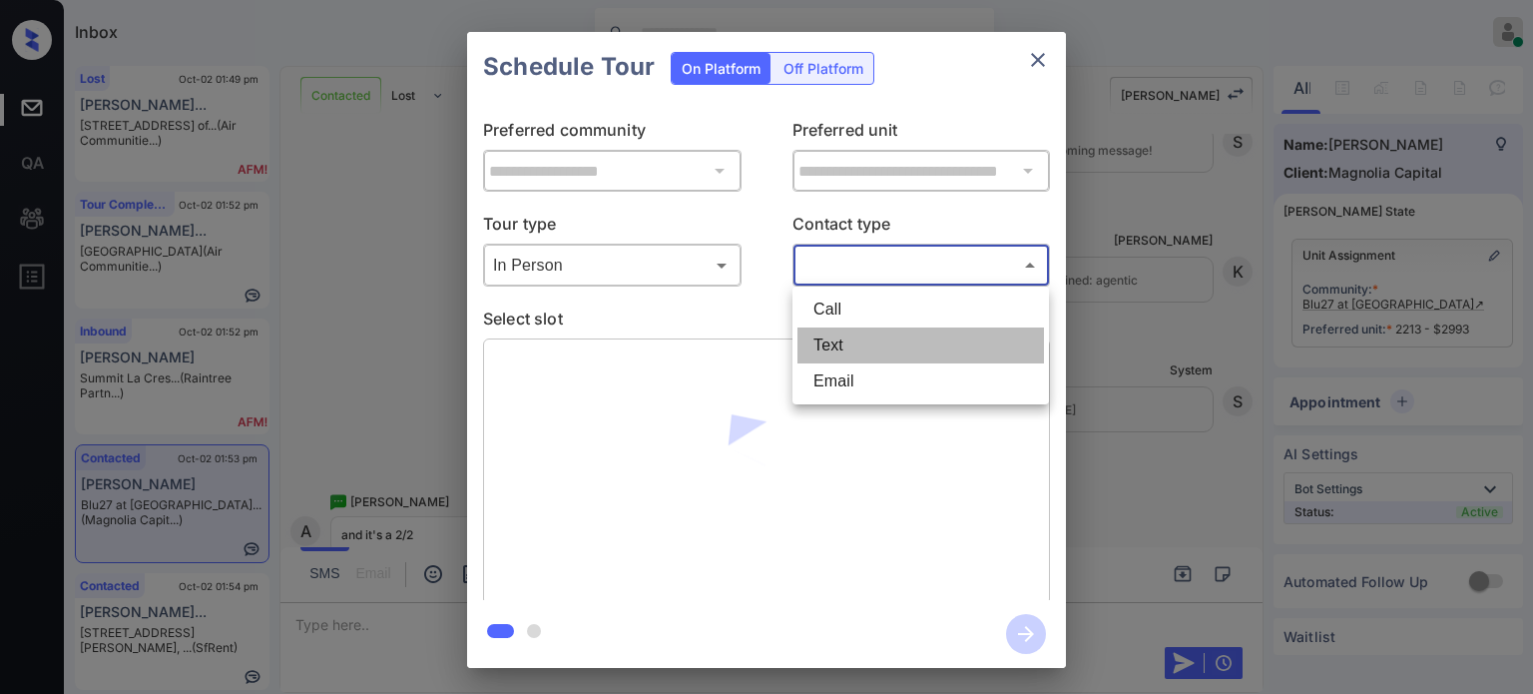
drag, startPoint x: 828, startPoint y: 327, endPoint x: 819, endPoint y: 339, distance: 15.0
click at [824, 337] on li "Text" at bounding box center [921, 345] width 247 height 36
type input "****"
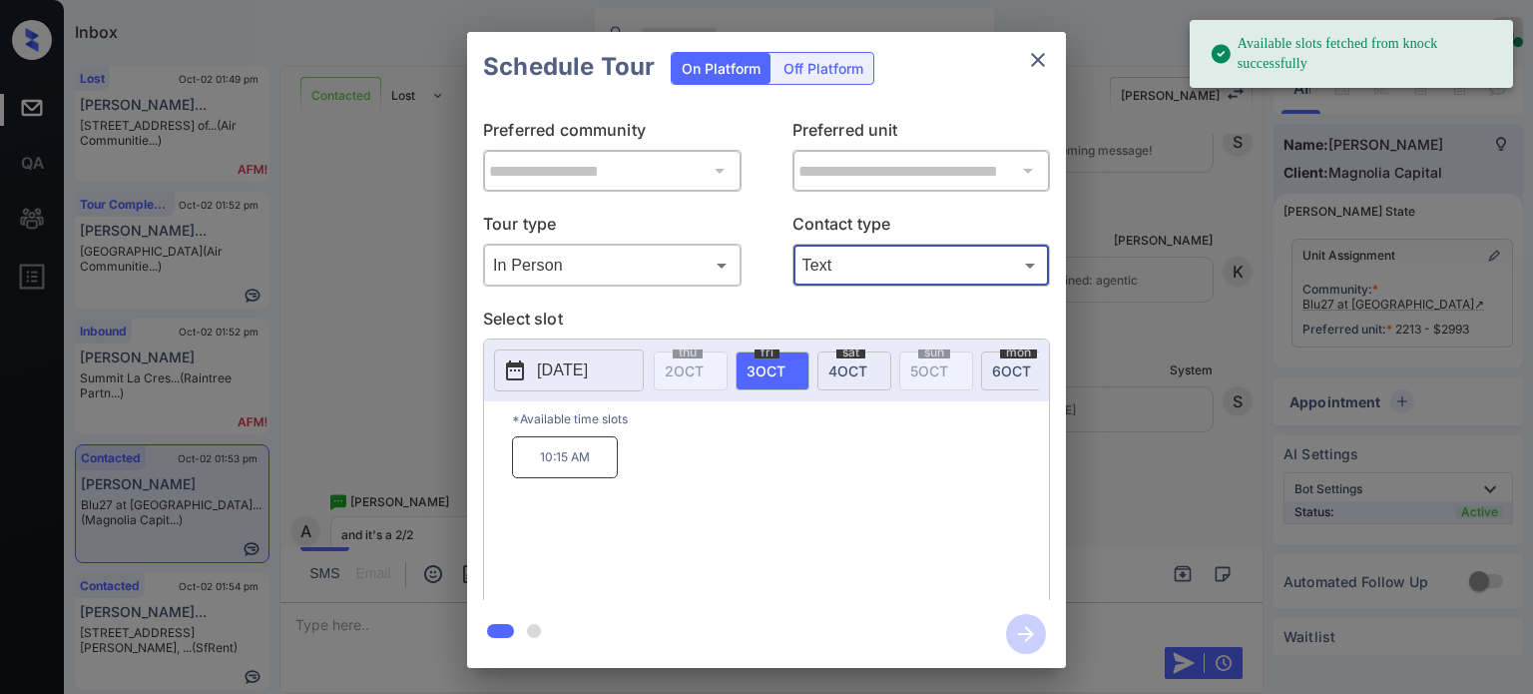
click at [588, 358] on p "[DATE]" at bounding box center [562, 370] width 51 height 24
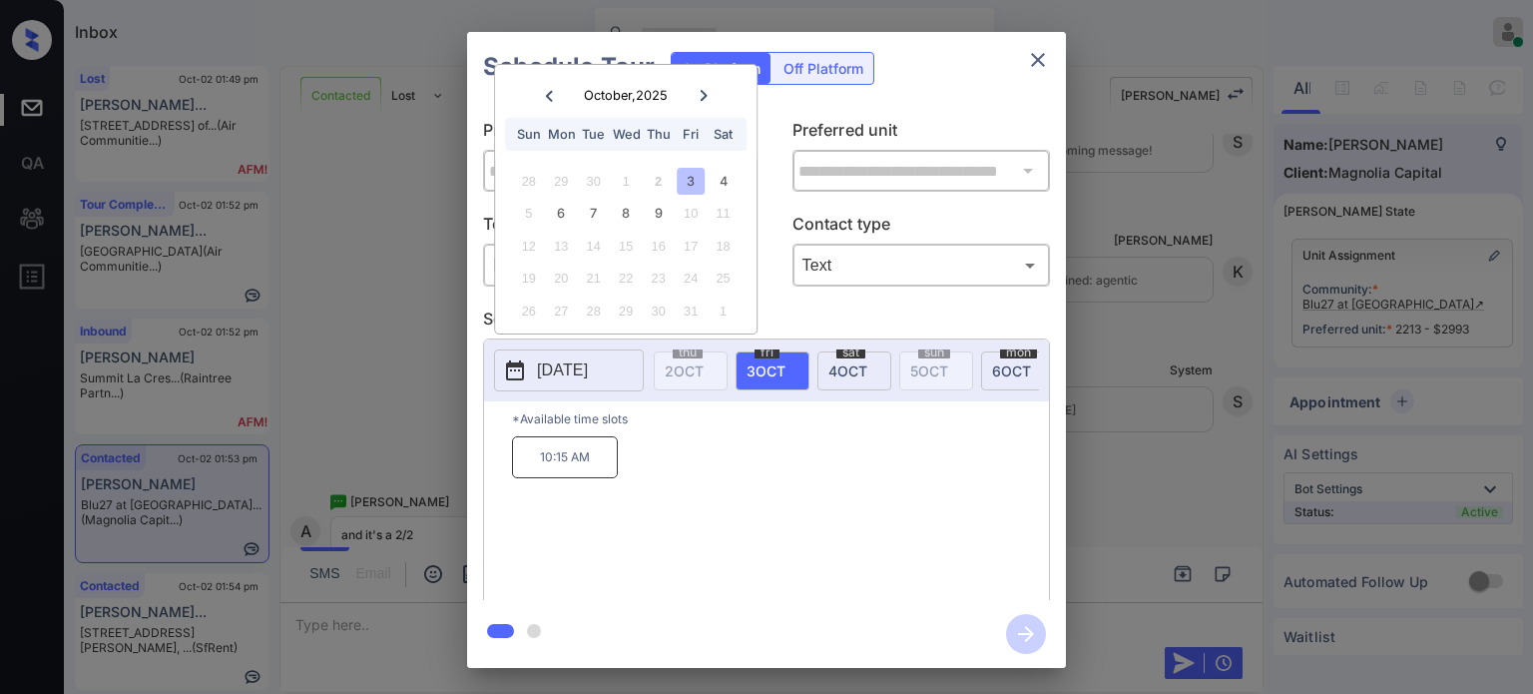
click at [709, 95] on div at bounding box center [703, 95] width 27 height 25
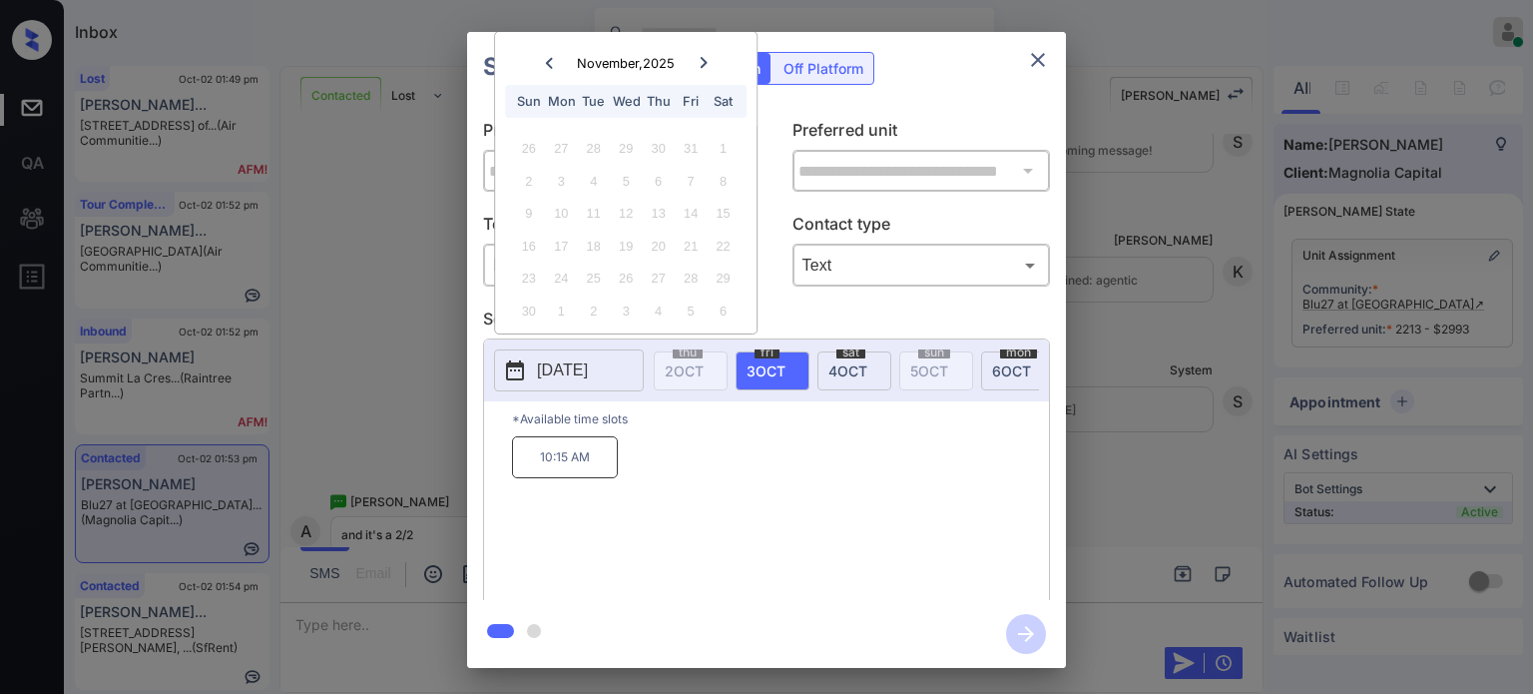
click at [1034, 58] on icon "close" at bounding box center [1038, 60] width 24 height 24
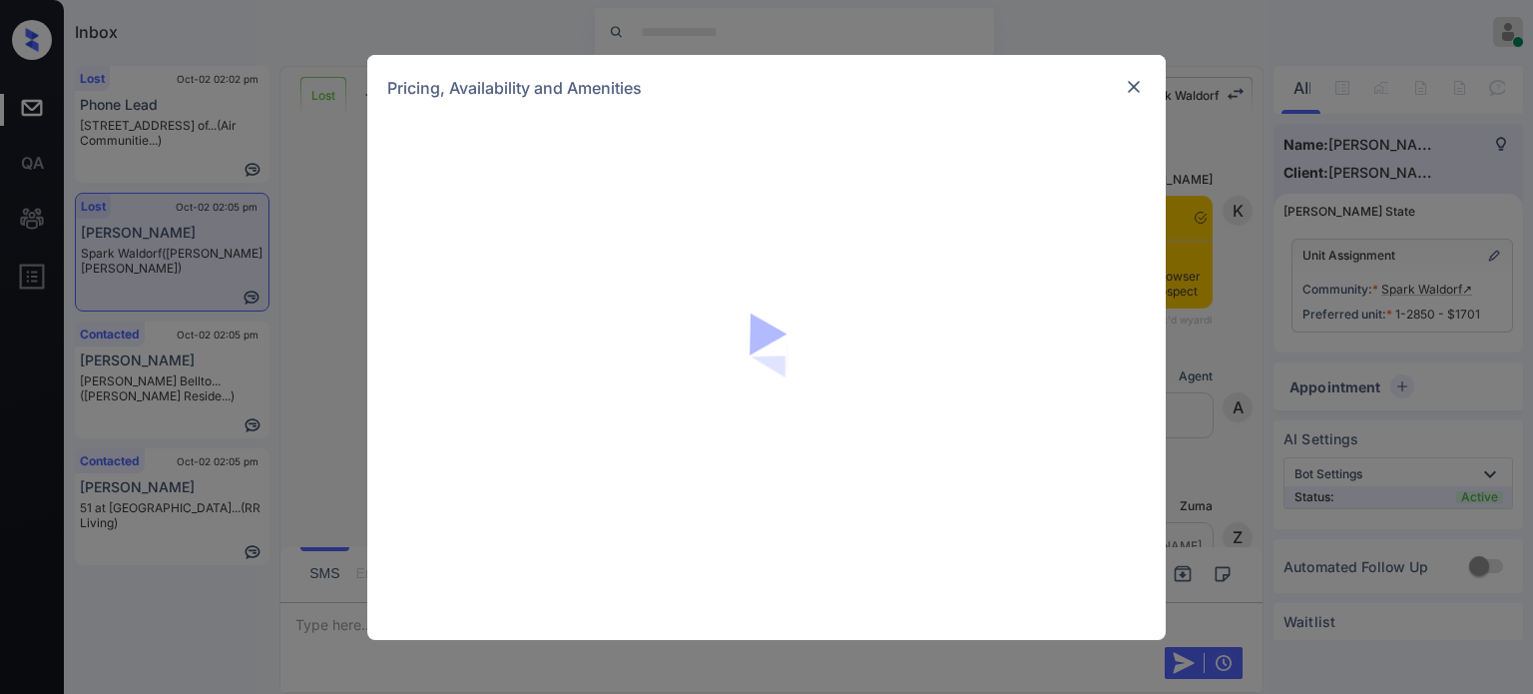
scroll to position [4380, 0]
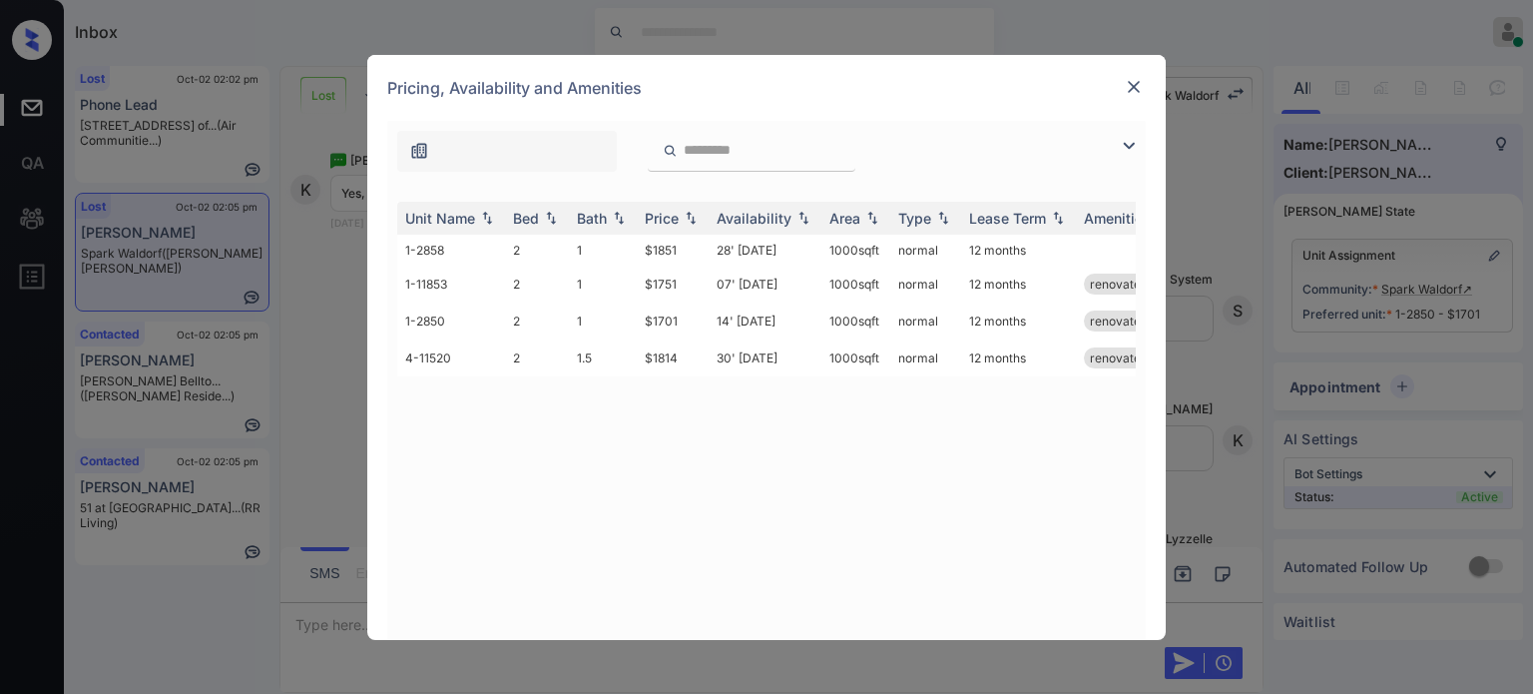
click at [1144, 92] on div at bounding box center [1134, 87] width 24 height 24
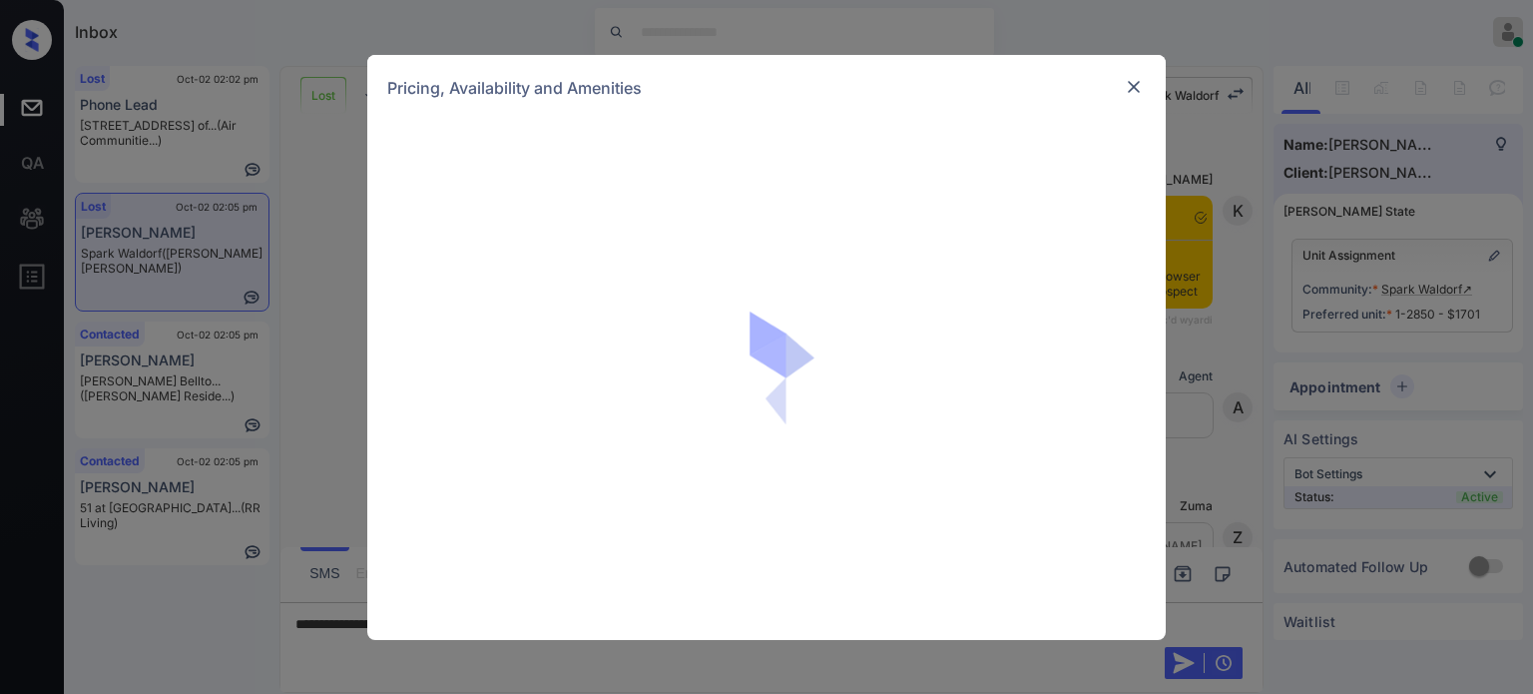
scroll to position [4380, 0]
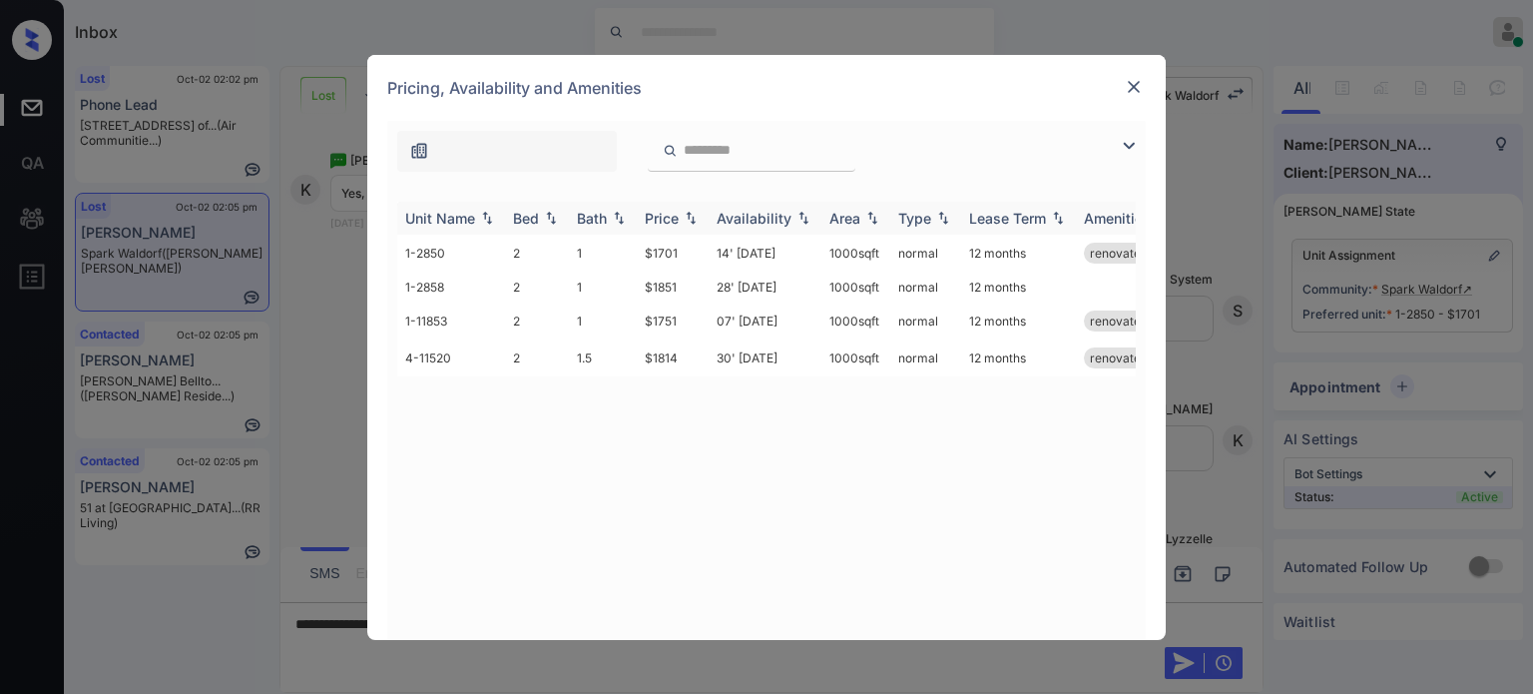
click at [681, 220] on img at bounding box center [691, 218] width 20 height 14
click at [681, 220] on img at bounding box center [691, 218] width 20 height 15
click at [1136, 87] on img at bounding box center [1134, 87] width 20 height 20
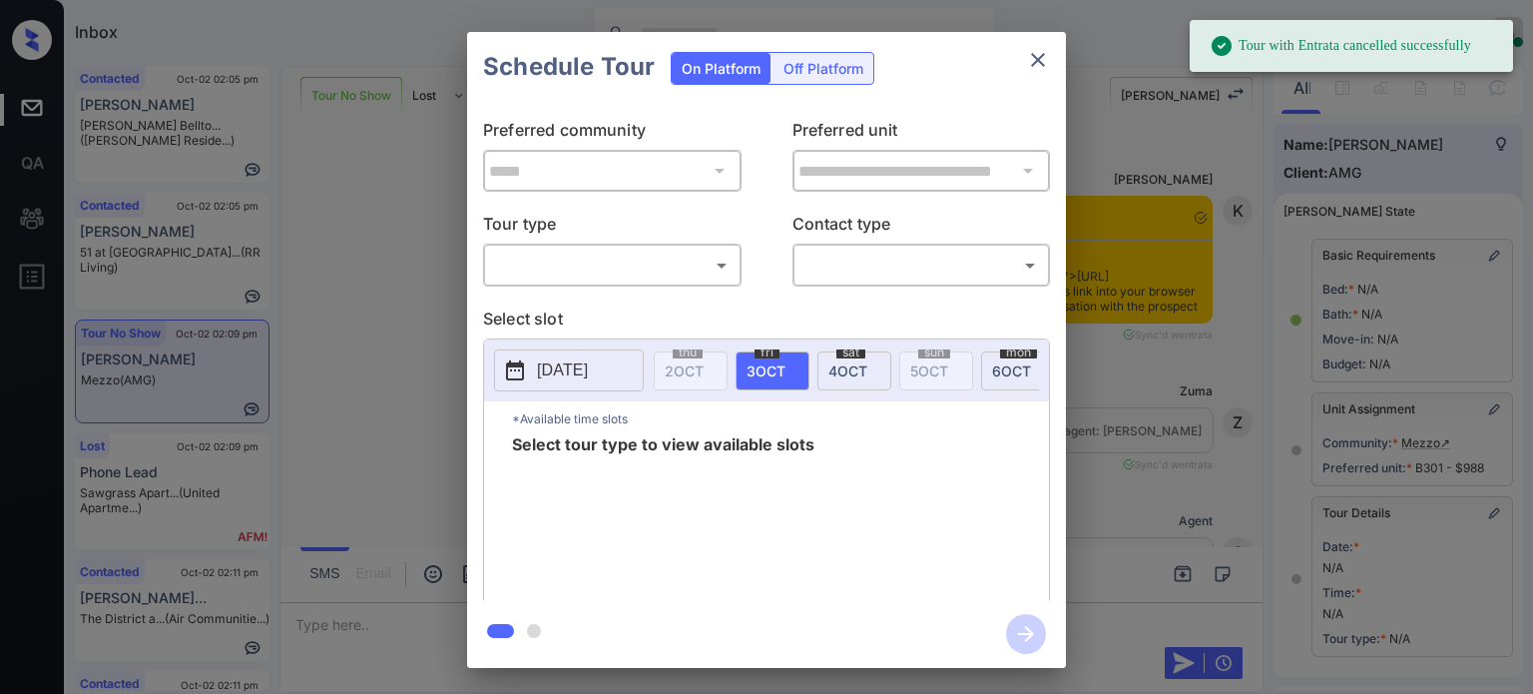
scroll to position [287, 0]
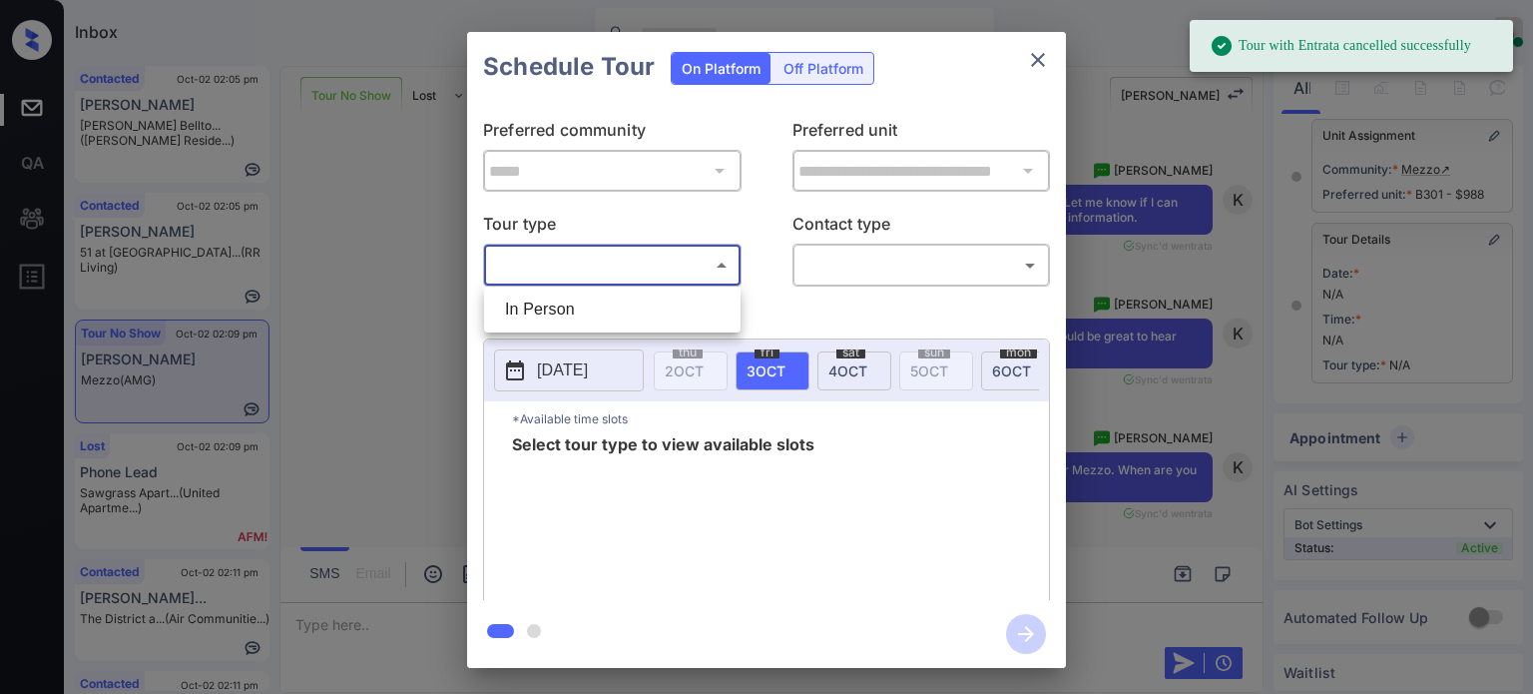
click at [689, 270] on body "Tour with Entrata cancelled successfully Inbox Juan Carlos Manantan Online Set …" at bounding box center [766, 347] width 1533 height 694
click at [591, 302] on li "In Person" at bounding box center [612, 309] width 247 height 36
type input "********"
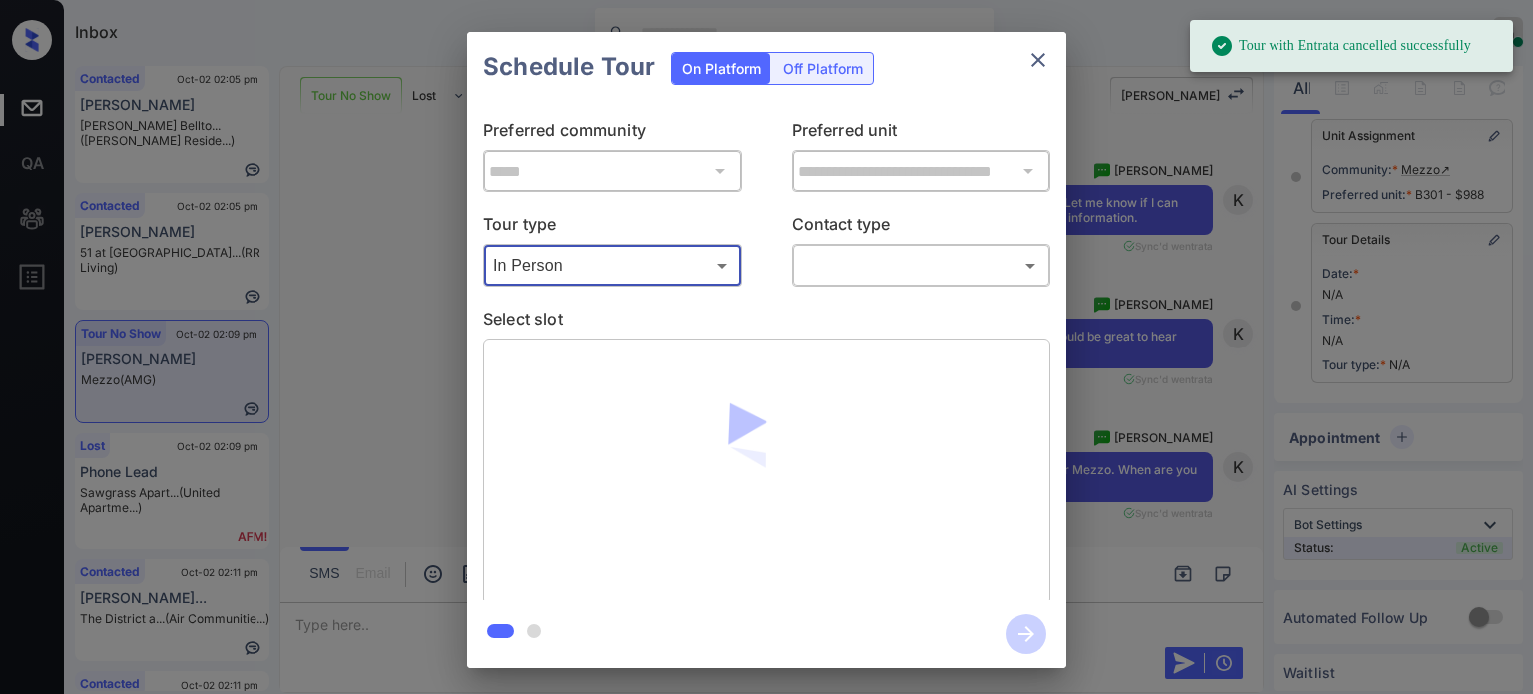
click at [888, 276] on body "Tour with Entrata cancelled successfully Inbox Juan Carlos Manantan Online Set …" at bounding box center [766, 347] width 1533 height 694
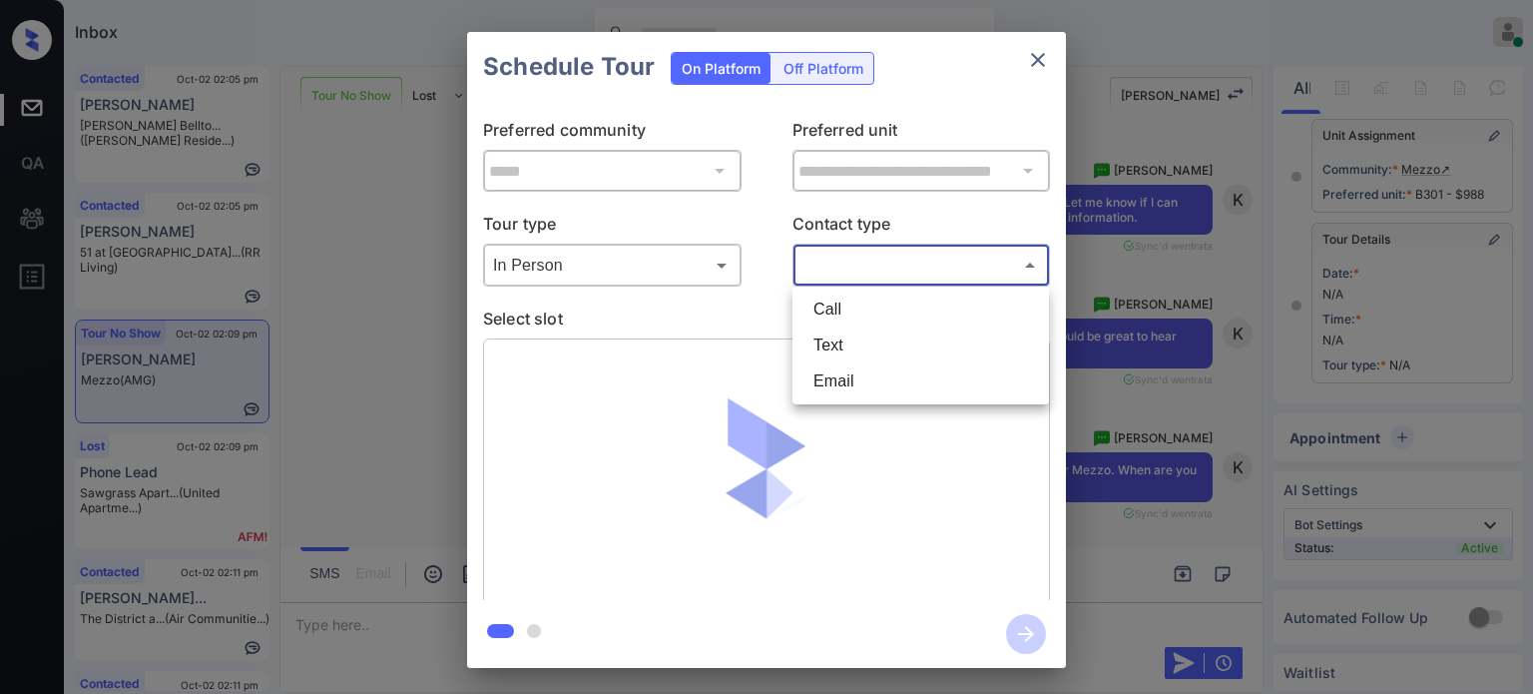
click at [865, 345] on li "Text" at bounding box center [921, 345] width 247 height 36
type input "****"
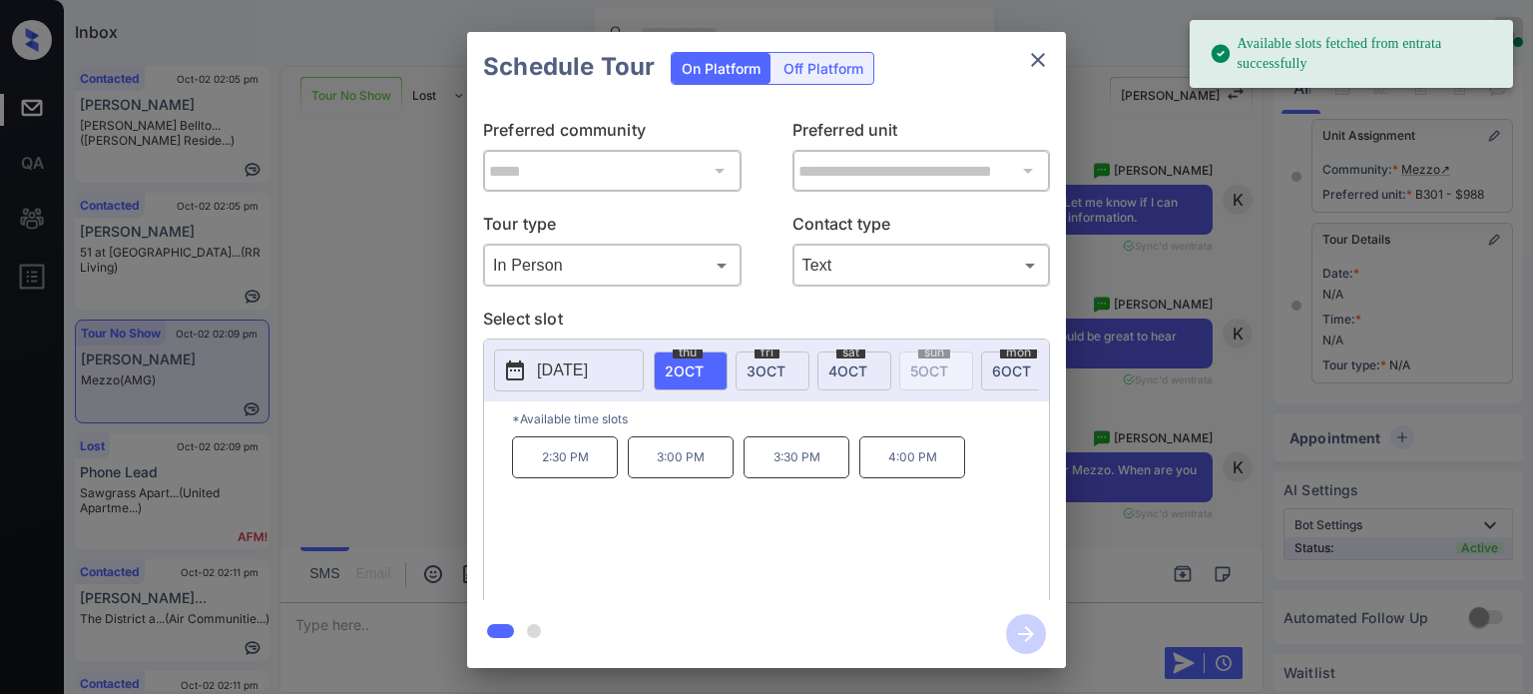
click at [883, 460] on p "4:00 PM" at bounding box center [912, 457] width 106 height 42
click at [1025, 622] on icon "button" at bounding box center [1026, 634] width 40 height 40
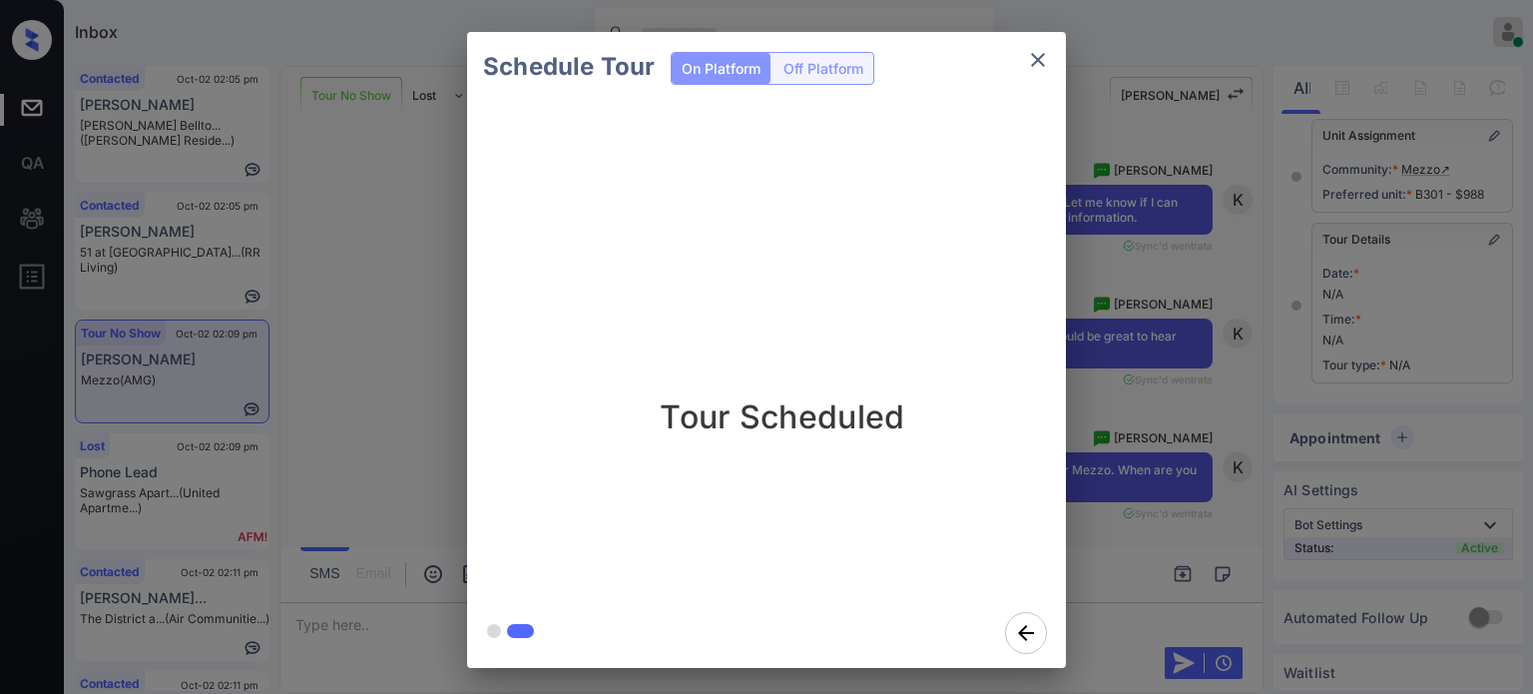
click at [1047, 63] on icon "close" at bounding box center [1038, 60] width 24 height 24
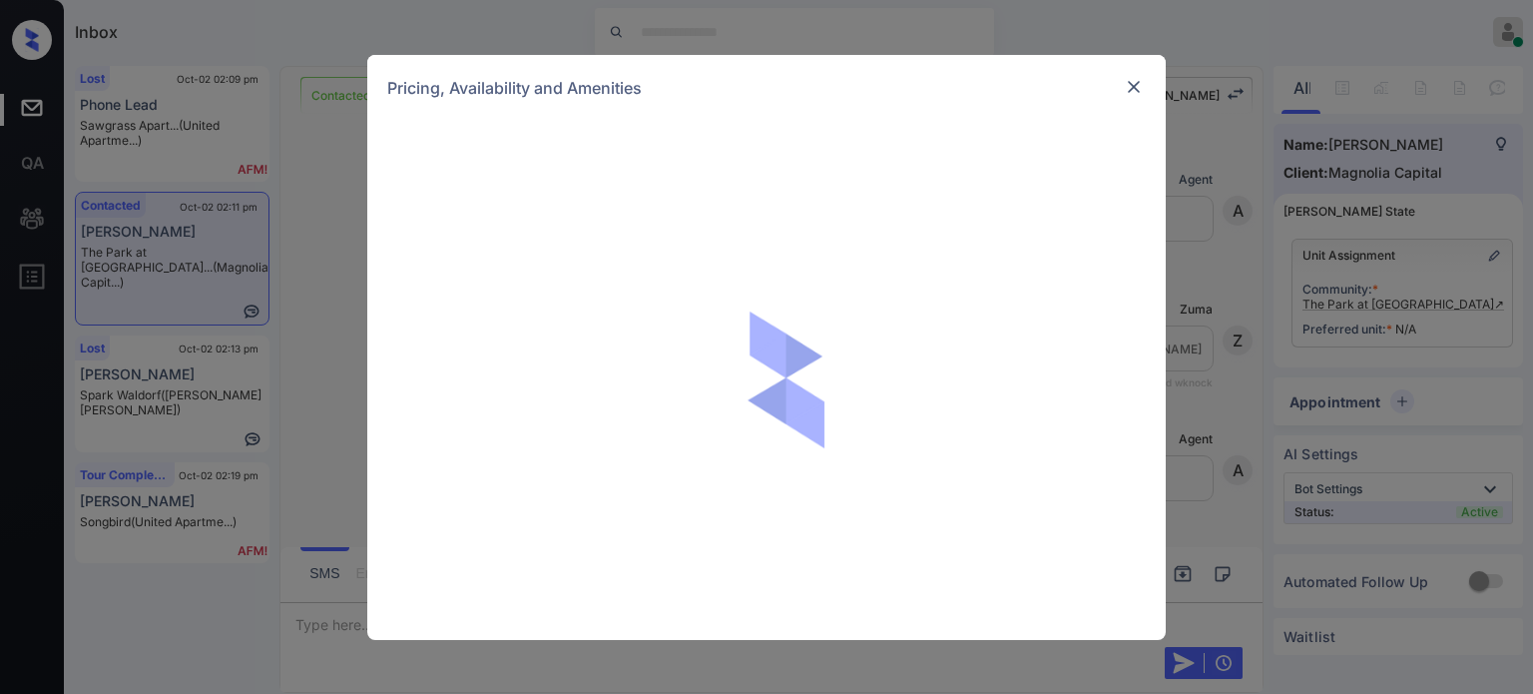
scroll to position [137, 0]
click at [1139, 92] on img at bounding box center [1134, 87] width 20 height 20
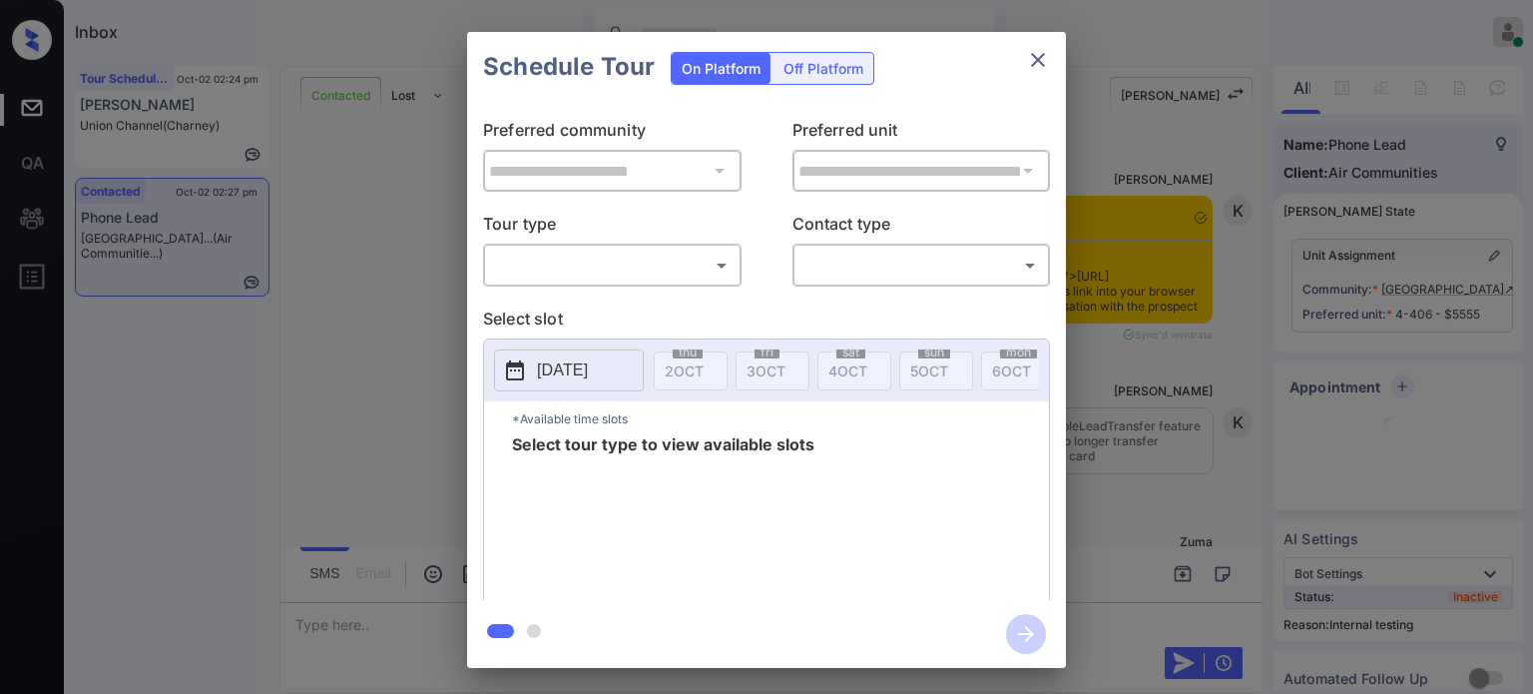
scroll to position [1996, 0]
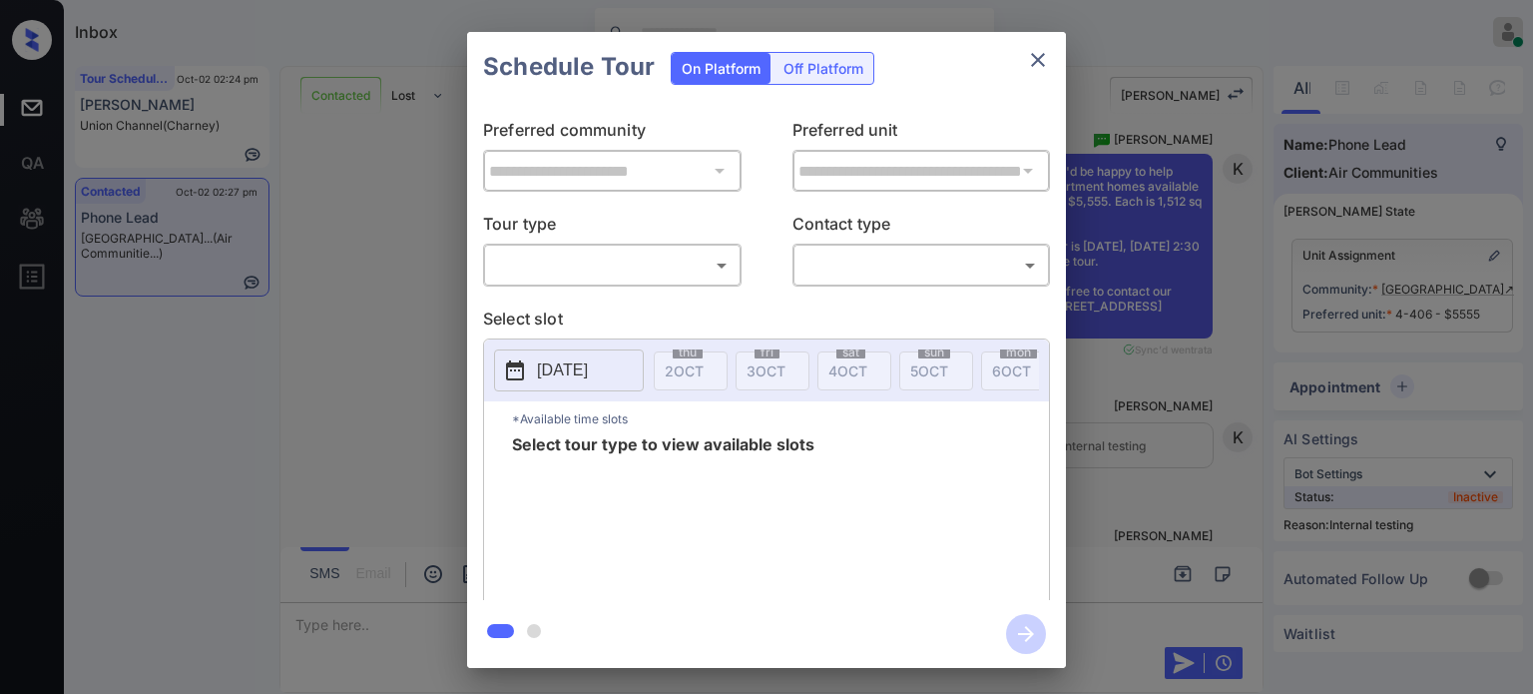
click at [1050, 59] on button "close" at bounding box center [1038, 60] width 40 height 40
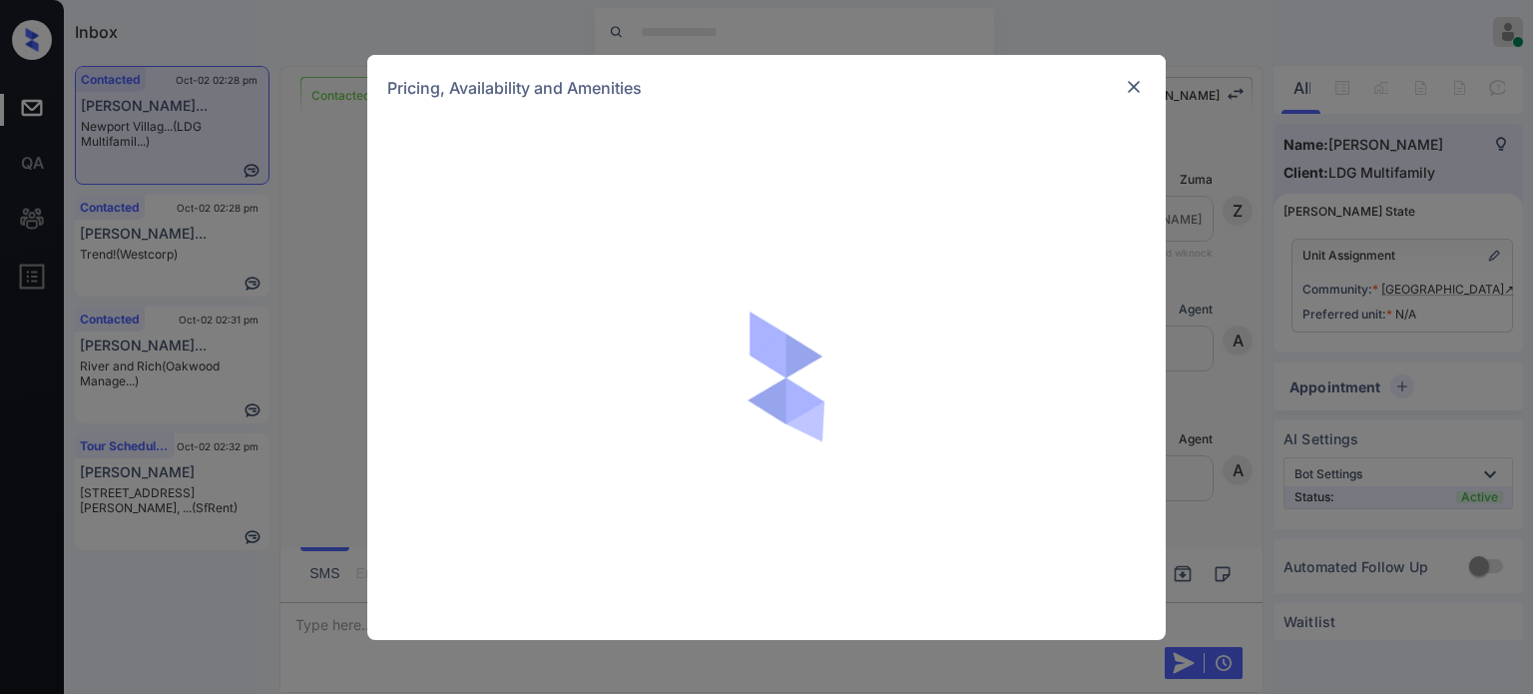
scroll to position [1111, 0]
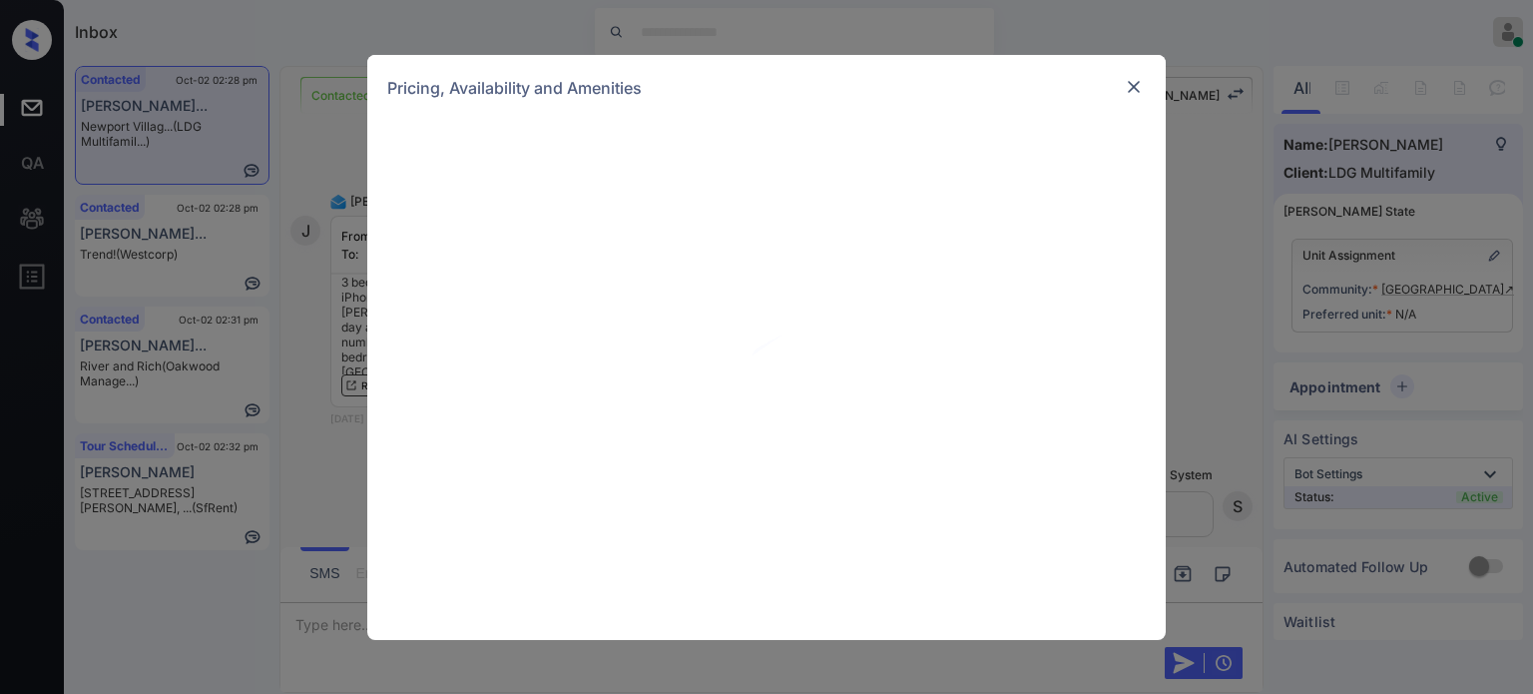
click at [1130, 84] on img at bounding box center [1134, 87] width 20 height 20
